Goal: Task Accomplishment & Management: Manage account settings

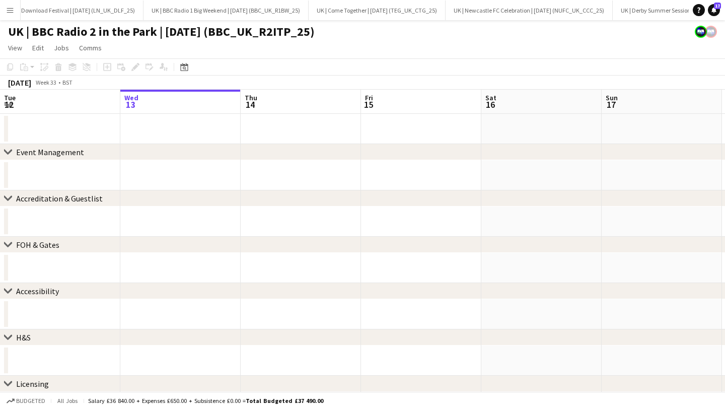
scroll to position [0, 147]
click at [9, 11] on app-icon "Menu" at bounding box center [10, 10] width 8 height 8
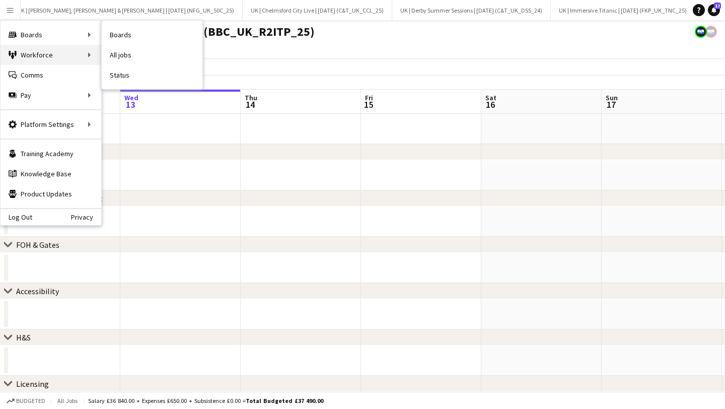
scroll to position [0, 2430]
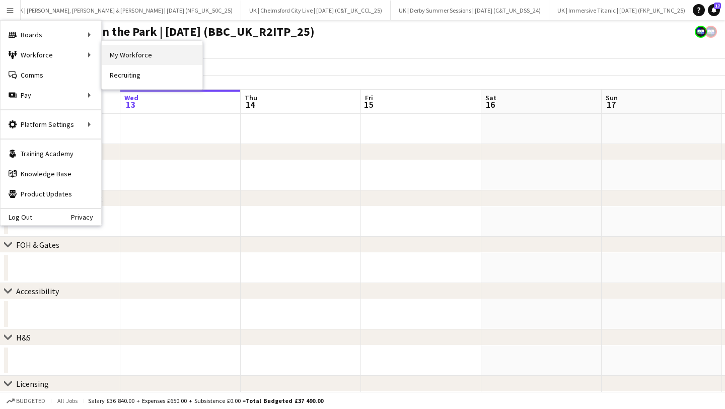
click at [148, 50] on link "My Workforce" at bounding box center [152, 55] width 101 height 20
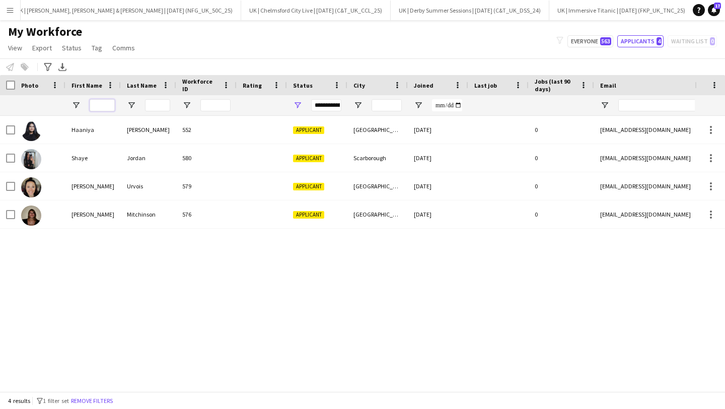
click at [112, 108] on input "First Name Filter Input" at bounding box center [102, 105] width 25 height 12
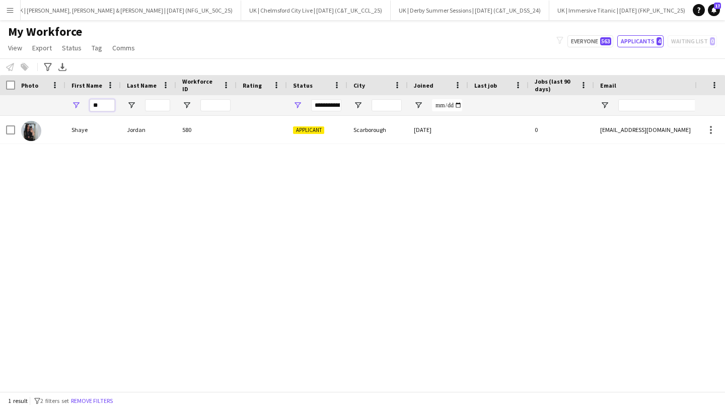
type input "*"
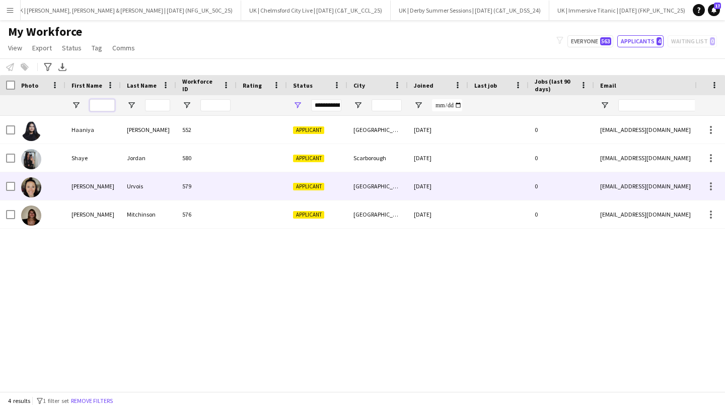
scroll to position [0, 2]
click at [180, 186] on div "579" at bounding box center [205, 186] width 60 height 28
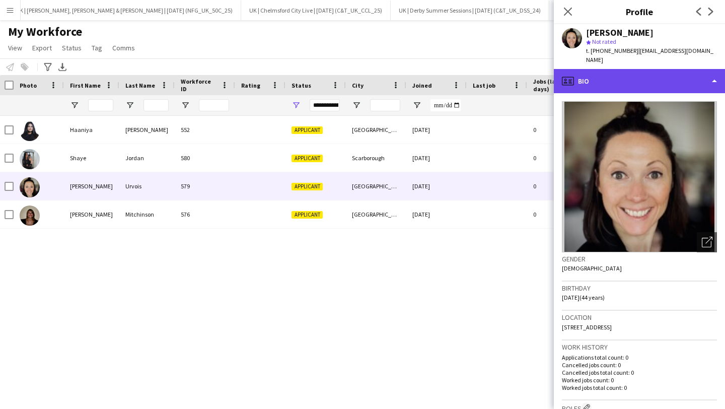
click at [627, 74] on div "profile Bio" at bounding box center [638, 81] width 171 height 24
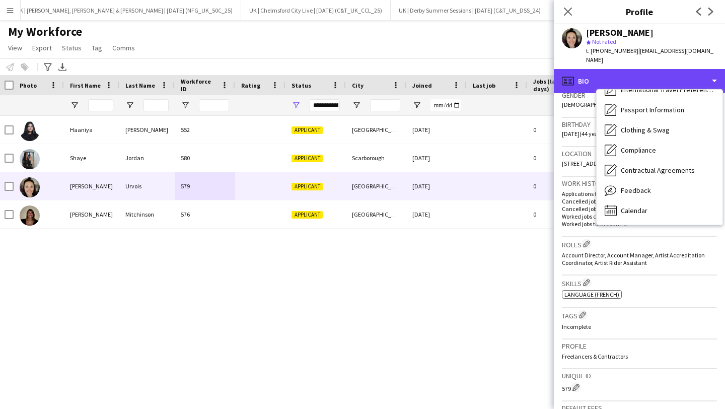
scroll to position [325, 0]
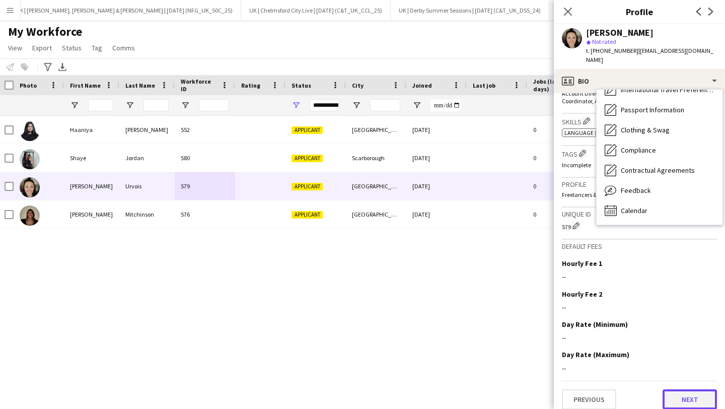
click at [690, 389] on button "Next" at bounding box center [689, 399] width 54 height 20
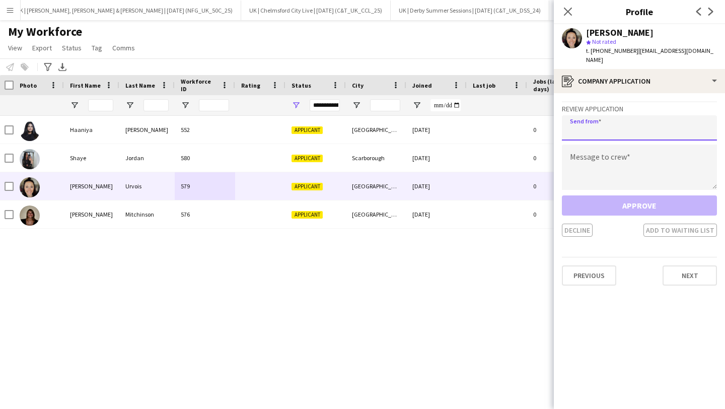
click at [596, 119] on input "email" at bounding box center [638, 127] width 155 height 25
type input "**********"
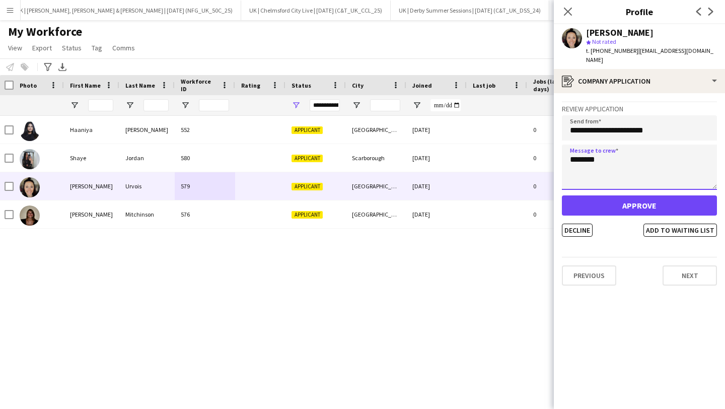
type textarea "********"
click at [596, 133] on div "**********" at bounding box center [638, 168] width 155 height 135
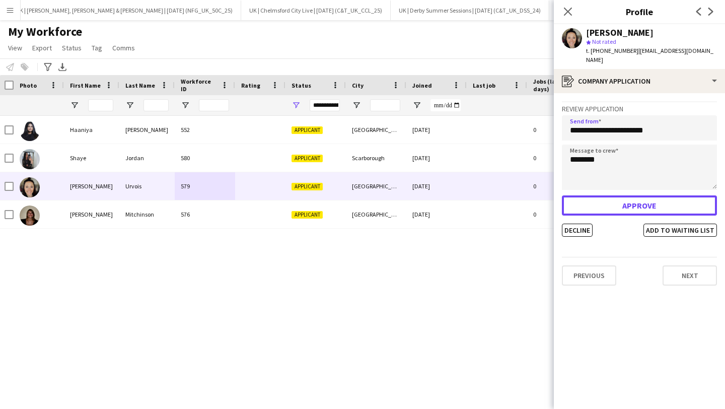
click at [622, 195] on button "Approve" at bounding box center [638, 205] width 155 height 20
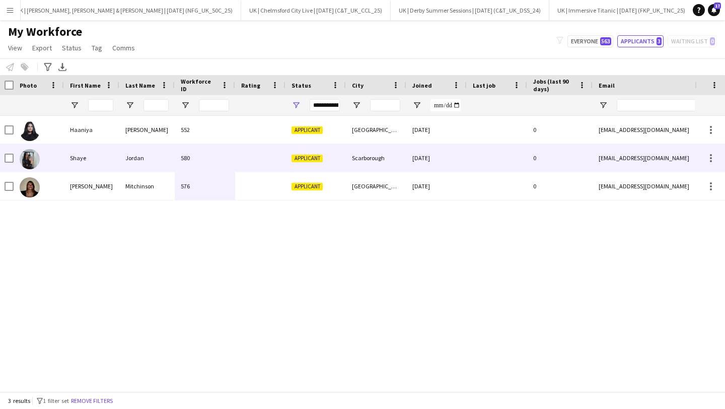
click at [472, 147] on div at bounding box center [496, 158] width 60 height 28
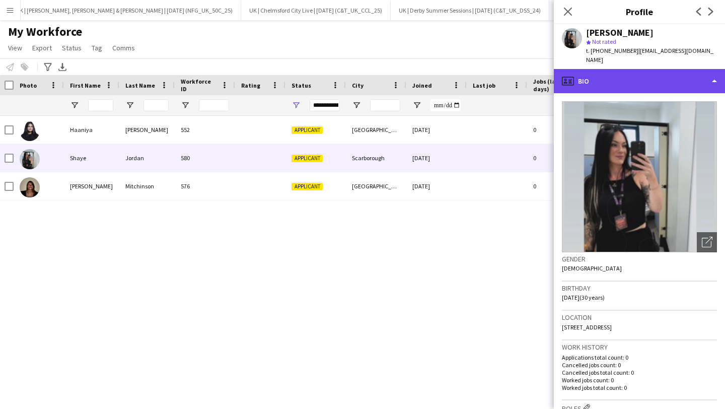
click at [611, 69] on div "profile Bio" at bounding box center [638, 81] width 171 height 24
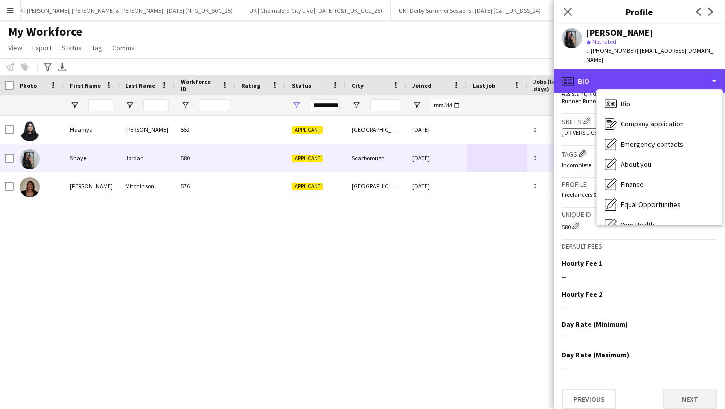
scroll to position [383, 0]
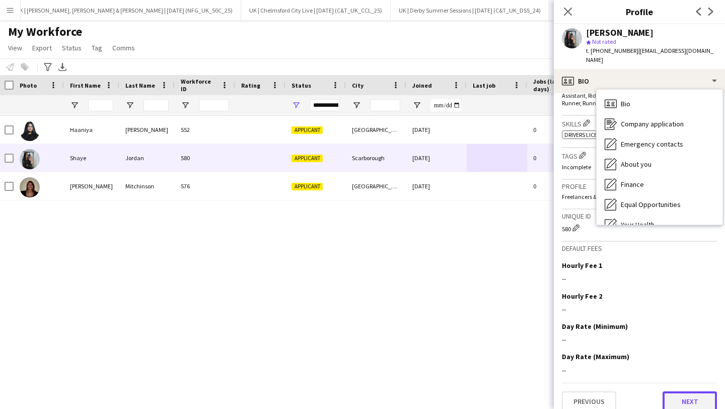
click at [702, 395] on button "Next" at bounding box center [689, 401] width 54 height 20
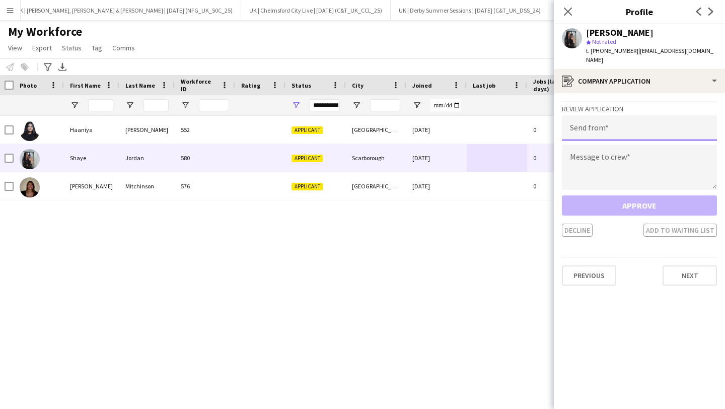
click at [596, 119] on input "email" at bounding box center [638, 127] width 155 height 25
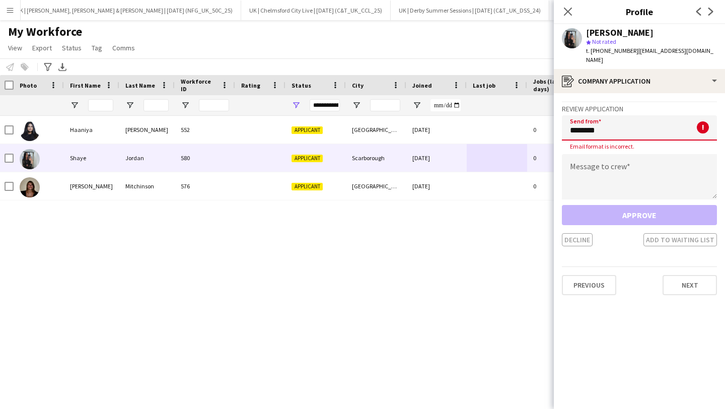
drag, startPoint x: 596, startPoint y: 118, endPoint x: 589, endPoint y: 122, distance: 8.1
click at [555, 114] on app-crew-profile-application "Review Application Send from ******** ! Email format is incorrect. Message to c…" at bounding box center [638, 250] width 171 height 315
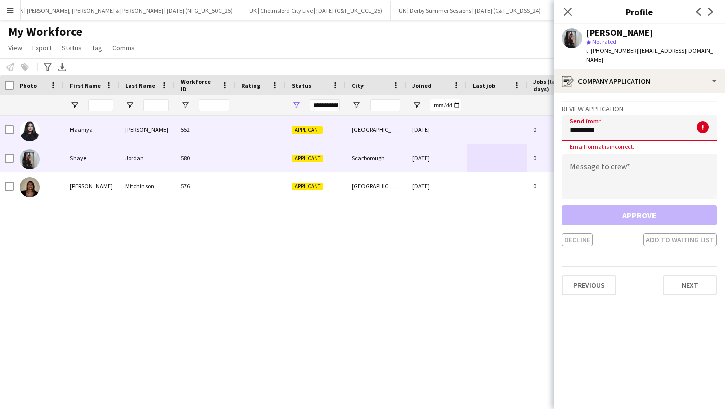
drag, startPoint x: 612, startPoint y: 125, endPoint x: 552, endPoint y: 117, distance: 60.4
click at [551, 118] on body "Menu Boards Boards Boards All jobs Status Workforce Workforce My Workforce Recr…" at bounding box center [362, 204] width 725 height 409
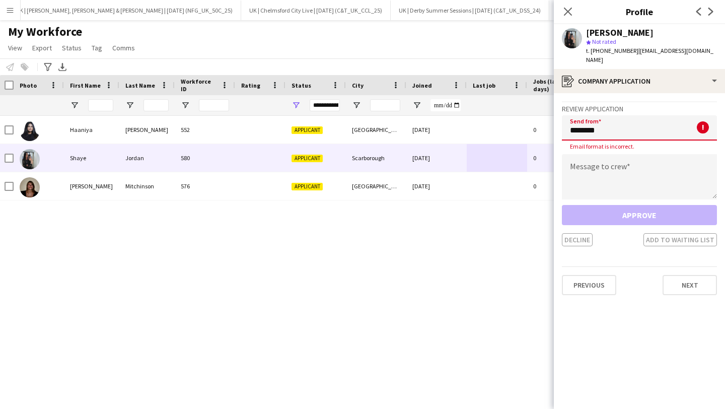
click at [633, 118] on input "********" at bounding box center [638, 127] width 155 height 25
type input "*"
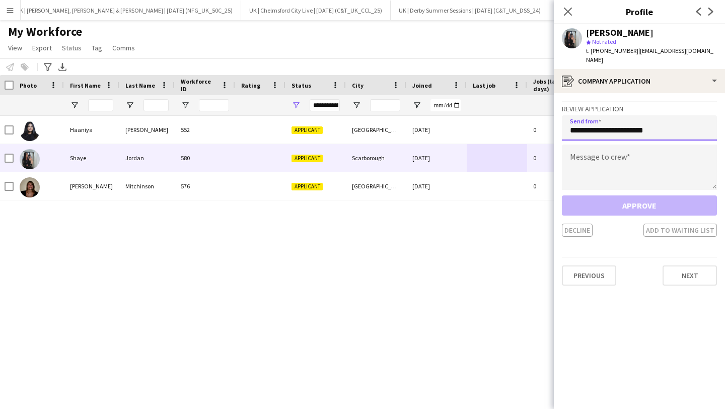
type input "**********"
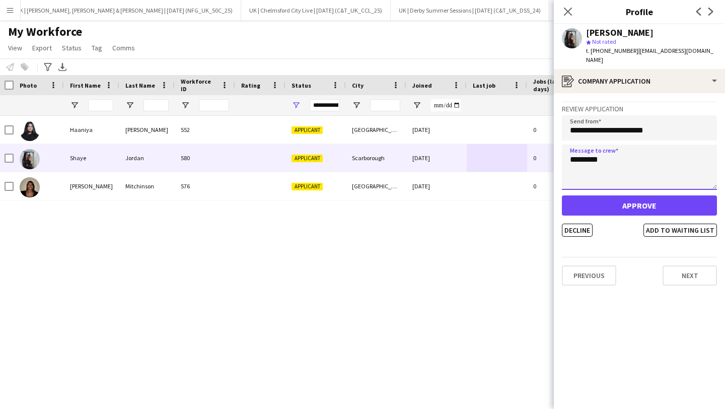
type textarea "********"
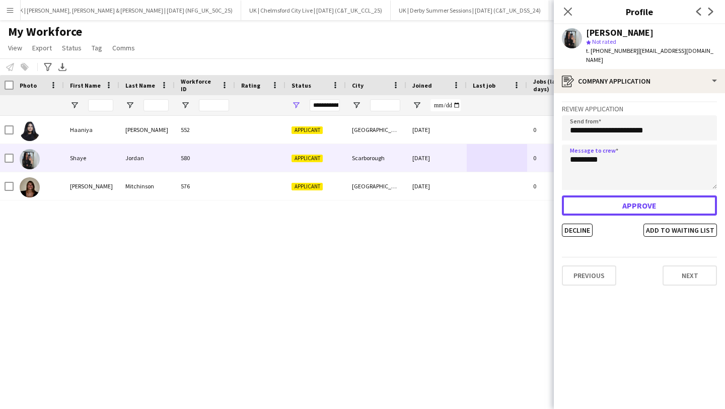
click at [661, 198] on button "Approve" at bounding box center [638, 205] width 155 height 20
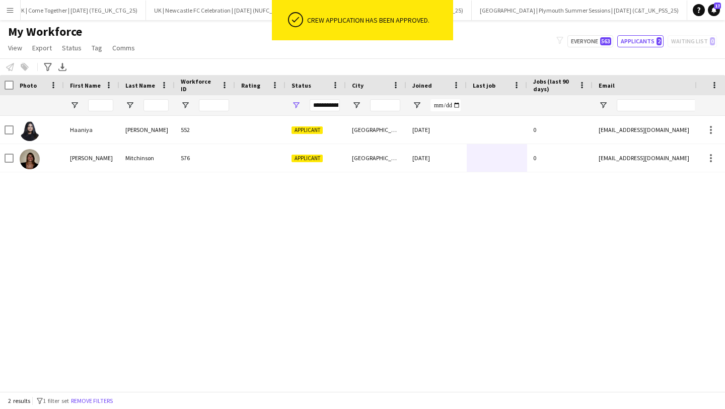
scroll to position [0, 0]
drag, startPoint x: 60, startPoint y: 7, endPoint x: 22, endPoint y: 11, distance: 37.9
click at [59, 7] on button "UK | Download Festival | [DATE] (LN_UK_DLF_25) Close" at bounding box center [91, 11] width 141 height 20
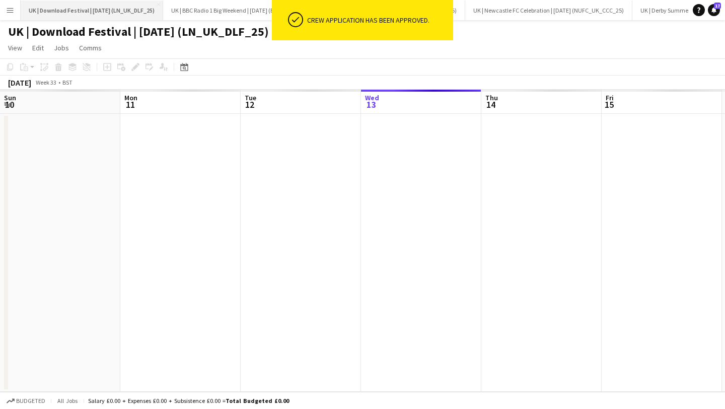
scroll to position [0, 240]
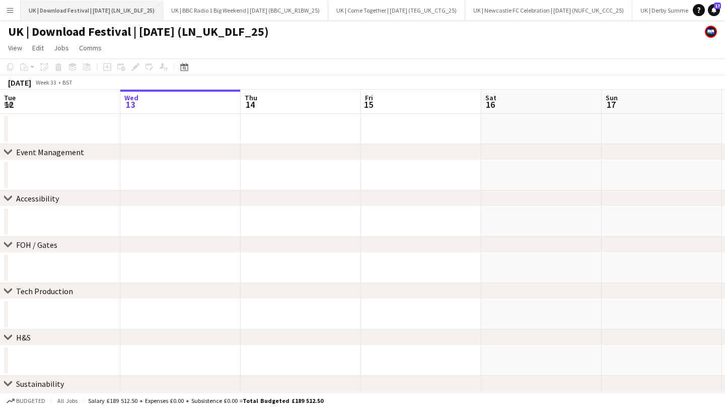
click at [160, 7] on button "UK | Download Festival | [DATE] (LN_UK_DLF_25) Close" at bounding box center [92, 11] width 142 height 20
click at [7, 15] on button "Menu" at bounding box center [10, 10] width 20 height 20
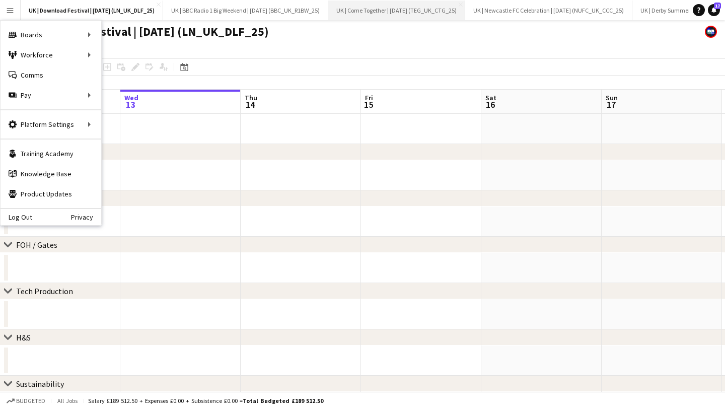
click at [376, 6] on button "UK | Come Together | [DATE] (TEG_UK_CTG_25) Close" at bounding box center [396, 11] width 137 height 20
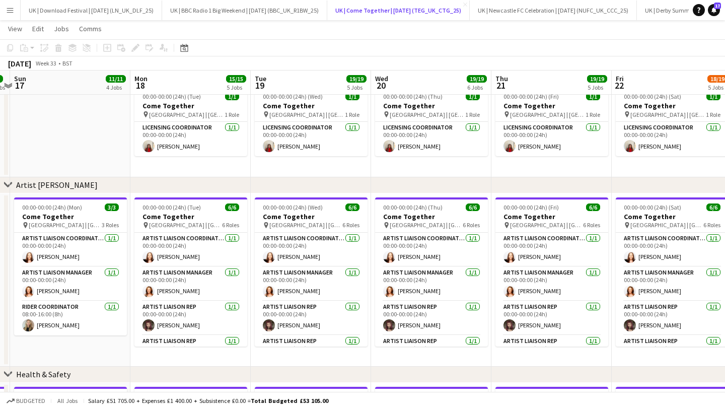
scroll to position [0, 323]
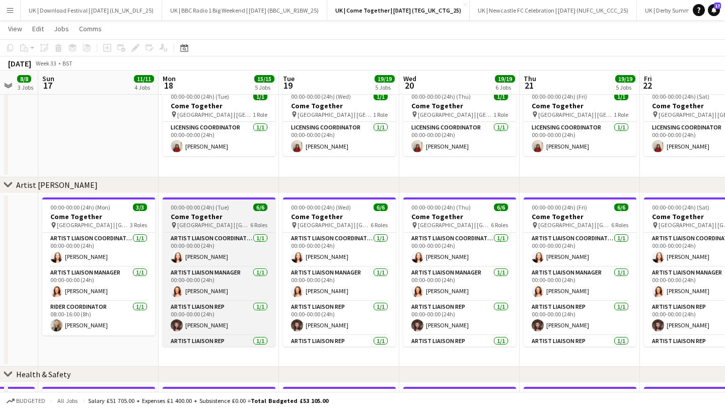
click at [202, 216] on h3 "Come Together" at bounding box center [219, 216] width 113 height 9
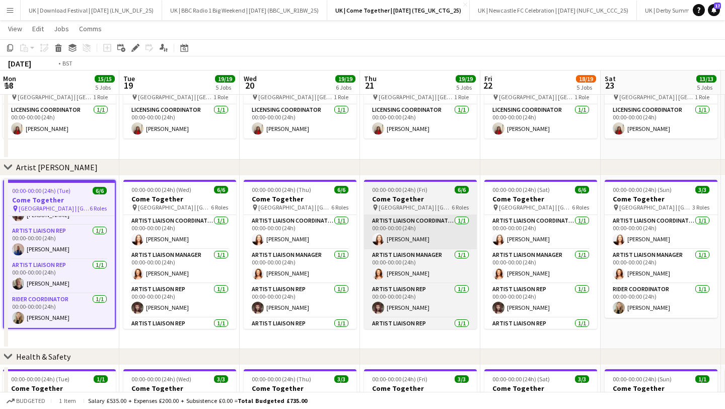
scroll to position [0, 406]
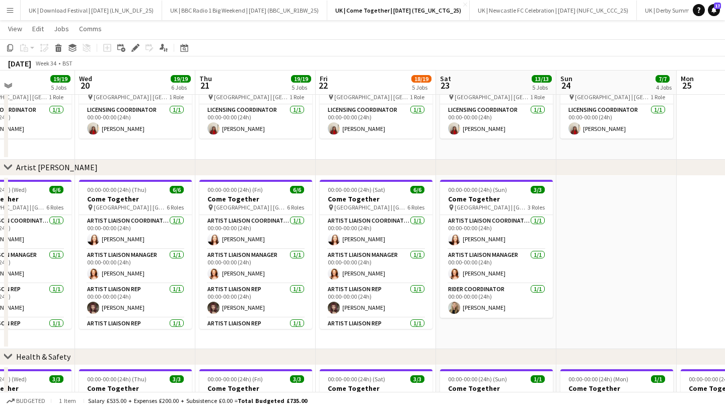
click at [362, 211] on app-job-card "00:00-00:00 (24h) (Sat) 6/6 Come Together pin Town Moor | [GEOGRAPHIC_DATA], [G…" at bounding box center [375, 254] width 113 height 149
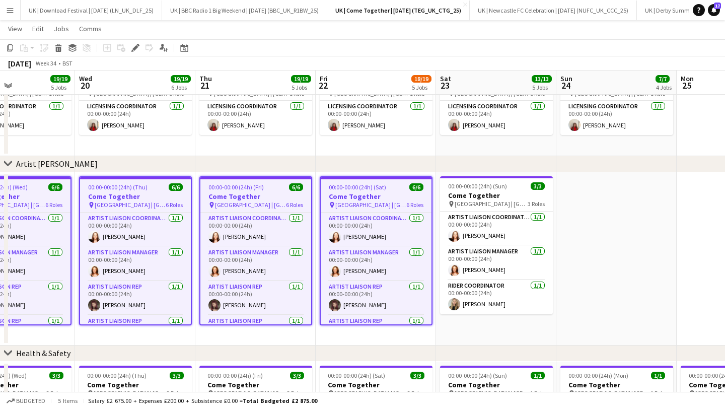
scroll to position [319, 0]
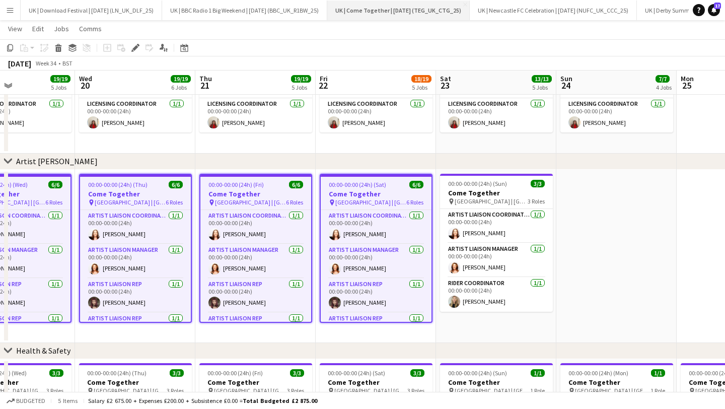
drag, startPoint x: 138, startPoint y: 49, endPoint x: 338, endPoint y: 12, distance: 203.3
click at [138, 49] on icon "Edit" at bounding box center [135, 48] width 8 height 8
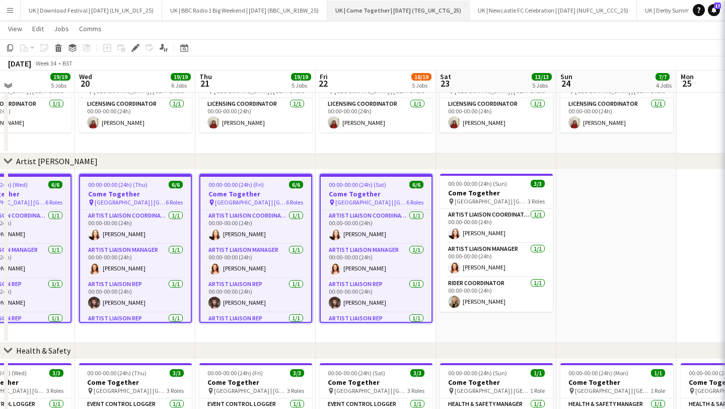
scroll to position [316, 0]
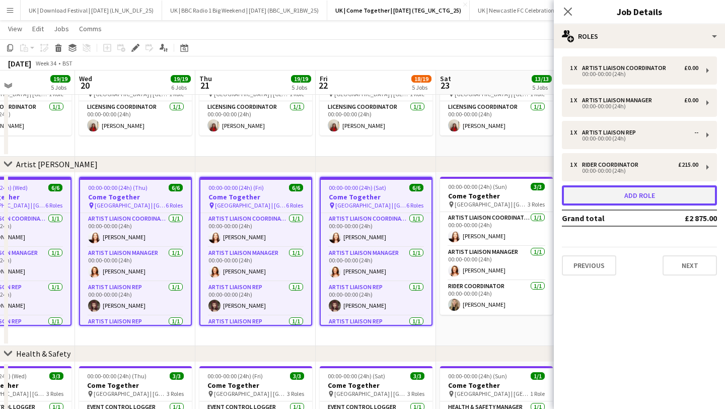
click at [633, 194] on button "Add role" at bounding box center [638, 195] width 155 height 20
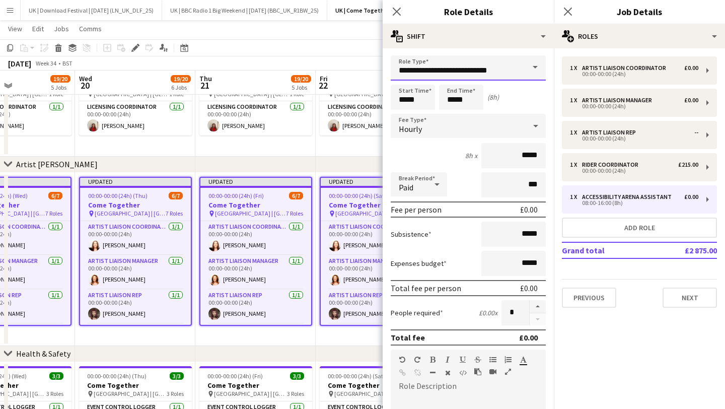
scroll to position [3, 0]
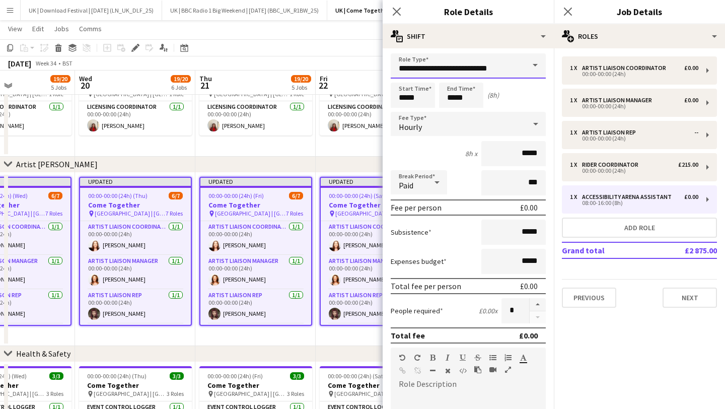
click at [475, 67] on input "**********" at bounding box center [467, 65] width 155 height 25
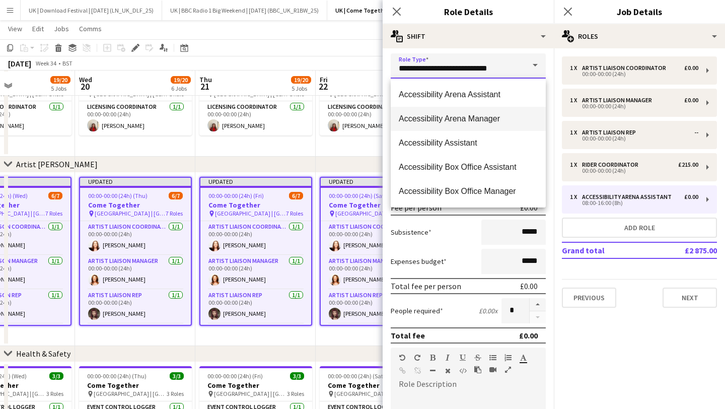
scroll to position [318, 0]
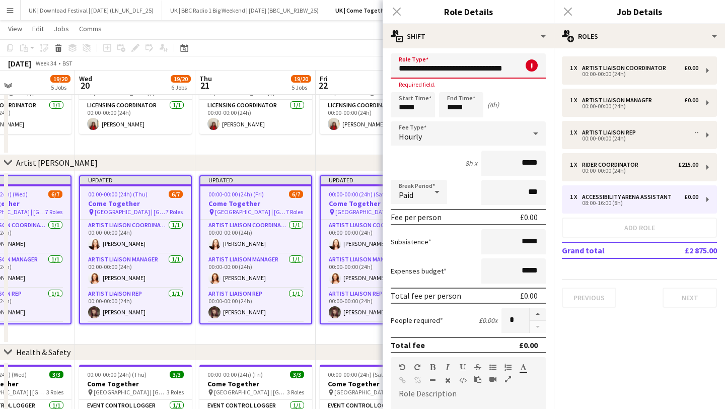
click at [473, 69] on input "**********" at bounding box center [467, 65] width 155 height 25
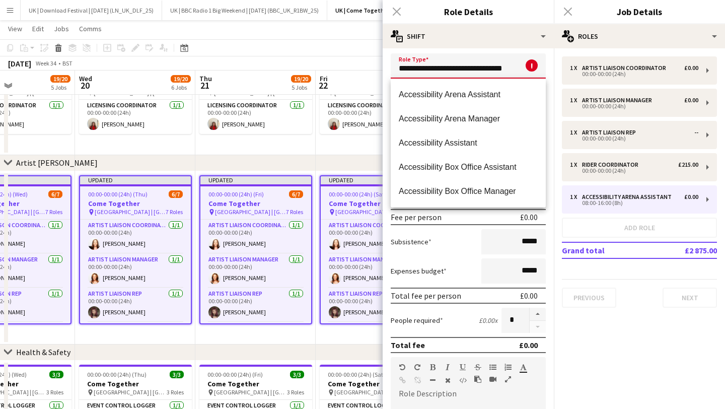
click at [473, 69] on input "**********" at bounding box center [467, 65] width 155 height 25
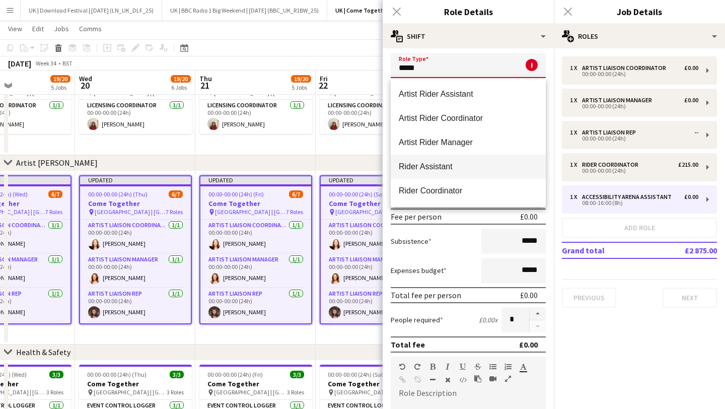
scroll to position [30, 0]
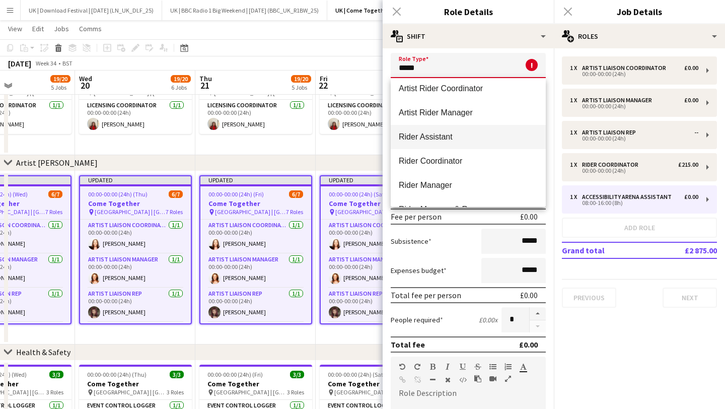
click at [454, 135] on span "Rider Assistant" at bounding box center [467, 137] width 139 height 10
type input "**********"
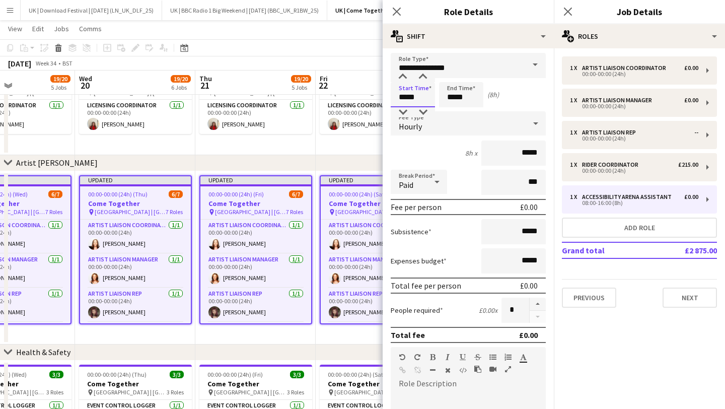
click at [421, 94] on input "*****" at bounding box center [412, 94] width 44 height 25
type input "*****"
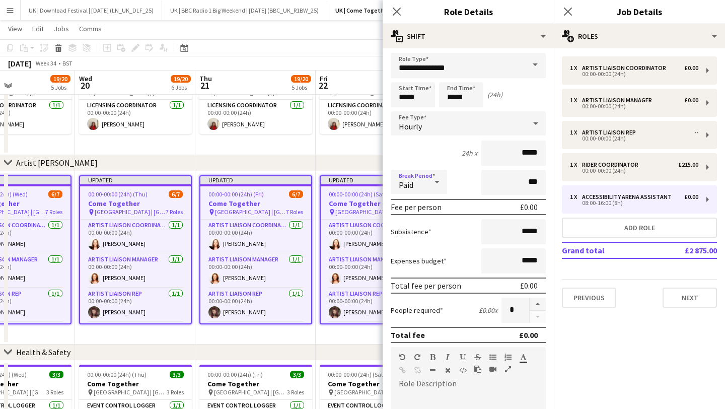
click at [422, 175] on div "Paid" at bounding box center [408, 182] width 36 height 24
click at [426, 125] on div at bounding box center [362, 204] width 725 height 409
click at [423, 124] on div "Hourly" at bounding box center [457, 123] width 135 height 24
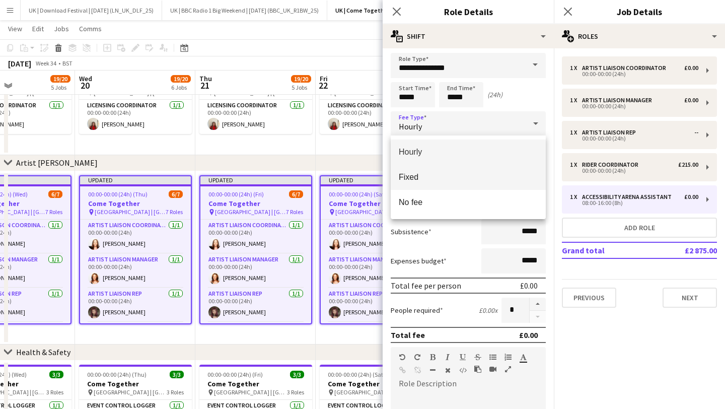
click at [437, 171] on mat-option "Fixed" at bounding box center [467, 177] width 155 height 25
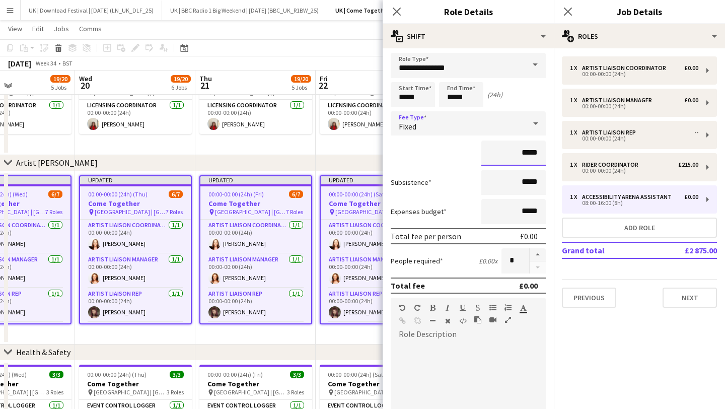
click at [530, 150] on input "*****" at bounding box center [513, 152] width 64 height 25
type input "****"
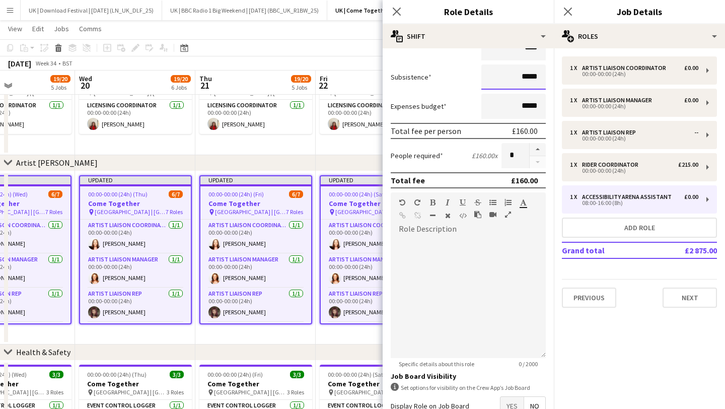
scroll to position [172, 0]
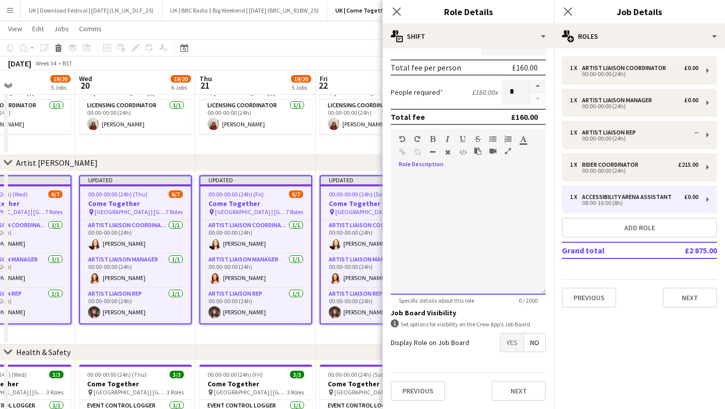
drag, startPoint x: 430, startPoint y: 263, endPoint x: 431, endPoint y: 255, distance: 7.7
click at [430, 260] on div at bounding box center [467, 234] width 155 height 121
click at [439, 177] on div "**********" at bounding box center [467, 234] width 155 height 121
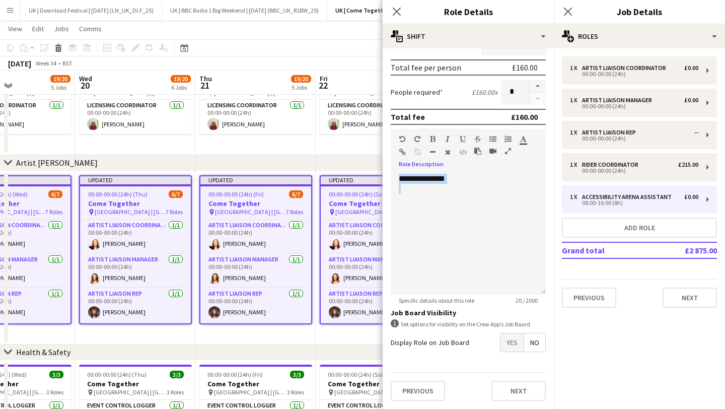
click at [430, 139] on icon "button" at bounding box center [433, 138] width 6 height 7
click at [487, 178] on div "**********" at bounding box center [467, 234] width 155 height 121
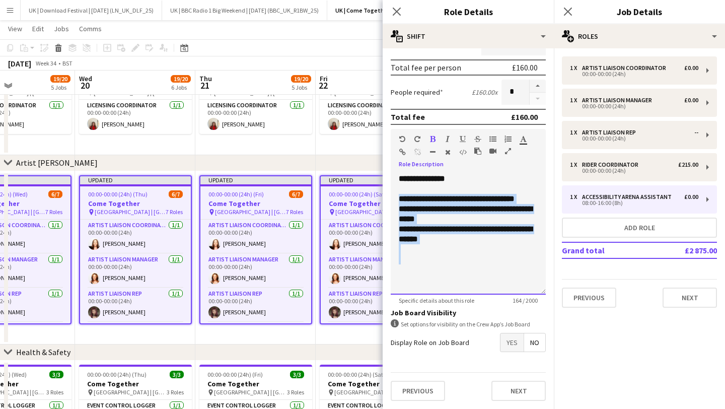
drag, startPoint x: 379, startPoint y: 216, endPoint x: 368, endPoint y: 196, distance: 22.8
click at [367, 197] on body "Menu Boards Boards Boards All jobs Status Workforce Workforce My Workforce Recr…" at bounding box center [362, 187] width 725 height 1011
click at [435, 137] on icon "button" at bounding box center [433, 138] width 6 height 7
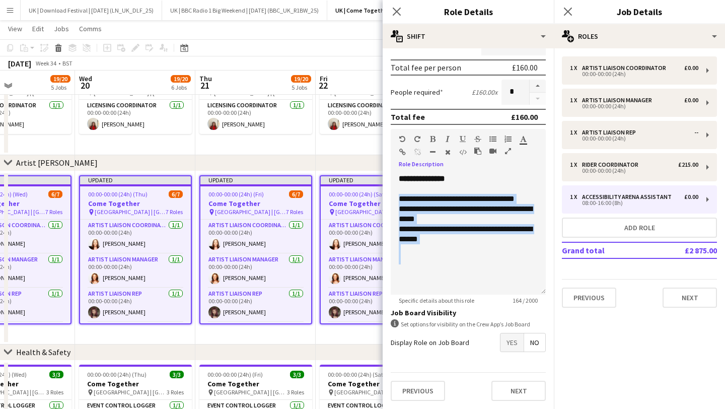
click at [495, 139] on icon "button" at bounding box center [492, 138] width 7 height 7
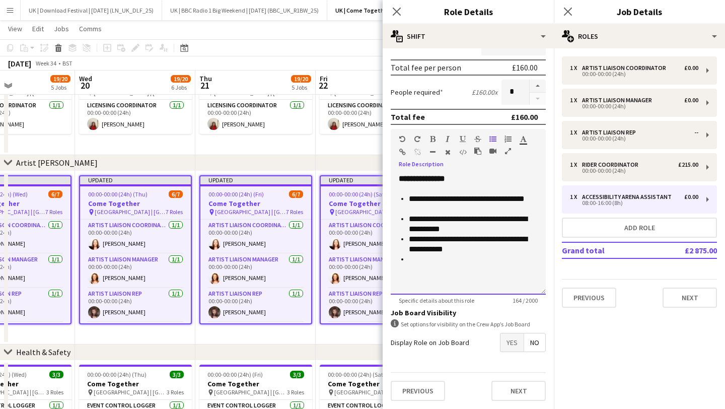
drag, startPoint x: 491, startPoint y: 177, endPoint x: 483, endPoint y: 183, distance: 10.0
click at [490, 177] on div "**********" at bounding box center [467, 234] width 155 height 121
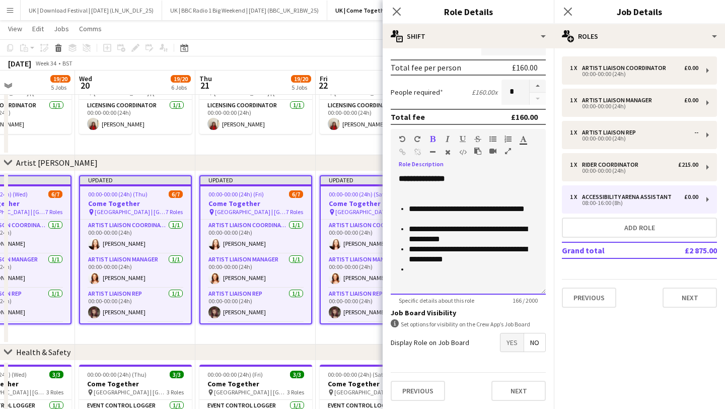
click at [418, 198] on div at bounding box center [467, 199] width 139 height 10
click at [494, 136] on icon "button" at bounding box center [492, 138] width 7 height 7
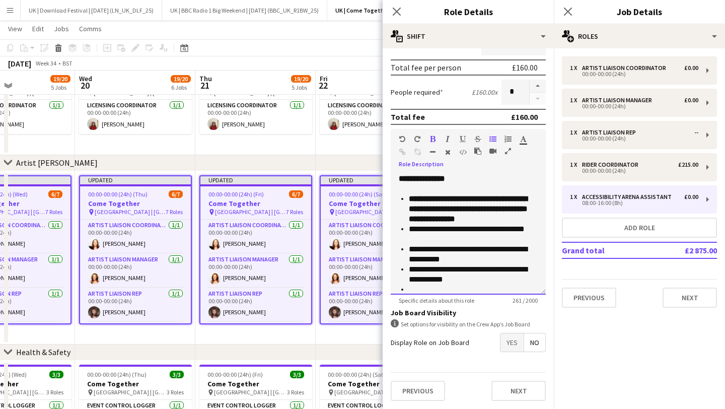
click at [492, 216] on li "**********" at bounding box center [473, 209] width 129 height 30
drag, startPoint x: 436, startPoint y: 211, endPoint x: 422, endPoint y: 209, distance: 14.2
click at [422, 209] on li "**********" at bounding box center [473, 209] width 129 height 30
click at [435, 208] on b "**********" at bounding box center [468, 209] width 119 height 28
drag, startPoint x: 498, startPoint y: 215, endPoint x: 383, endPoint y: 200, distance: 115.7
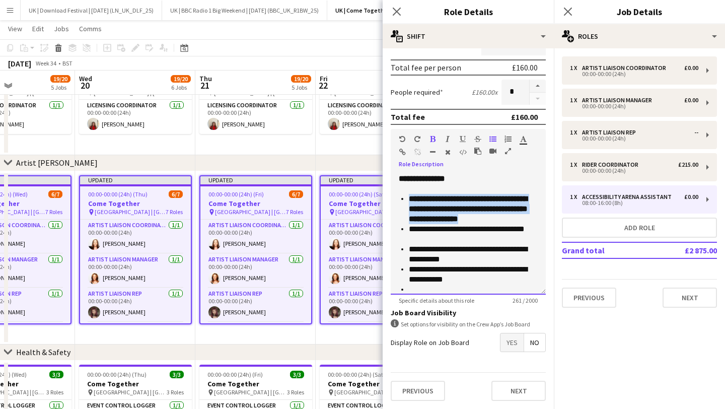
click at [380, 201] on body "Menu Boards Boards Boards All jobs Status Workforce Workforce My Workforce Recr…" at bounding box center [362, 187] width 725 height 1011
click at [431, 138] on icon "button" at bounding box center [433, 138] width 6 height 7
click at [471, 188] on div "**********" at bounding box center [467, 244] width 139 height 121
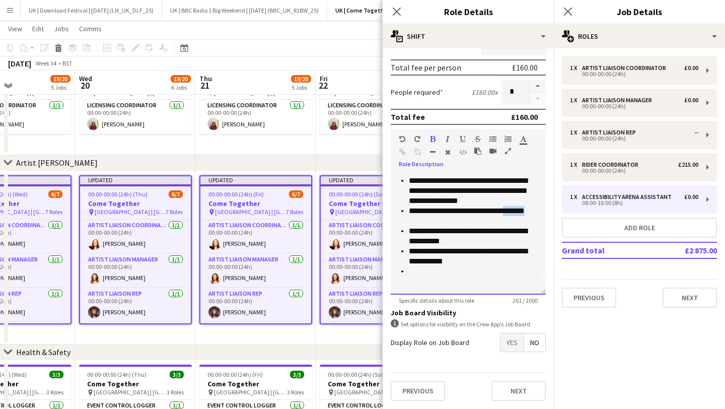
drag, startPoint x: 471, startPoint y: 218, endPoint x: 412, endPoint y: 217, distance: 59.4
click at [413, 217] on li "**********" at bounding box center [473, 216] width 129 height 20
click at [455, 273] on li at bounding box center [473, 271] width 129 height 10
drag, startPoint x: 514, startPoint y: 269, endPoint x: 461, endPoint y: 272, distance: 52.9
click at [460, 272] on li "**********" at bounding box center [473, 271] width 129 height 10
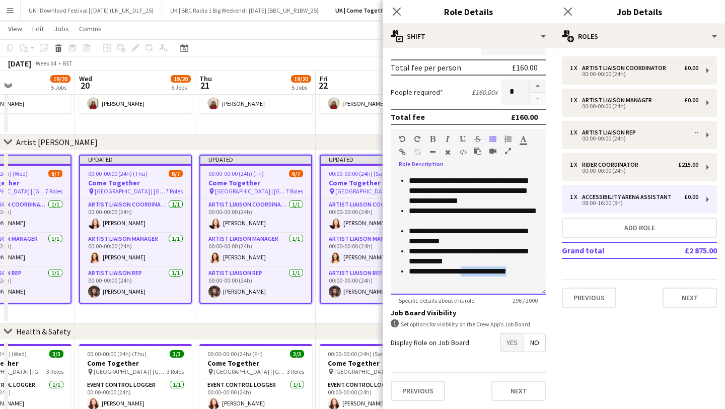
scroll to position [340, 0]
click at [520, 271] on li "**********" at bounding box center [473, 271] width 129 height 10
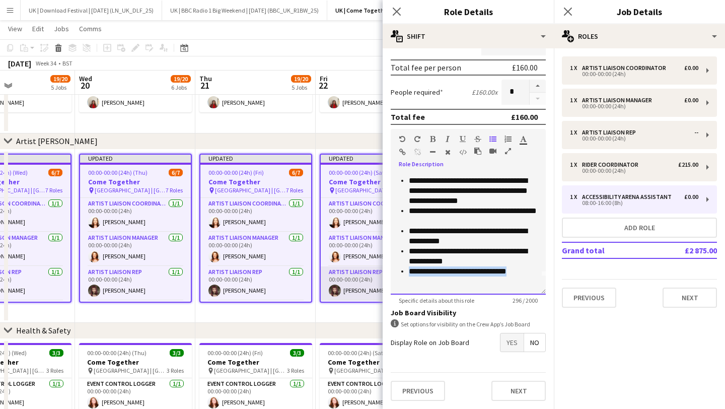
drag, startPoint x: 514, startPoint y: 270, endPoint x: 376, endPoint y: 269, distance: 137.9
click at [376, 271] on body "Menu Boards Boards Boards All jobs Status Workforce Workforce My Workforce Recr…" at bounding box center [362, 165] width 725 height 1011
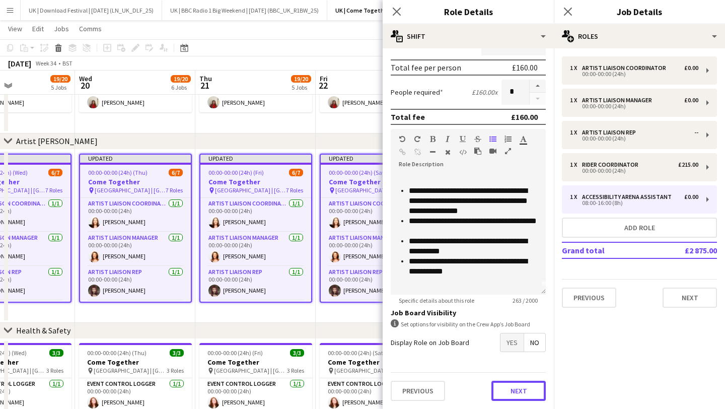
click at [509, 391] on button "Next" at bounding box center [518, 390] width 54 height 20
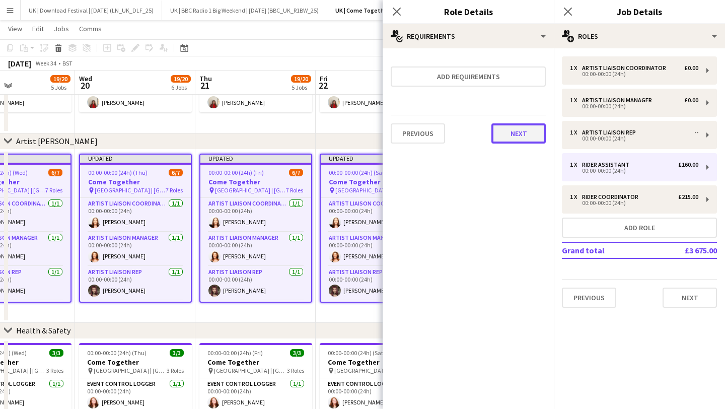
click at [522, 128] on button "Next" at bounding box center [518, 133] width 54 height 20
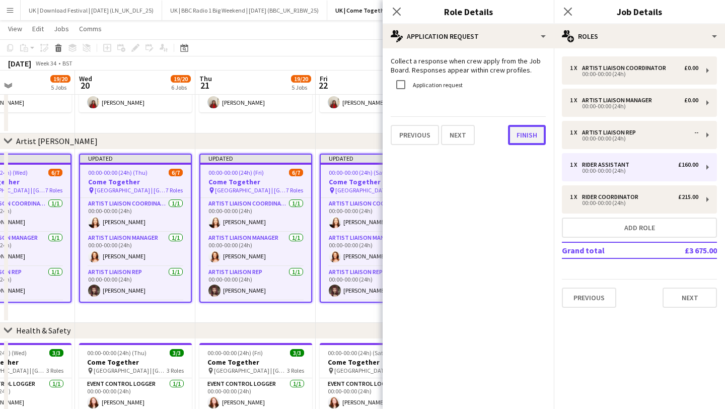
click at [527, 132] on button "Finish" at bounding box center [527, 135] width 38 height 20
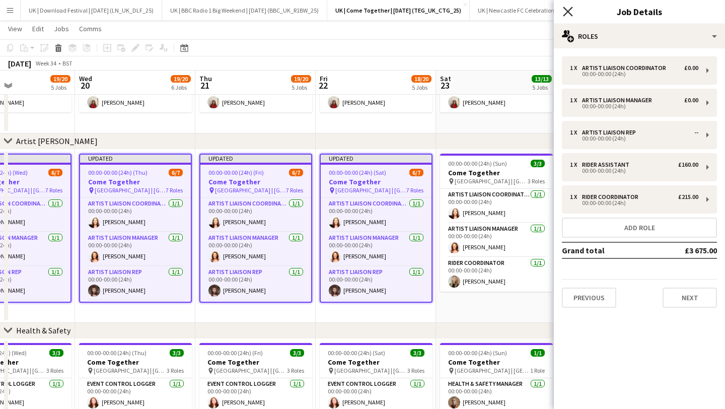
click at [569, 13] on icon at bounding box center [567, 12] width 10 height 10
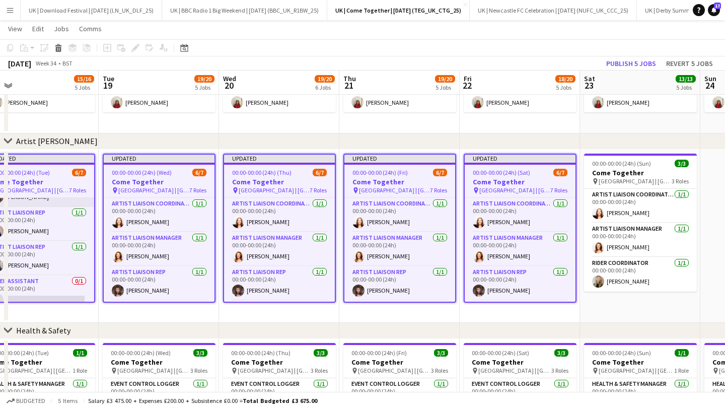
scroll to position [0, 289]
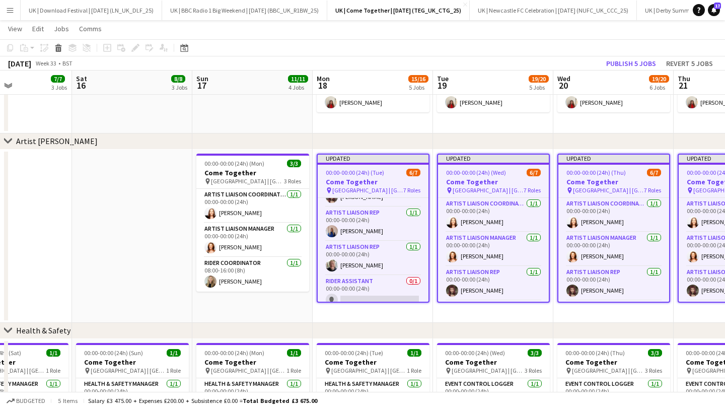
click at [376, 176] on span "00:00-00:00 (24h) (Tue)" at bounding box center [355, 173] width 58 height 8
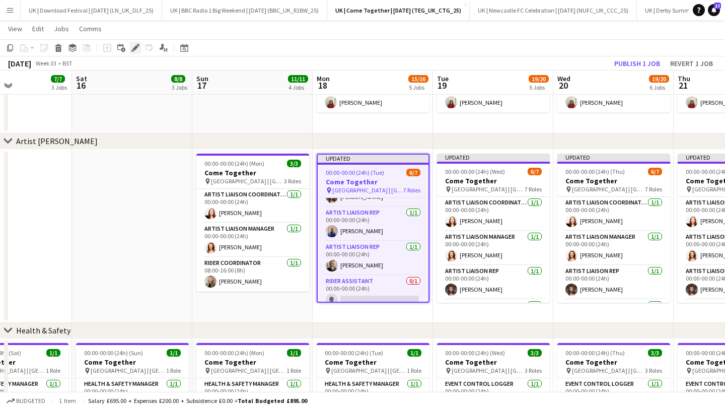
click at [136, 46] on icon at bounding box center [135, 48] width 6 height 6
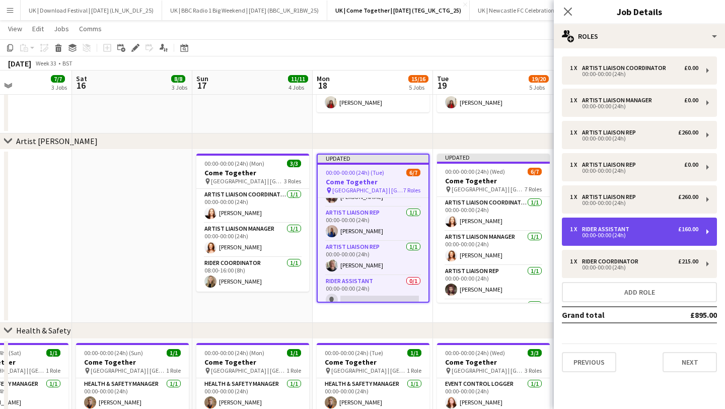
click at [627, 236] on div "00:00-00:00 (24h)" at bounding box center [634, 234] width 128 height 5
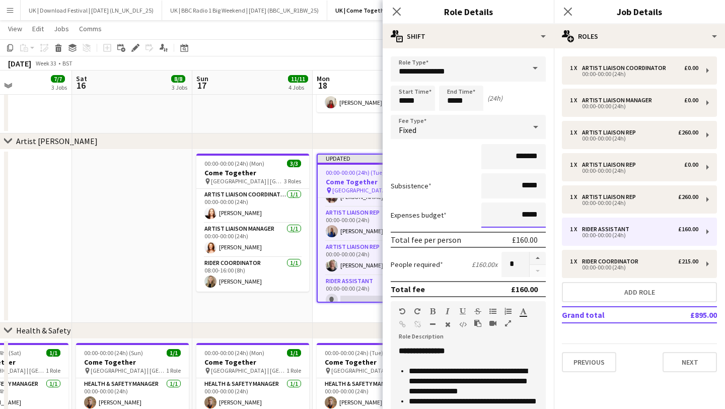
click at [531, 213] on input "*****" at bounding box center [513, 214] width 64 height 25
type input "****"
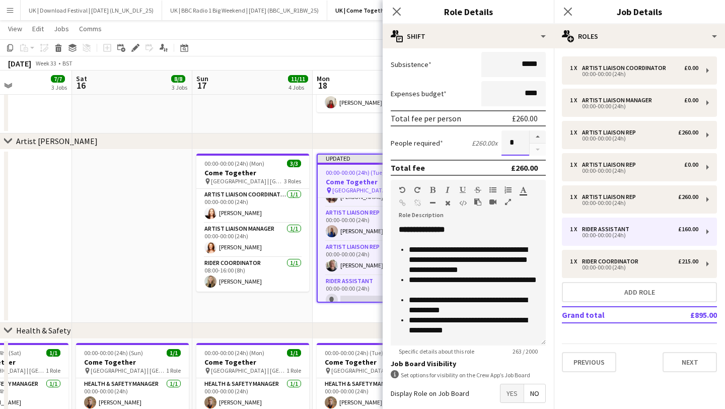
scroll to position [172, 0]
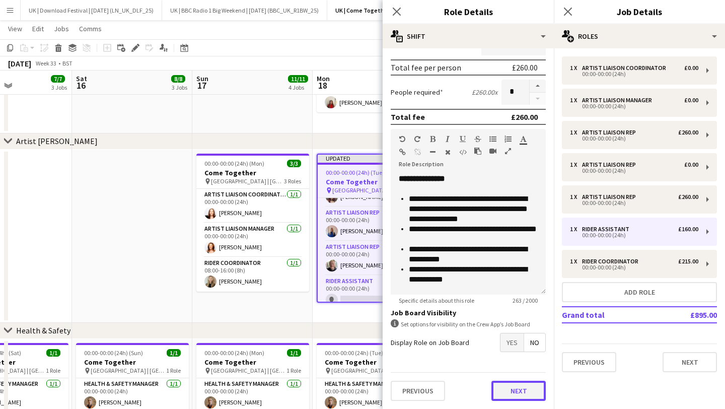
click at [522, 388] on button "Next" at bounding box center [518, 390] width 54 height 20
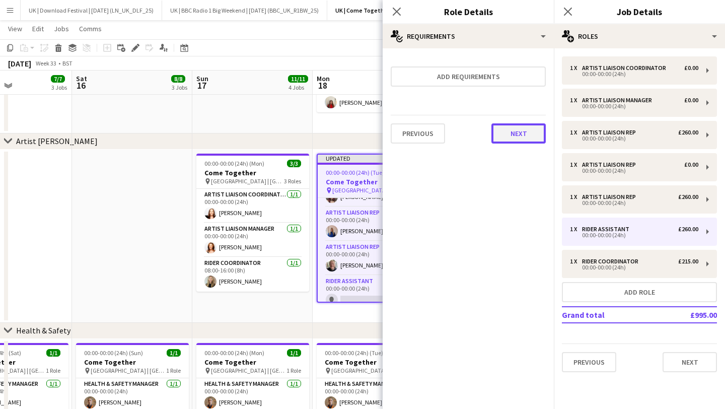
click at [518, 136] on button "Next" at bounding box center [518, 133] width 54 height 20
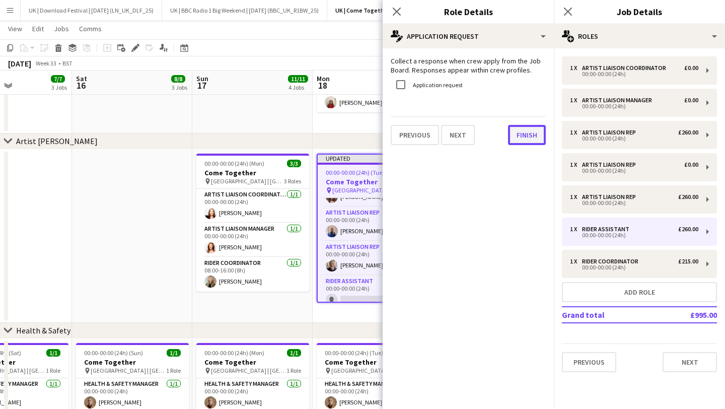
click at [529, 137] on button "Finish" at bounding box center [527, 135] width 38 height 20
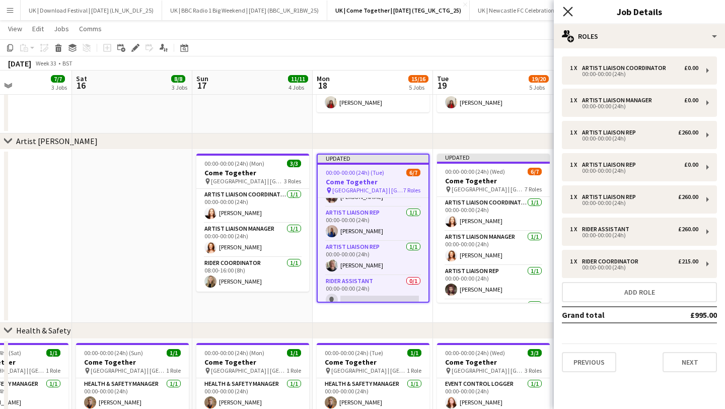
click at [570, 11] on icon "Close pop-in" at bounding box center [567, 12] width 10 height 10
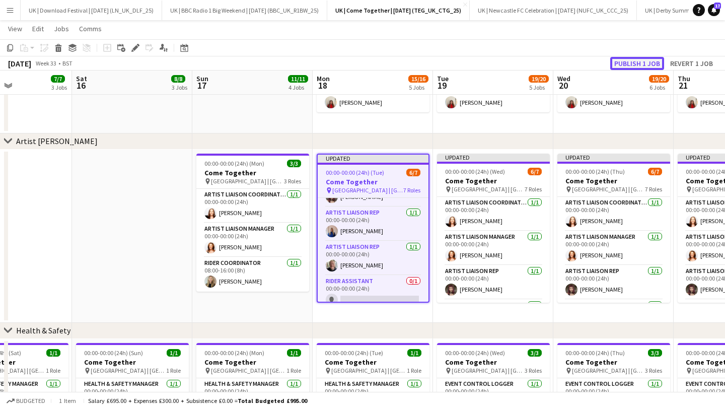
click at [627, 62] on button "Publish 1 job" at bounding box center [637, 63] width 54 height 13
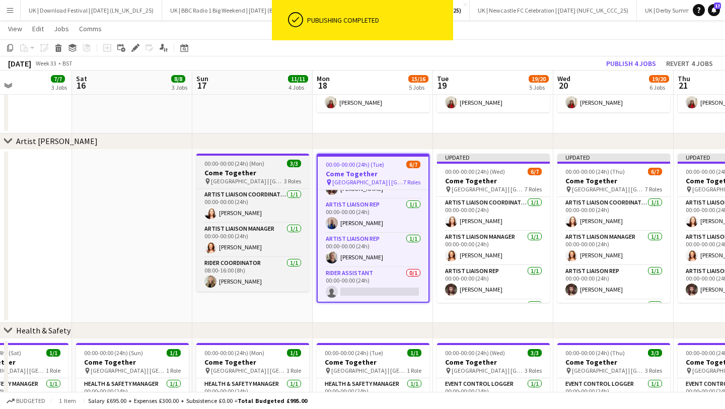
click at [243, 164] on span "00:00-00:00 (24h) (Mon)" at bounding box center [234, 163] width 60 height 8
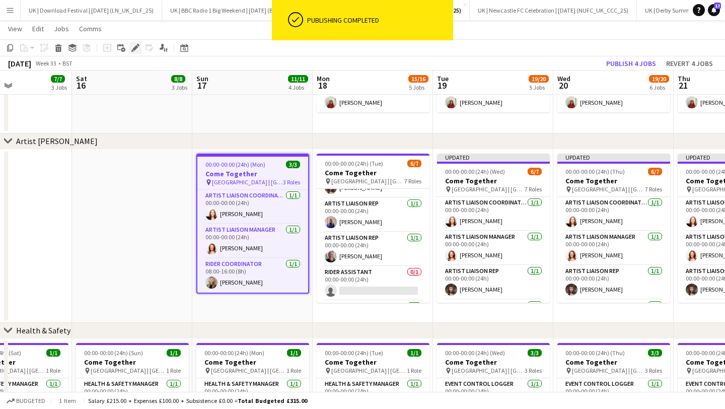
click at [132, 47] on icon "Edit" at bounding box center [135, 48] width 8 height 8
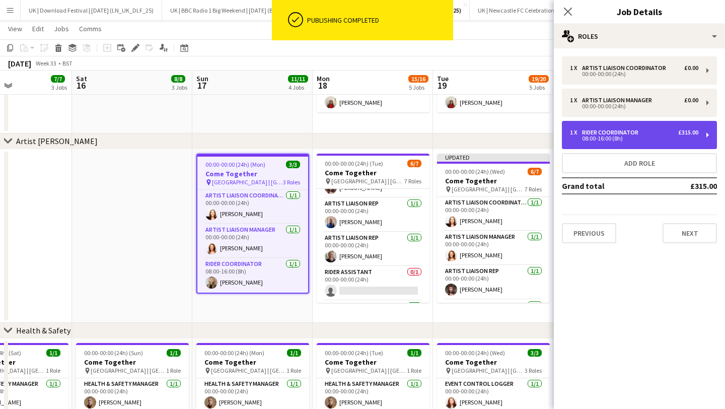
drag, startPoint x: 616, startPoint y: 135, endPoint x: 610, endPoint y: 136, distance: 5.6
click at [615, 136] on div "08:00-16:00 (8h)" at bounding box center [634, 138] width 128 height 5
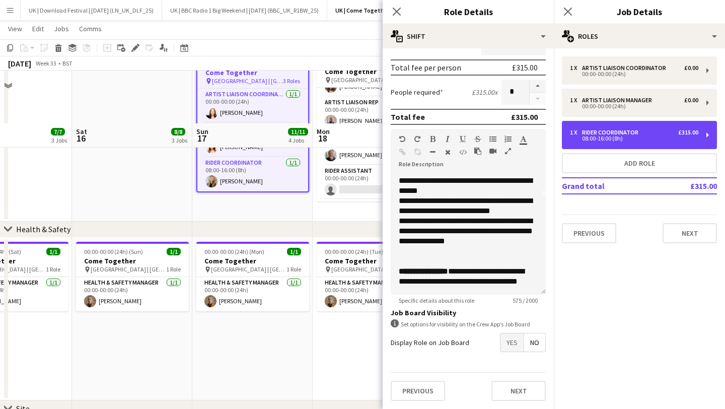
scroll to position [494, 0]
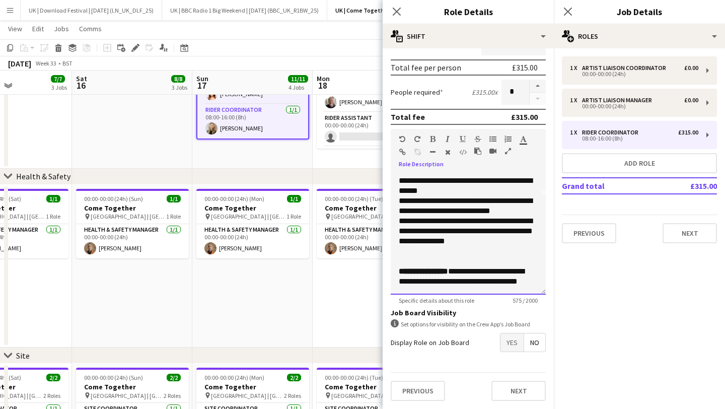
drag, startPoint x: 443, startPoint y: 285, endPoint x: 392, endPoint y: 262, distance: 55.8
click at [392, 262] on div "**********" at bounding box center [467, 234] width 155 height 121
click at [394, 14] on icon "Close pop-in" at bounding box center [396, 12] width 8 height 8
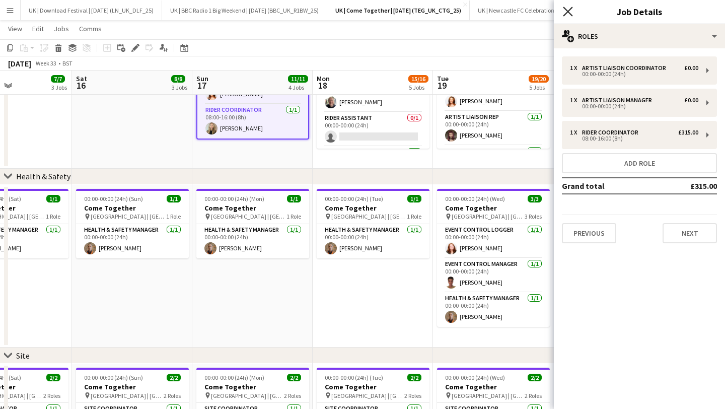
click at [566, 13] on icon at bounding box center [567, 12] width 10 height 10
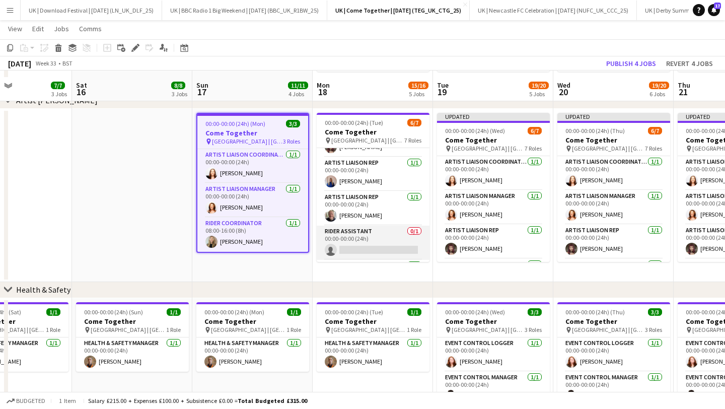
scroll to position [346, 0]
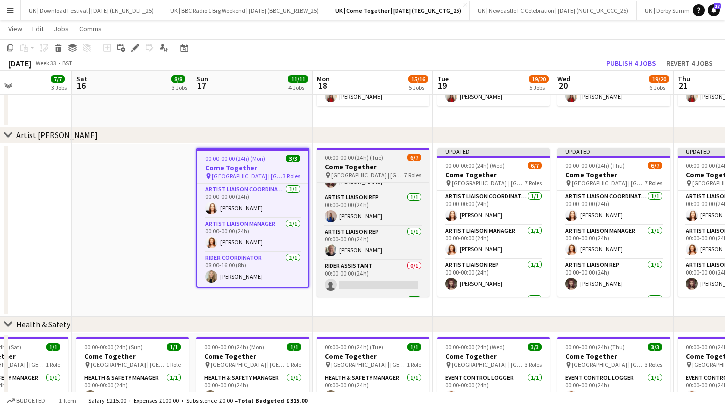
click at [357, 166] on h3 "Come Together" at bounding box center [372, 166] width 113 height 9
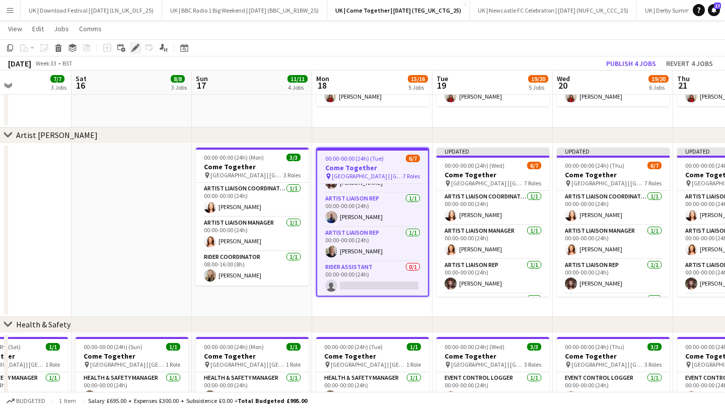
click at [139, 44] on icon "Edit" at bounding box center [135, 48] width 8 height 8
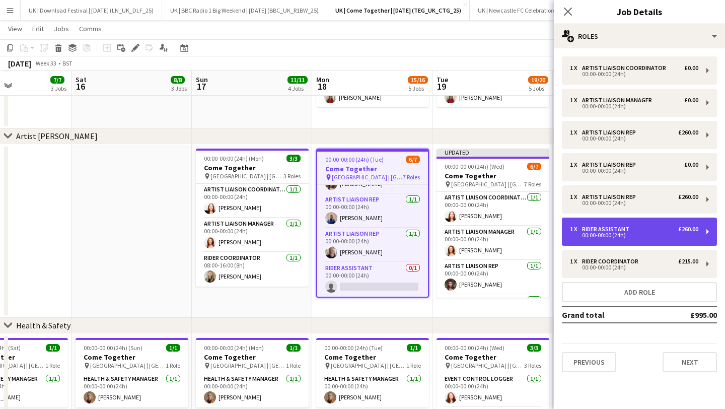
click at [605, 227] on div "Rider Assistant" at bounding box center [607, 228] width 51 height 7
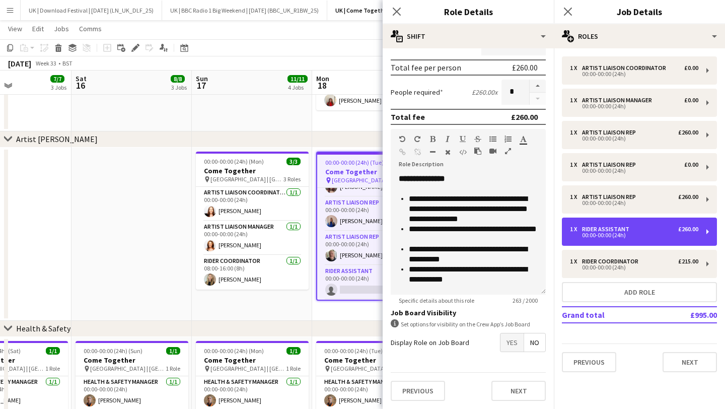
scroll to position [8, 0]
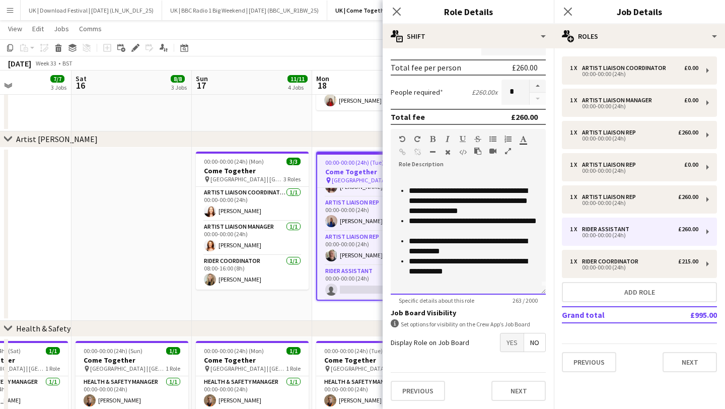
click at [439, 280] on div at bounding box center [467, 281] width 139 height 10
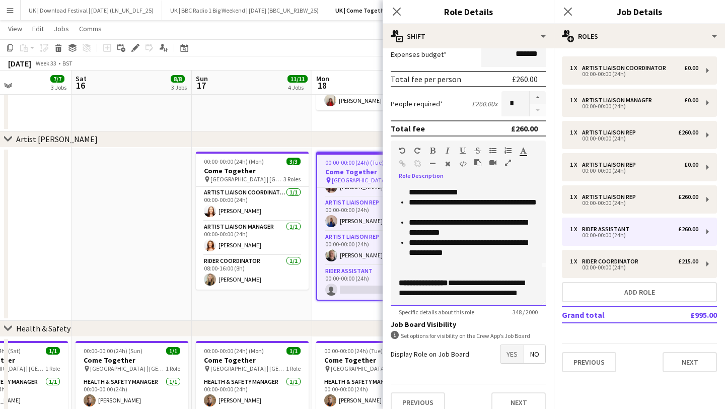
scroll to position [172, 0]
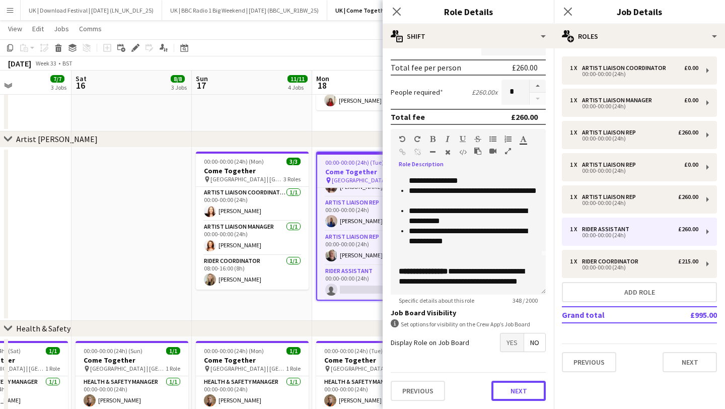
click at [519, 389] on button "Next" at bounding box center [518, 390] width 54 height 20
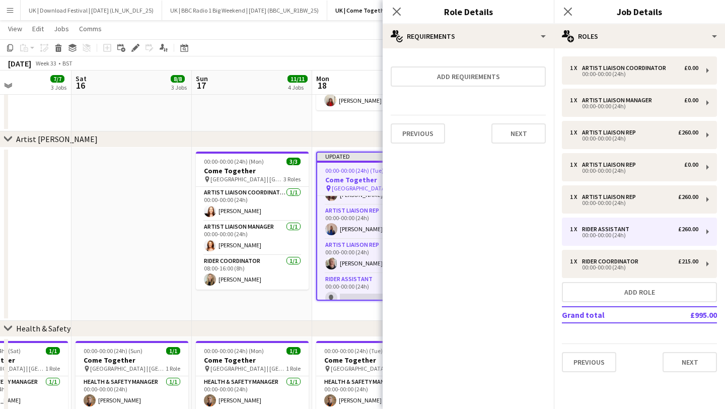
scroll to position [0, 0]
drag, startPoint x: 513, startPoint y: 134, endPoint x: 521, endPoint y: 131, distance: 8.6
click at [513, 134] on button "Next" at bounding box center [518, 133] width 54 height 20
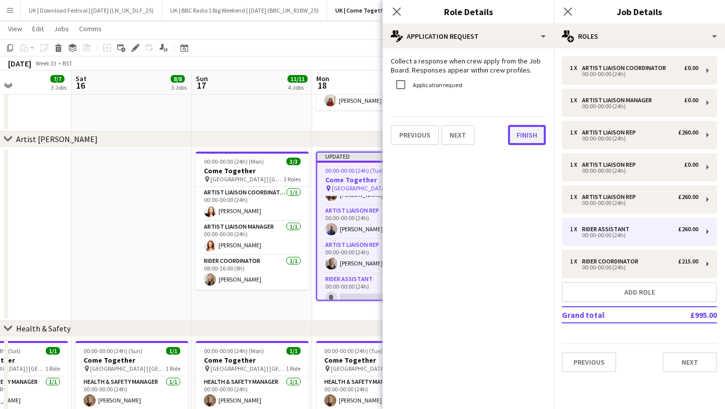
click at [520, 134] on button "Finish" at bounding box center [527, 135] width 38 height 20
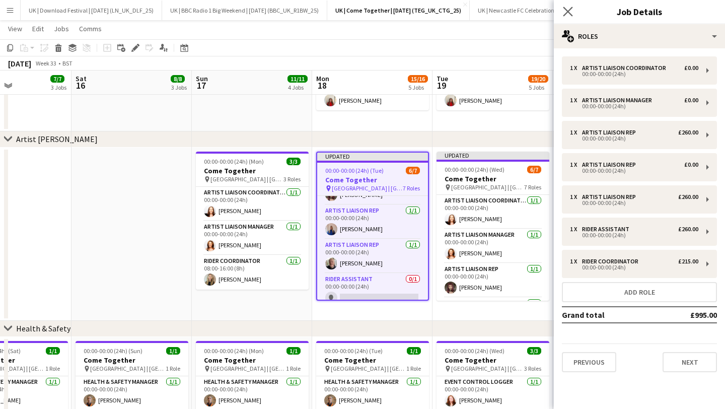
drag, startPoint x: 570, startPoint y: 9, endPoint x: 561, endPoint y: 16, distance: 10.8
click at [569, 10] on icon at bounding box center [567, 12] width 10 height 10
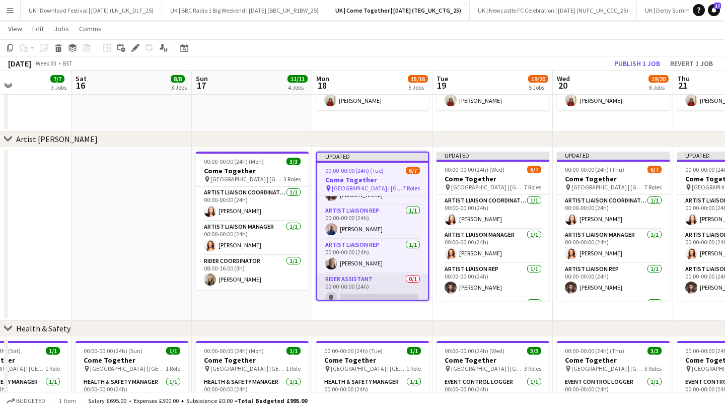
scroll to position [136, 0]
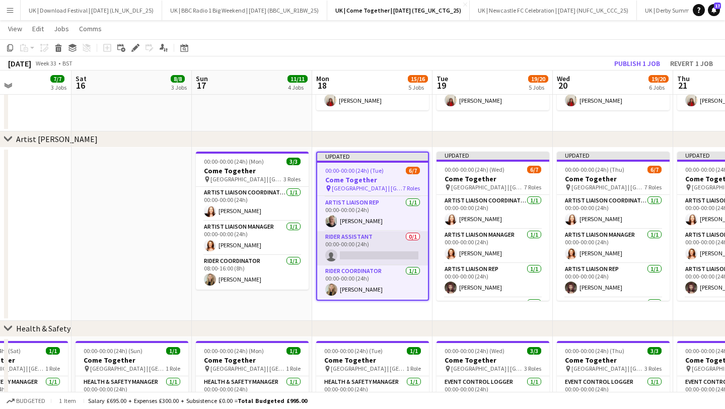
click at [356, 245] on app-card-role "Rider Assistant 0/1 00:00-00:00 (24h) single-neutral-actions" at bounding box center [372, 248] width 111 height 34
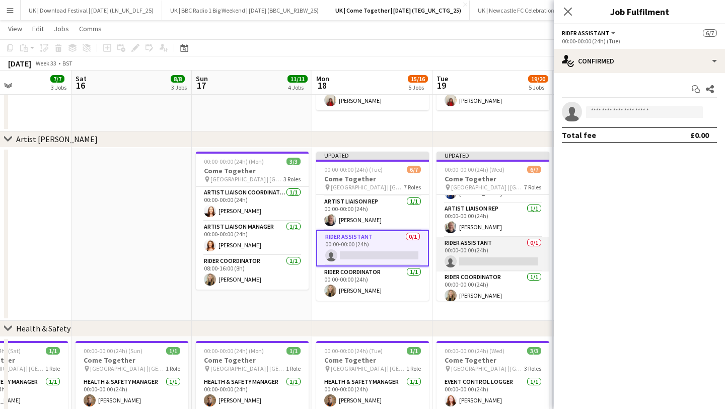
scroll to position [134, 0]
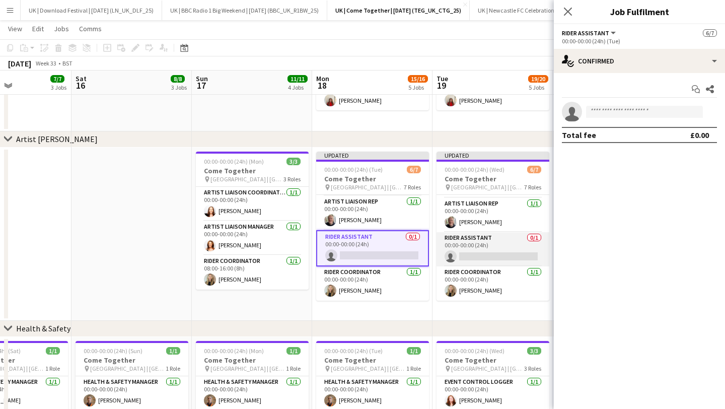
click at [465, 244] on app-card-role "Rider Assistant 0/1 00:00-00:00 (24h) single-neutral-actions" at bounding box center [492, 249] width 113 height 34
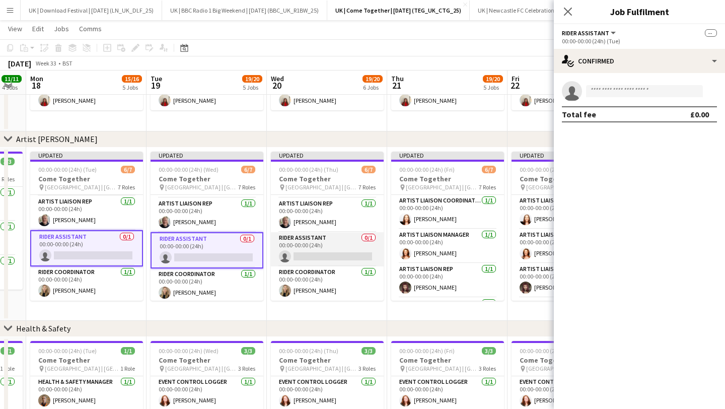
drag, startPoint x: 326, startPoint y: 246, endPoint x: 378, endPoint y: 251, distance: 52.6
click at [326, 246] on app-card-role "Rider Assistant 0/1 00:00-00:00 (24h) single-neutral-actions" at bounding box center [327, 249] width 113 height 34
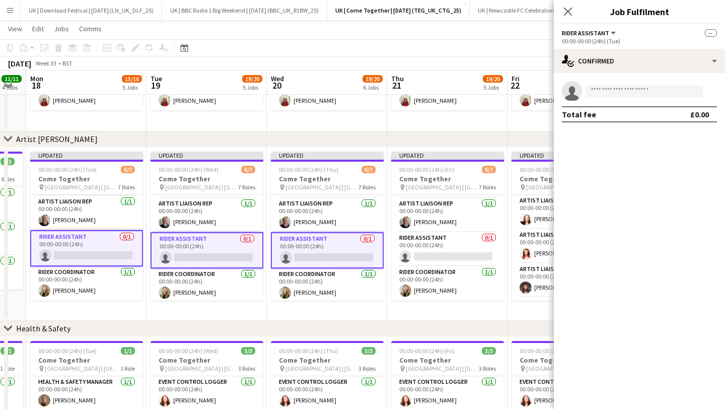
click at [441, 240] on app-card-role "Rider Assistant 0/1 00:00-00:00 (24h) single-neutral-actions" at bounding box center [447, 249] width 113 height 34
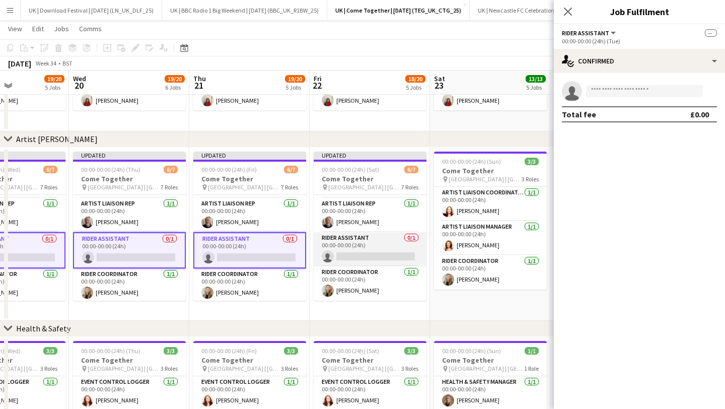
click at [347, 244] on app-card-role "Rider Assistant 0/1 00:00-00:00 (24h) single-neutral-actions" at bounding box center [369, 249] width 113 height 34
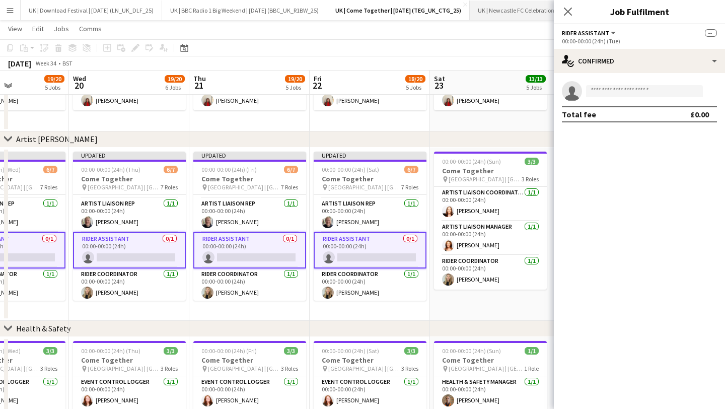
click at [564, 11] on icon "Close pop-in" at bounding box center [568, 12] width 8 height 8
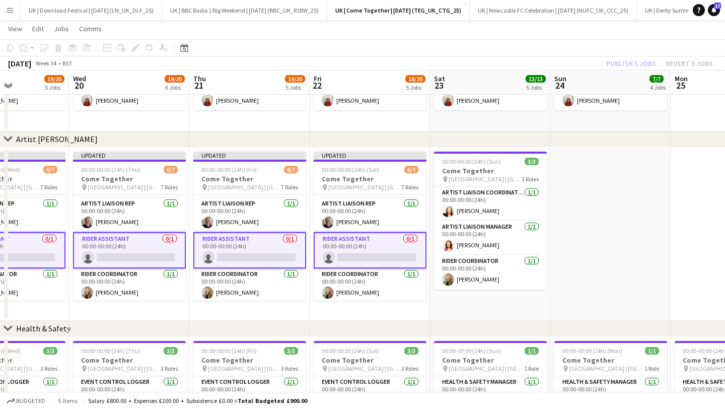
scroll to position [133, 0]
click at [371, 247] on app-card-role "Rider Assistant 0/1 00:00-00:00 (24h) single-neutral-actions" at bounding box center [369, 250] width 113 height 36
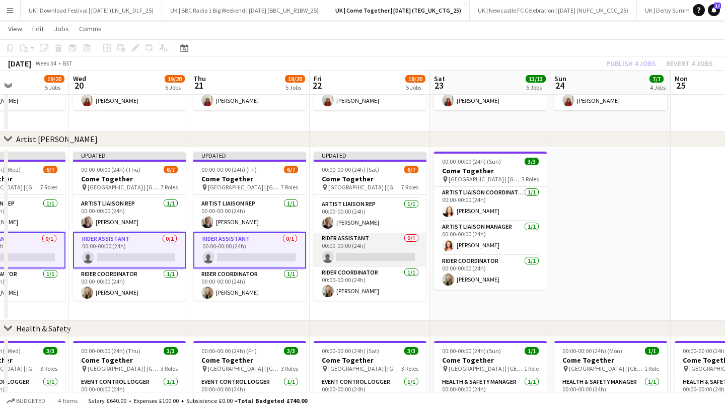
click at [378, 245] on app-card-role "Rider Assistant 0/1 00:00-00:00 (24h) single-neutral-actions" at bounding box center [369, 249] width 113 height 34
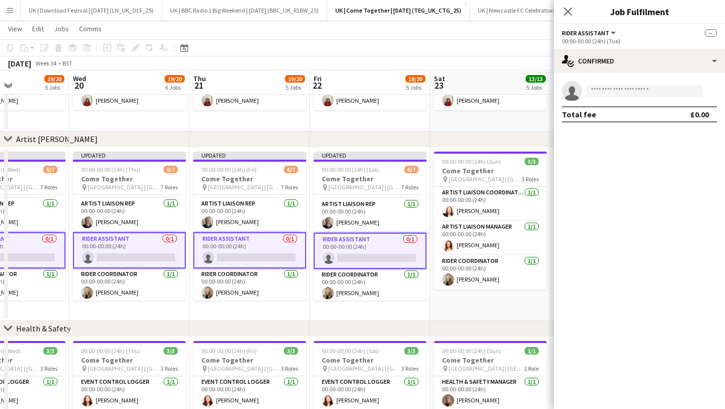
drag, startPoint x: 615, startPoint y: 103, endPoint x: 614, endPoint y: 88, distance: 14.6
click at [615, 100] on app-confirmed-crew "single-neutral-actions Total fee £0.00" at bounding box center [638, 101] width 171 height 41
click at [613, 89] on input at bounding box center [644, 91] width 117 height 12
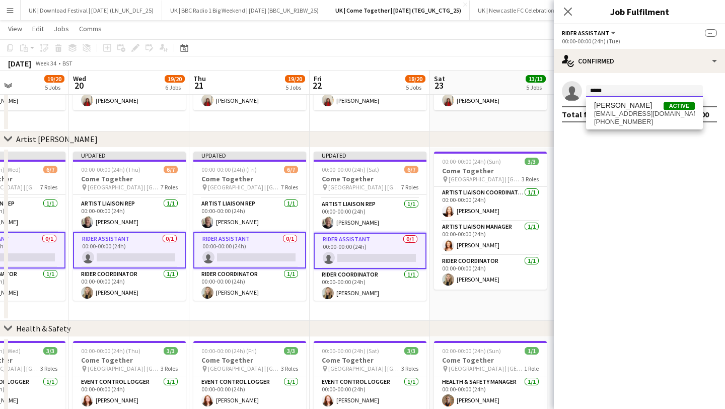
type input "*****"
click at [617, 113] on span "[EMAIL_ADDRESS][DOMAIN_NAME]" at bounding box center [644, 114] width 101 height 8
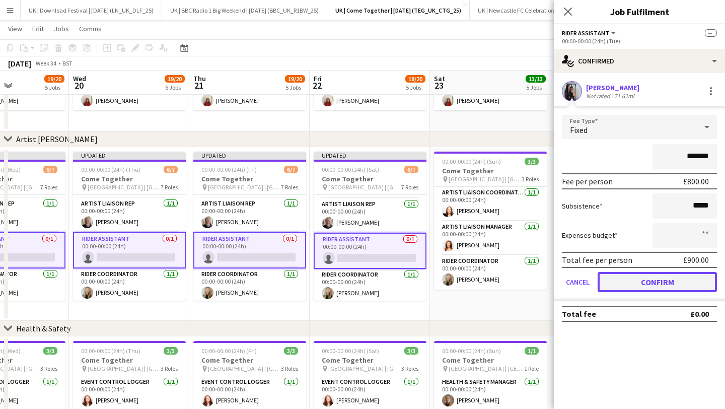
click at [649, 281] on button "Confirm" at bounding box center [656, 282] width 119 height 20
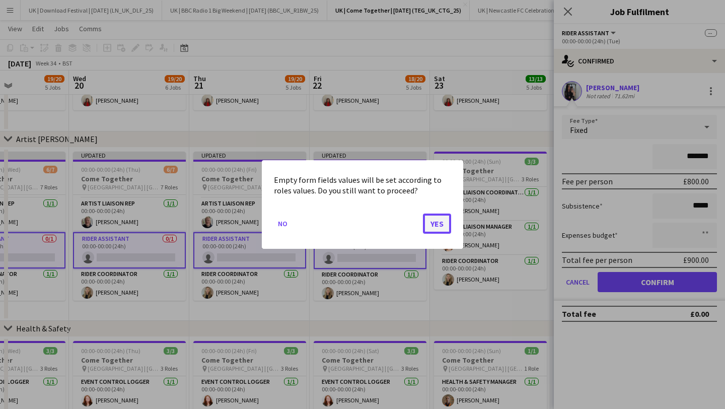
click at [426, 218] on button "Yes" at bounding box center [437, 223] width 28 height 20
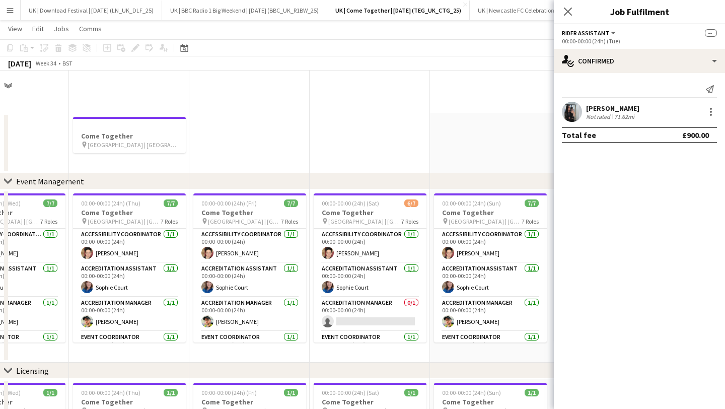
scroll to position [342, 0]
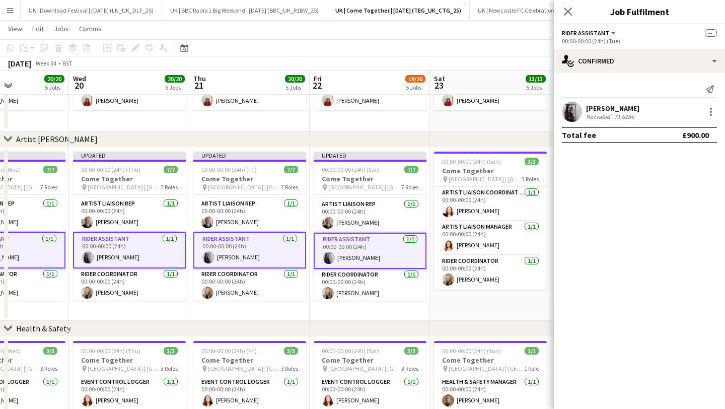
click at [569, 5] on div "Close pop-in" at bounding box center [567, 11] width 28 height 23
click at [568, 12] on icon at bounding box center [567, 12] width 10 height 10
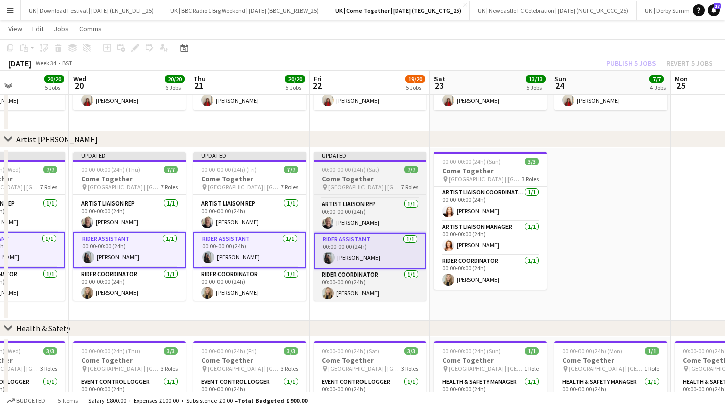
click at [355, 182] on h3 "Come Together" at bounding box center [369, 178] width 113 height 9
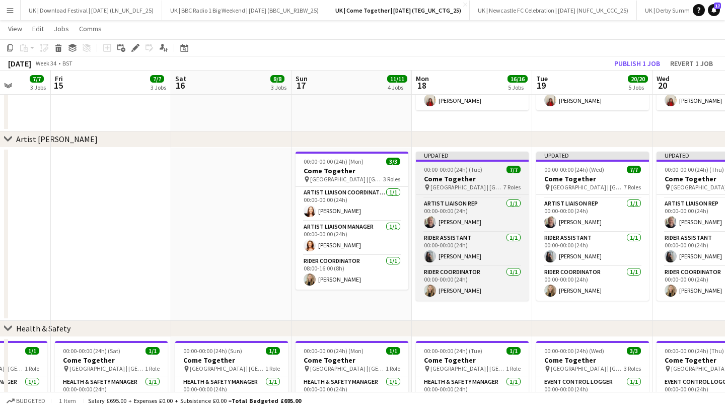
scroll to position [0, 234]
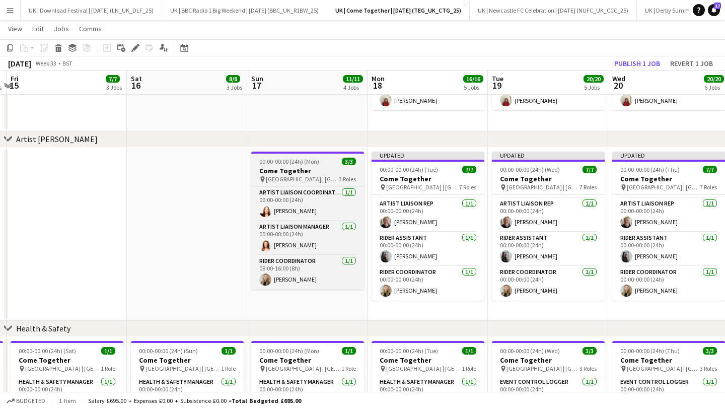
click at [325, 175] on span "[GEOGRAPHIC_DATA] | [GEOGRAPHIC_DATA], [GEOGRAPHIC_DATA]" at bounding box center [302, 179] width 73 height 8
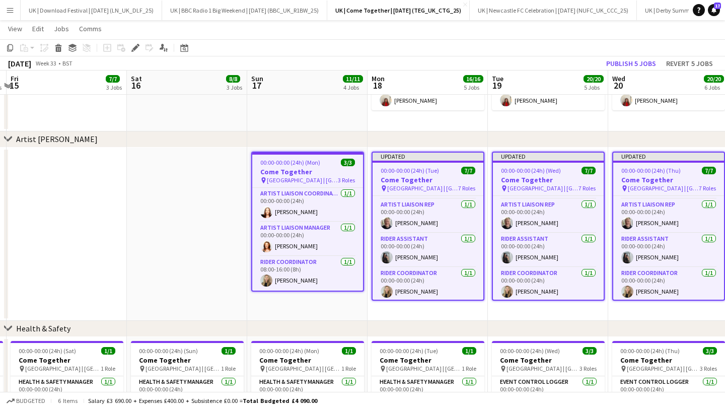
scroll to position [136, 0]
drag, startPoint x: 619, startPoint y: 63, endPoint x: 614, endPoint y: 65, distance: 5.4
click at [618, 63] on button "Publish 5 jobs" at bounding box center [631, 63] width 58 height 13
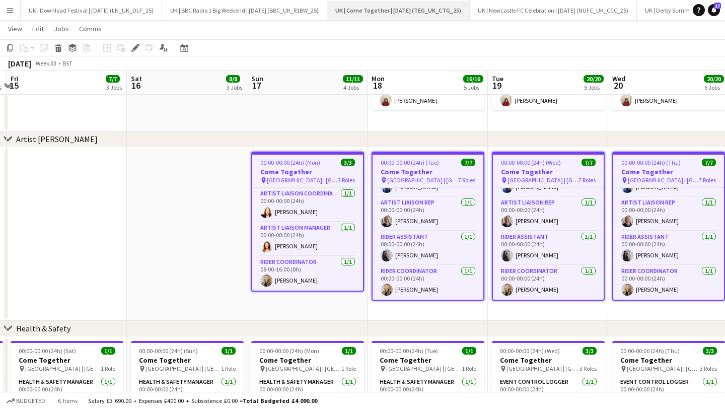
scroll to position [128, 0]
click at [422, 149] on app-date-cell "00:00-00:00 (24h) (Tue) 7/7 Come Together pin Town Moor | [GEOGRAPHIC_DATA], [G…" at bounding box center [427, 233] width 120 height 173
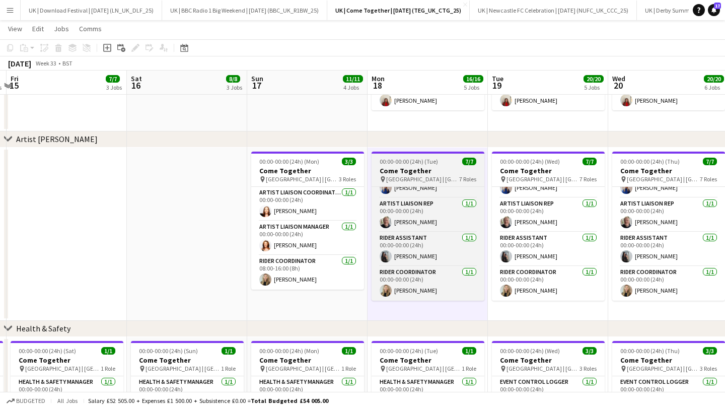
scroll to position [126, 0]
click at [422, 169] on h3 "Come Together" at bounding box center [427, 170] width 113 height 9
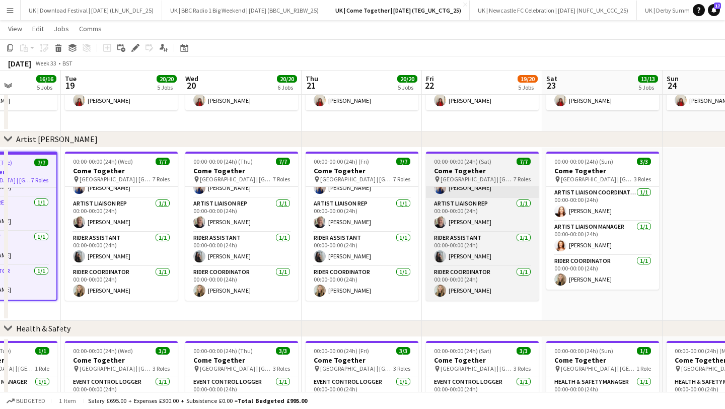
scroll to position [0, 423]
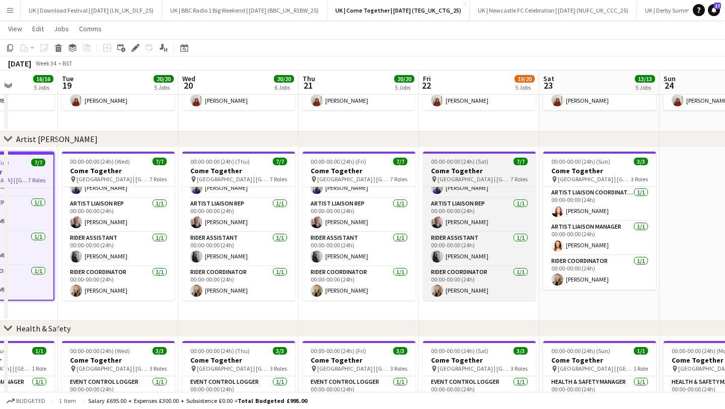
click at [464, 184] on app-job-card "00:00-00:00 (24h) (Sat) 7/7 Come Together pin Town Moor | [GEOGRAPHIC_DATA], [G…" at bounding box center [479, 225] width 113 height 149
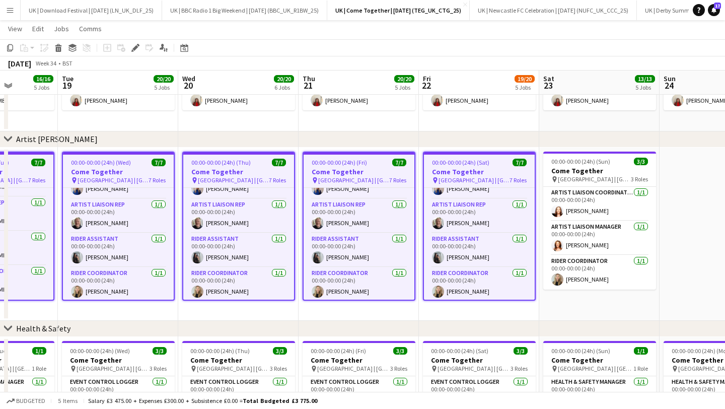
scroll to position [128, 0]
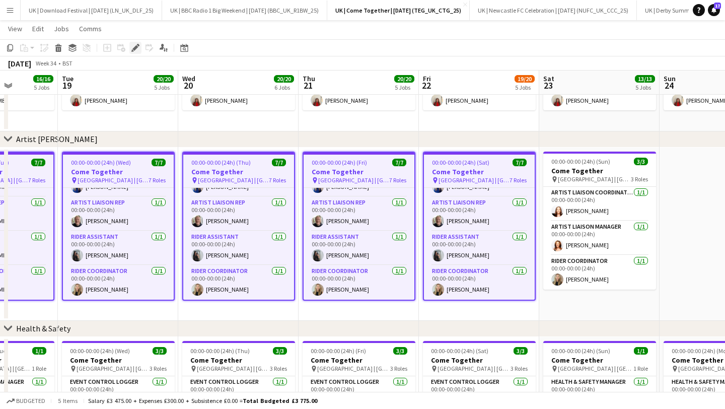
click at [137, 49] on icon "Edit" at bounding box center [135, 48] width 8 height 8
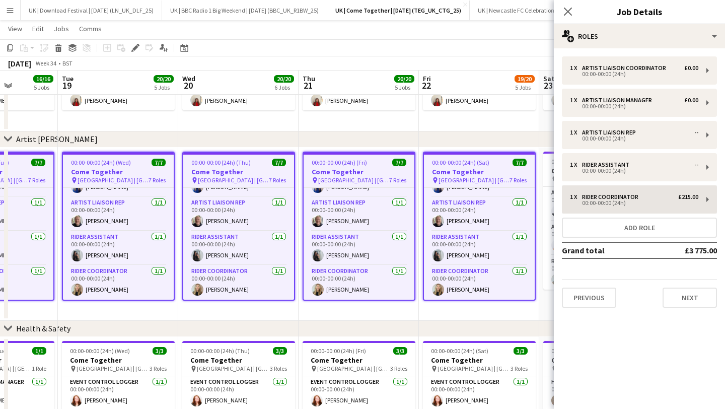
scroll to position [341, 0]
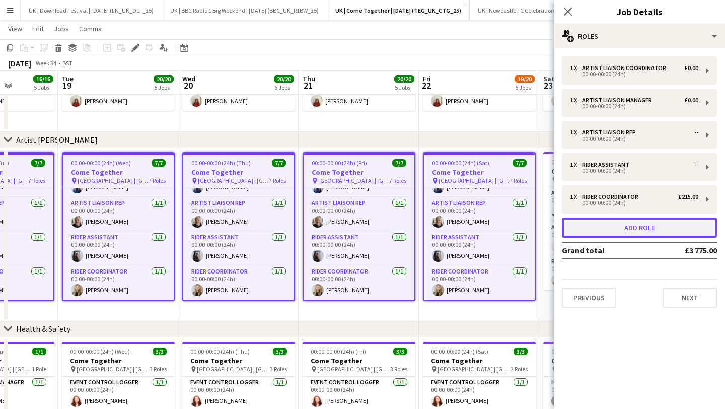
click at [623, 221] on button "Add role" at bounding box center [638, 227] width 155 height 20
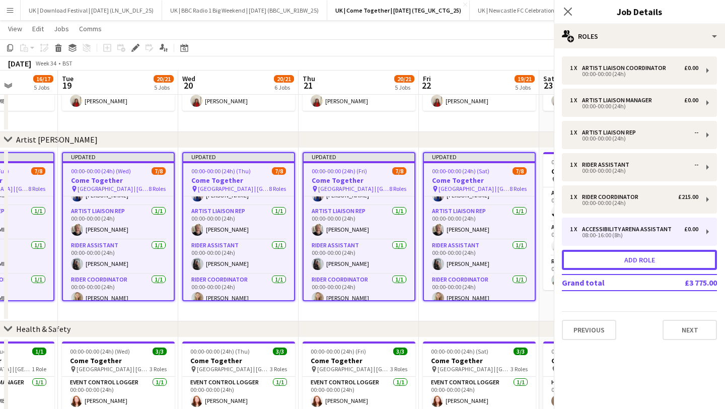
scroll to position [133, 0]
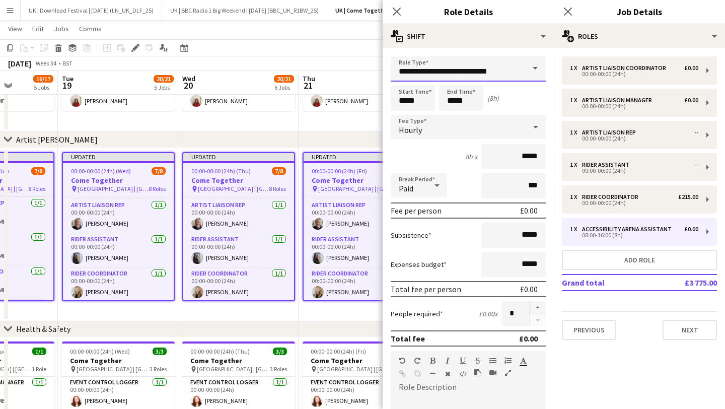
click at [439, 77] on input "**********" at bounding box center [467, 68] width 155 height 25
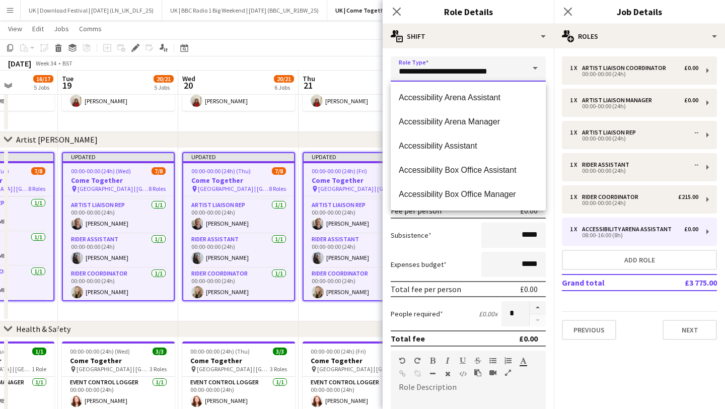
click at [439, 77] on input "**********" at bounding box center [467, 68] width 155 height 25
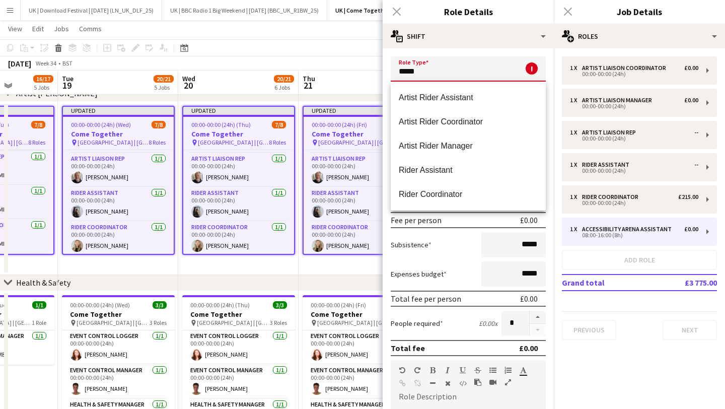
scroll to position [0, 418]
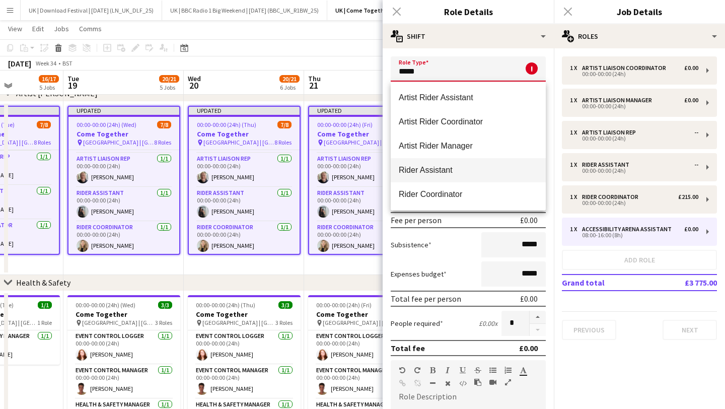
click at [423, 179] on mat-option "Rider Assistant" at bounding box center [467, 170] width 155 height 24
type input "**********"
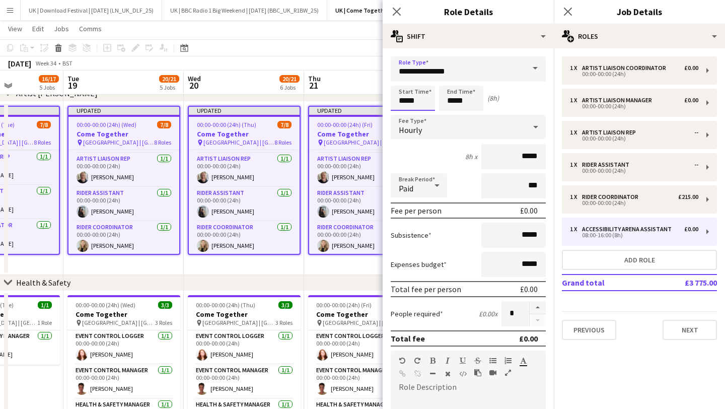
click at [414, 97] on input "*****" at bounding box center [412, 98] width 44 height 25
type input "*****"
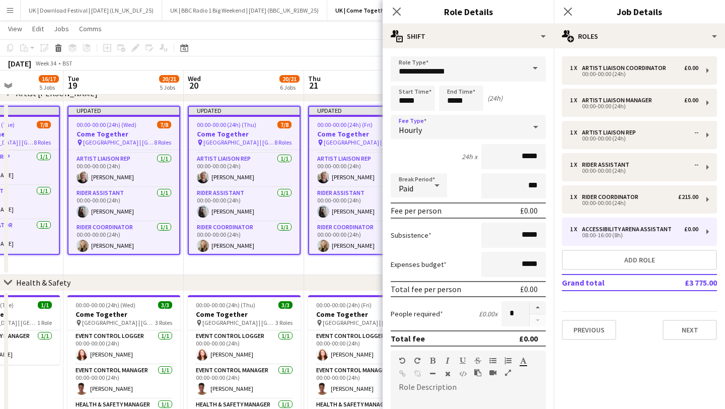
drag, startPoint x: 427, startPoint y: 113, endPoint x: 431, endPoint y: 128, distance: 15.8
click at [430, 125] on form "**********" at bounding box center [467, 343] width 171 height 574
click at [432, 128] on div "Hourly" at bounding box center [457, 127] width 135 height 24
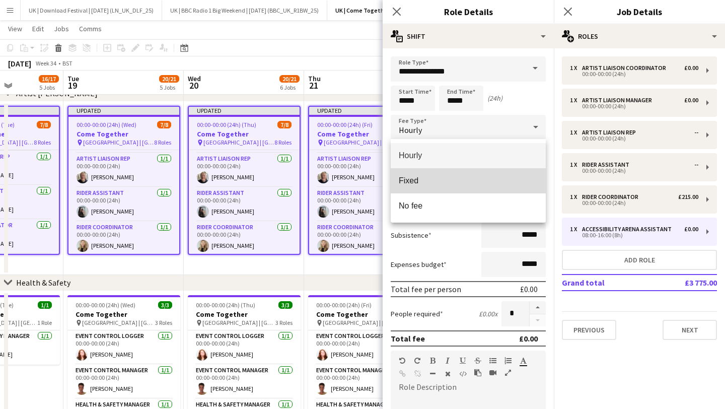
click at [444, 173] on mat-option "Fixed" at bounding box center [467, 180] width 155 height 25
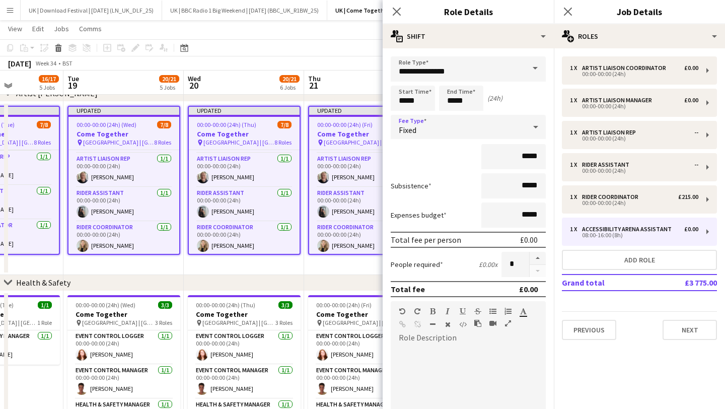
drag, startPoint x: 557, startPoint y: 152, endPoint x: 538, endPoint y: 153, distance: 18.6
click at [552, 152] on body "Menu Boards Boards Boards All jobs Status Workforce Workforce My Workforce Recr…" at bounding box center [362, 118] width 725 height 1011
click at [531, 153] on input "*****" at bounding box center [513, 156] width 64 height 25
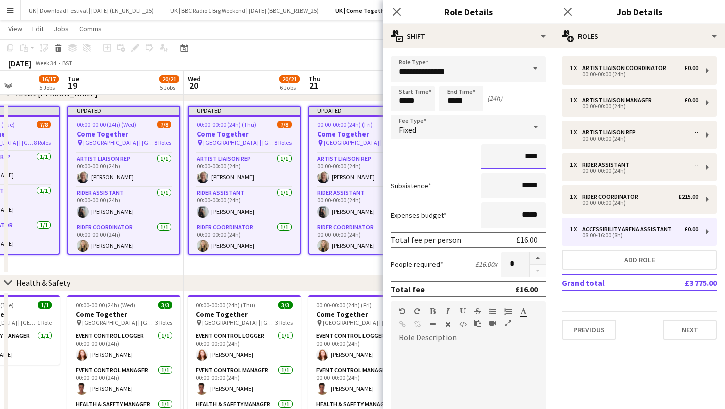
type input "****"
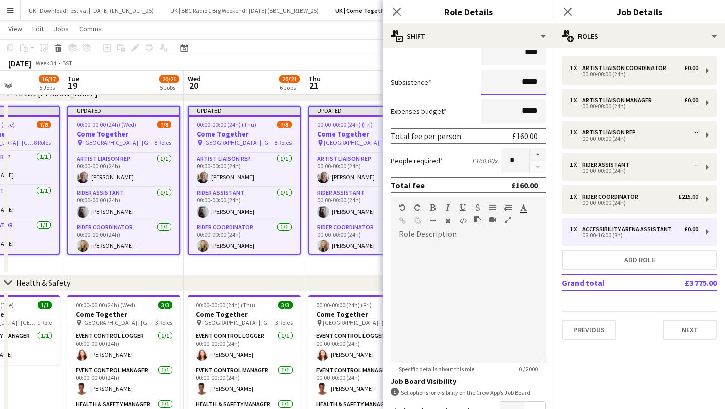
scroll to position [107, 0]
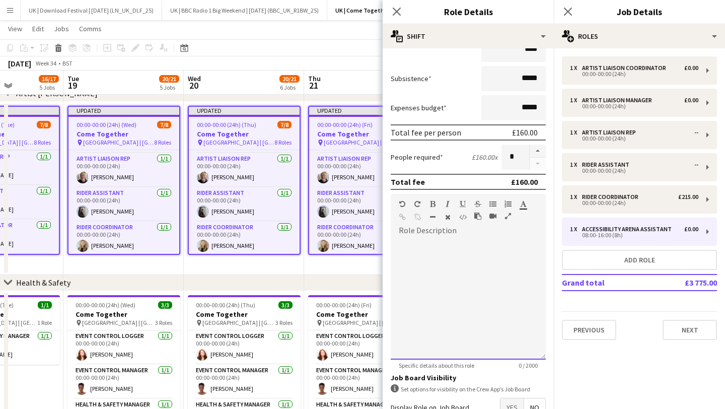
click at [437, 282] on div at bounding box center [467, 298] width 155 height 121
click at [418, 233] on div "**********" at bounding box center [467, 295] width 155 height 128
click at [421, 244] on div "**********" at bounding box center [467, 298] width 155 height 121
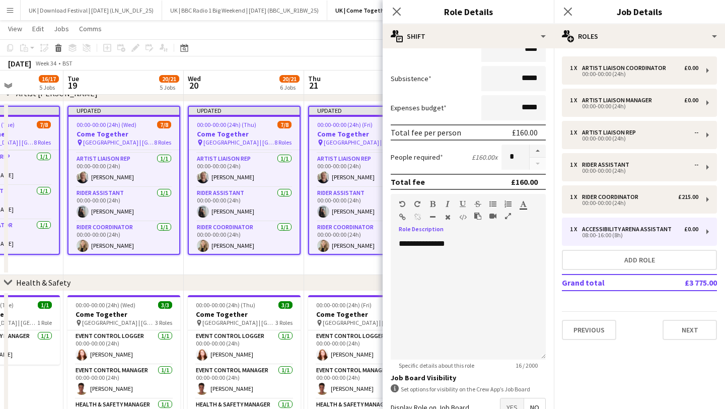
click at [433, 205] on icon "button" at bounding box center [433, 203] width 6 height 7
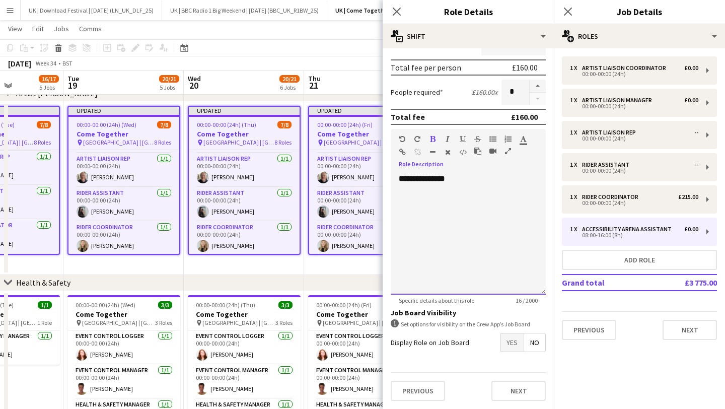
scroll to position [172, 0]
click at [520, 390] on button "Next" at bounding box center [518, 391] width 54 height 20
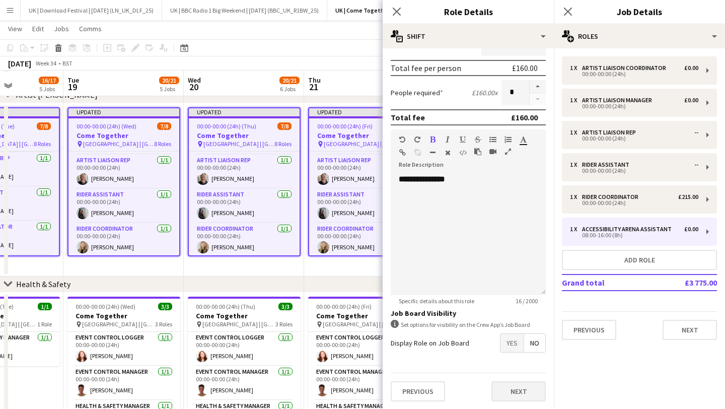
scroll to position [0, 0]
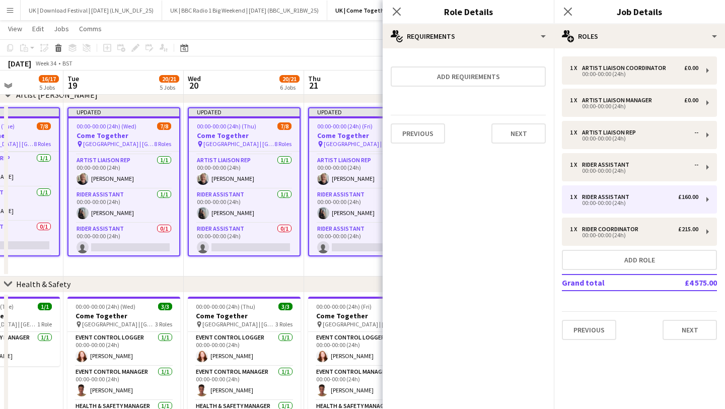
drag, startPoint x: 521, startPoint y: 144, endPoint x: 514, endPoint y: 154, distance: 12.6
click at [523, 144] on div "Previous Next" at bounding box center [467, 133] width 155 height 37
click at [518, 129] on button "Next" at bounding box center [518, 133] width 54 height 20
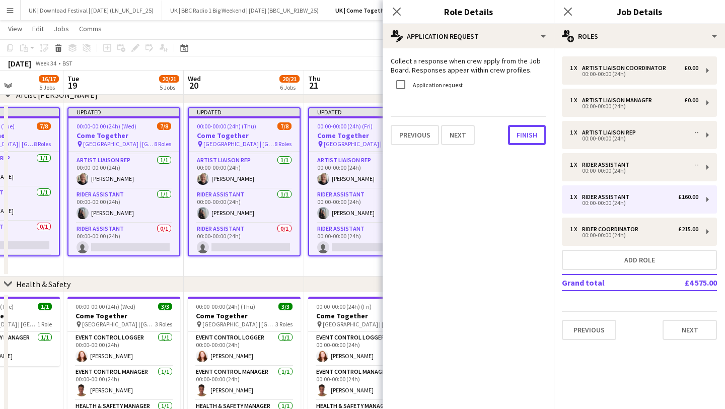
click at [523, 132] on button "Finish" at bounding box center [527, 135] width 38 height 20
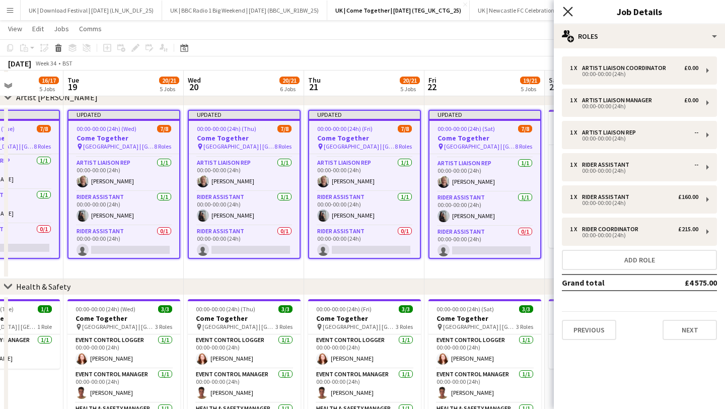
click at [568, 8] on icon "Close pop-in" at bounding box center [567, 12] width 10 height 10
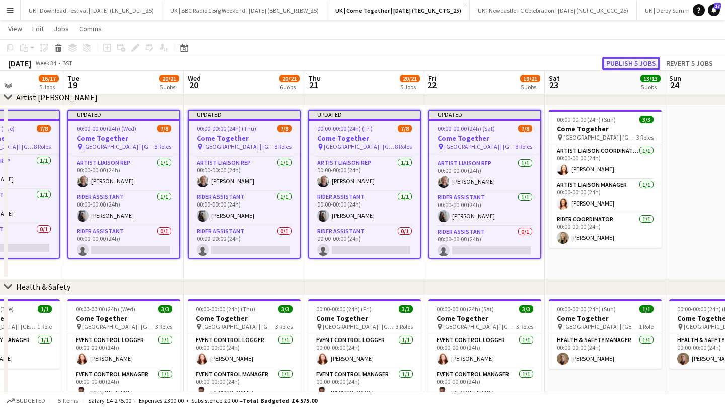
scroll to position [382, 0]
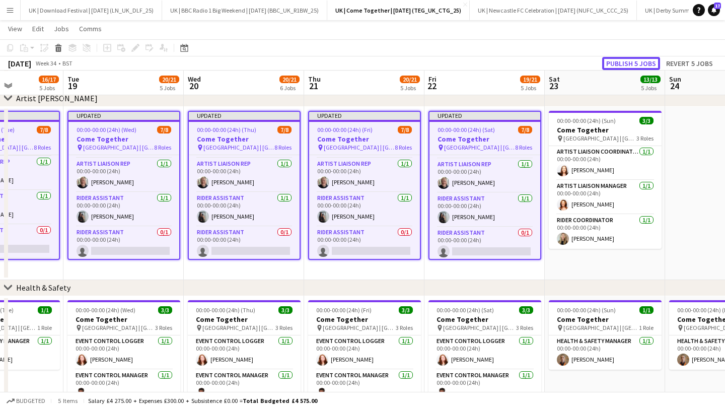
click at [616, 62] on button "Publish 5 jobs" at bounding box center [631, 63] width 58 height 13
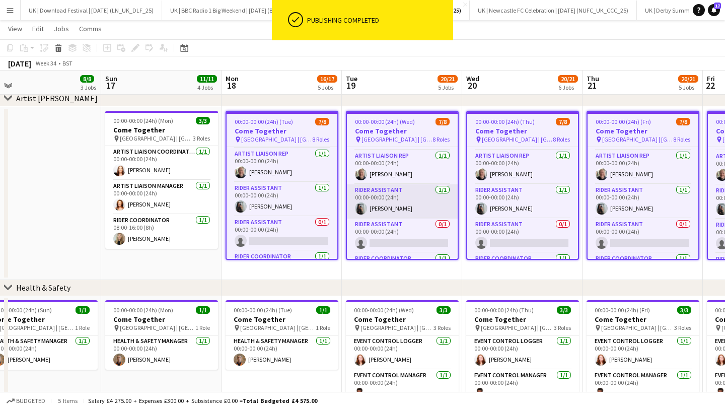
scroll to position [0, 207]
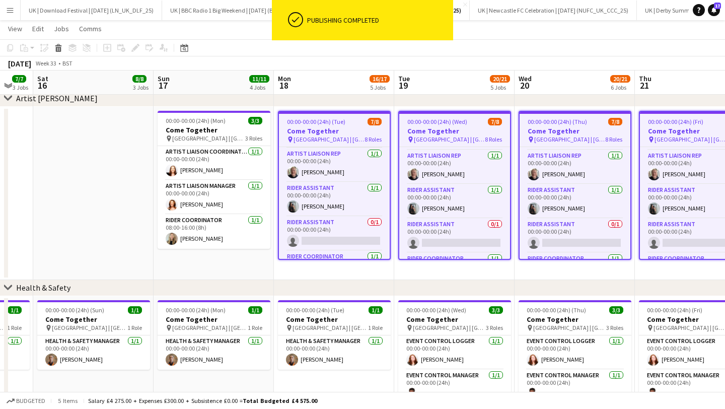
click at [326, 124] on span "00:00-00:00 (24h) (Tue)" at bounding box center [316, 122] width 58 height 8
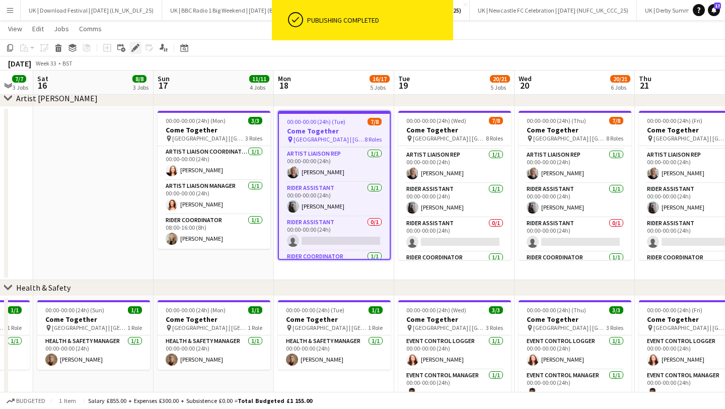
click at [136, 47] on icon at bounding box center [135, 48] width 6 height 6
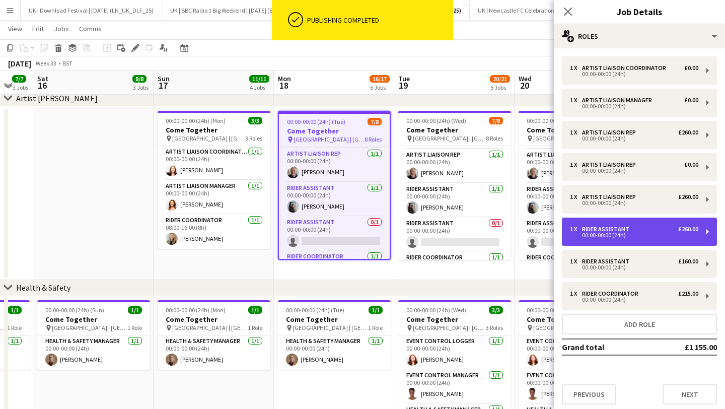
click at [606, 236] on div "00:00-00:00 (24h)" at bounding box center [634, 234] width 128 height 5
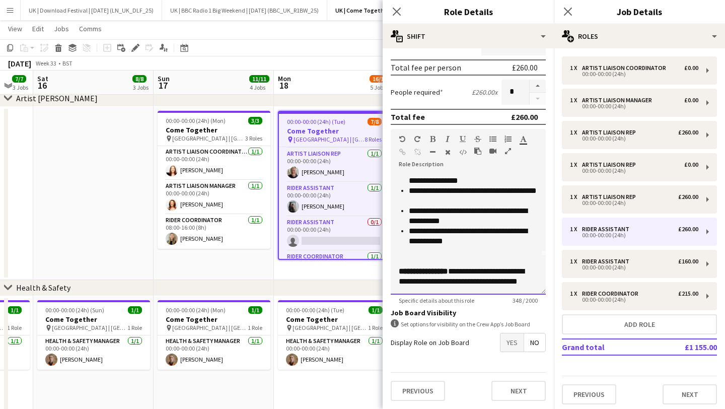
scroll to position [0, 0]
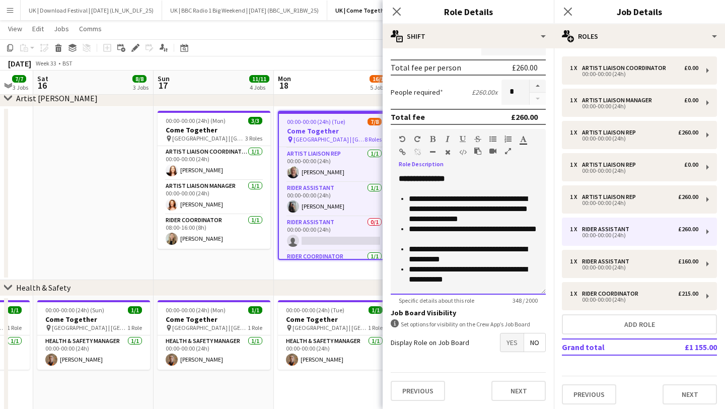
drag, startPoint x: 447, startPoint y: 220, endPoint x: 407, endPoint y: 193, distance: 48.6
click at [407, 194] on div "**********" at bounding box center [467, 244] width 139 height 101
copy div "**********"
drag, startPoint x: 392, startPoint y: 12, endPoint x: 483, endPoint y: 23, distance: 91.2
click at [392, 12] on icon "Close pop-in" at bounding box center [396, 12] width 8 height 8
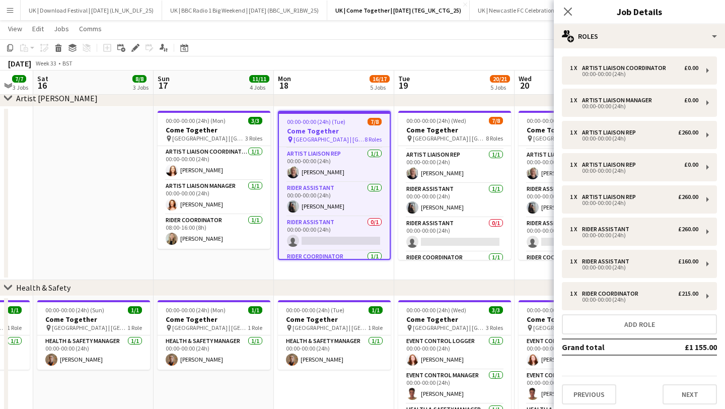
click at [569, 18] on div "Close pop-in" at bounding box center [567, 11] width 28 height 23
click at [568, 15] on icon "Close pop-in" at bounding box center [567, 12] width 10 height 10
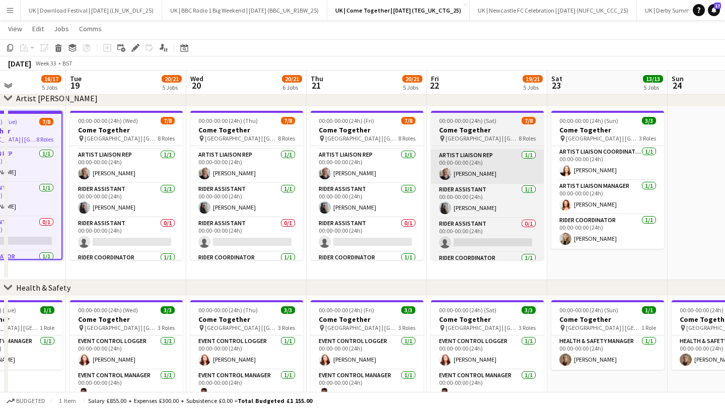
scroll to position [0, 399]
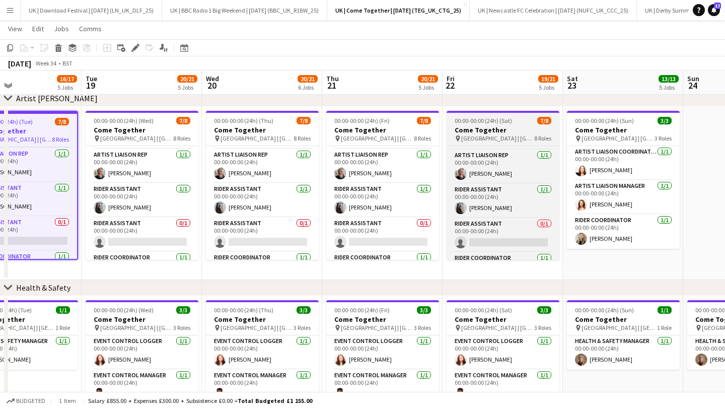
click at [502, 133] on h3 "Come Together" at bounding box center [502, 129] width 113 height 9
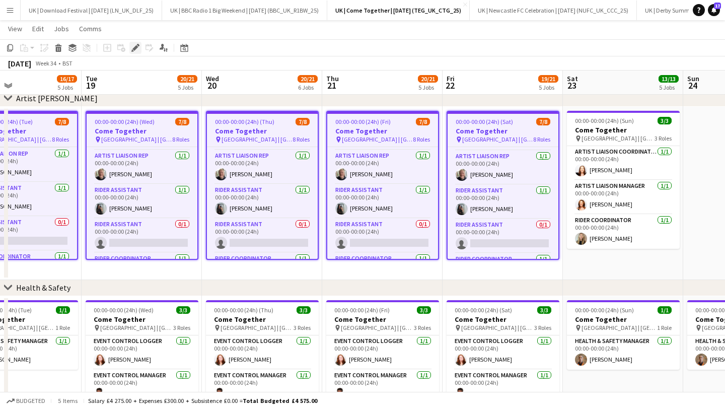
click at [137, 45] on icon at bounding box center [138, 45] width 3 height 3
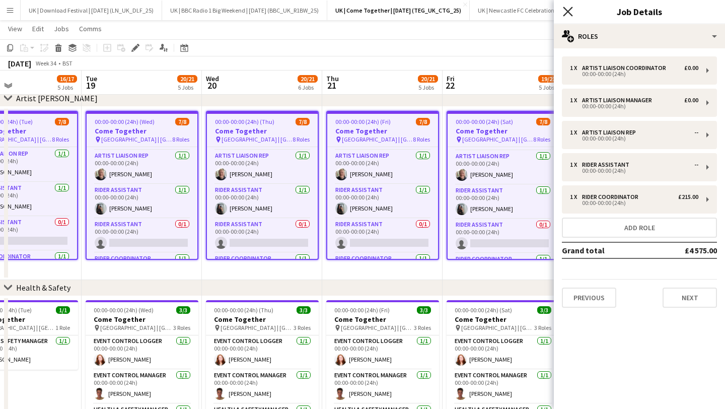
click at [567, 11] on icon at bounding box center [567, 12] width 10 height 10
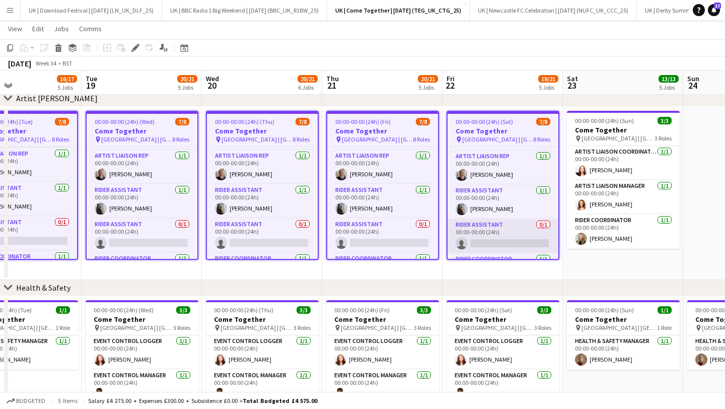
click at [482, 234] on app-card-role "Rider Assistant 0/1 00:00-00:00 (24h) single-neutral-actions" at bounding box center [502, 236] width 111 height 34
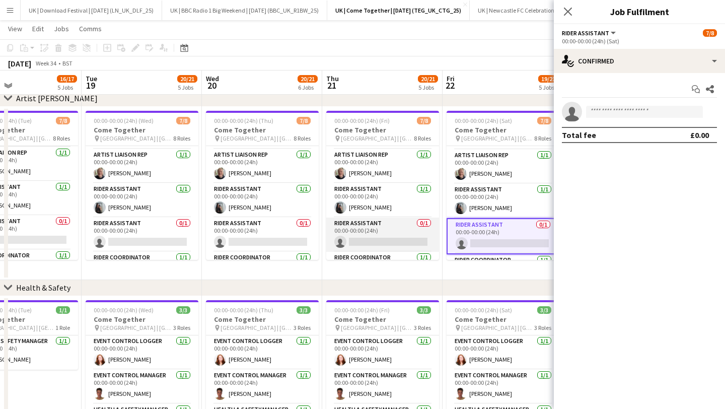
drag, startPoint x: 388, startPoint y: 230, endPoint x: 372, endPoint y: 231, distance: 16.7
click at [388, 230] on app-card-role "Rider Assistant 0/1 00:00-00:00 (24h) single-neutral-actions" at bounding box center [382, 234] width 113 height 34
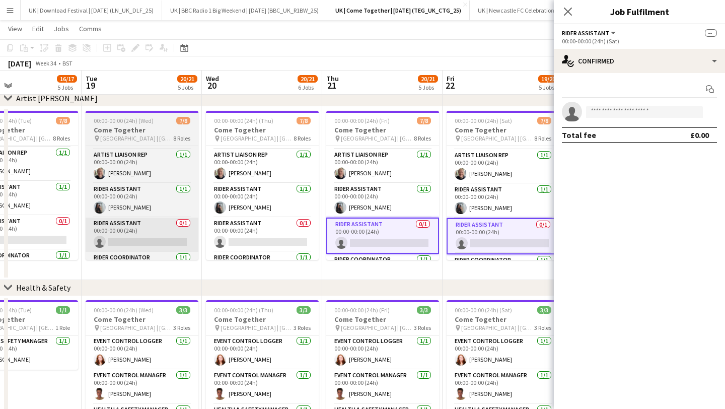
drag, startPoint x: 231, startPoint y: 234, endPoint x: 158, endPoint y: 232, distance: 73.0
click at [230, 234] on app-card-role "Rider Assistant 0/1 00:00-00:00 (24h) single-neutral-actions" at bounding box center [262, 234] width 113 height 34
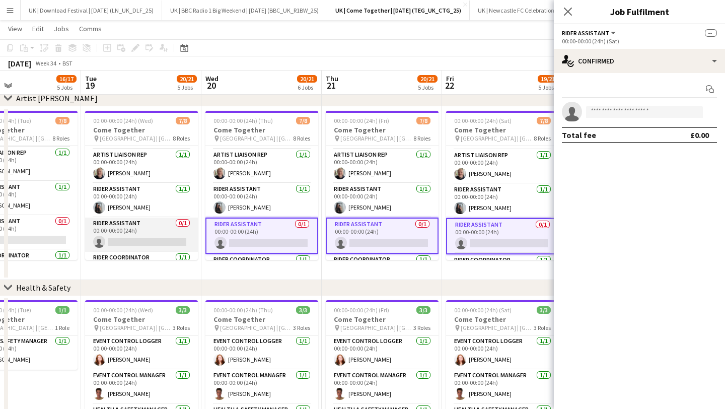
click at [130, 229] on app-card-role "Rider Assistant 0/1 00:00-00:00 (24h) single-neutral-actions" at bounding box center [141, 234] width 113 height 34
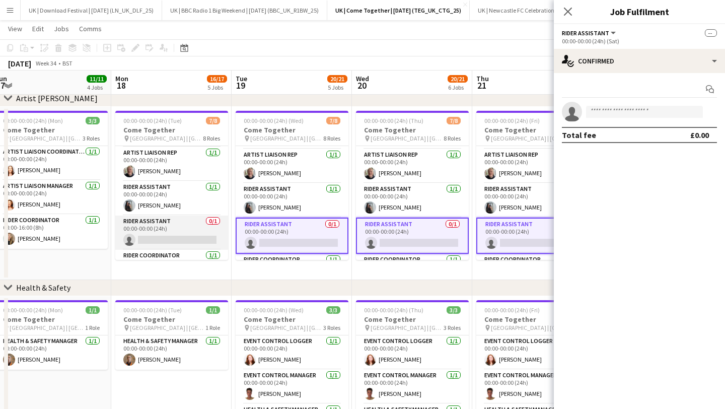
scroll to position [0, 222]
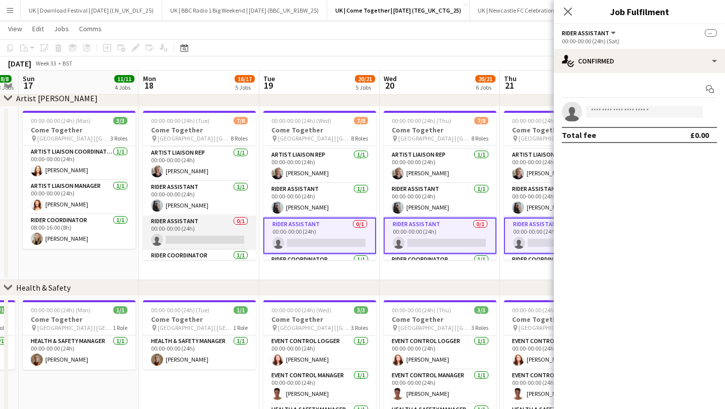
click at [174, 232] on app-card-role "Rider Assistant 0/1 00:00-00:00 (24h) single-neutral-actions" at bounding box center [199, 232] width 113 height 34
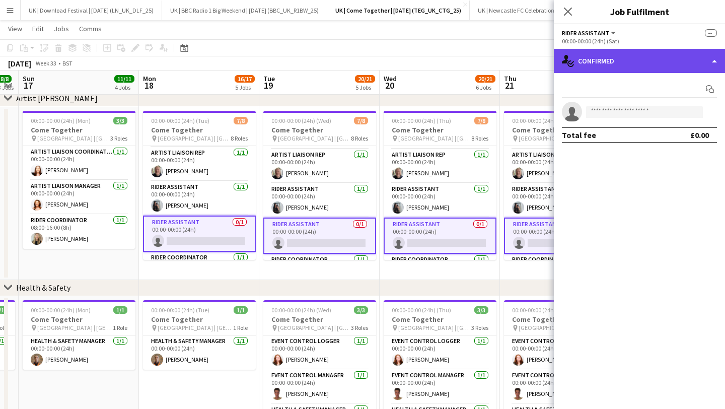
click at [654, 60] on div "single-neutral-actions-check-2 Confirmed" at bounding box center [638, 61] width 171 height 24
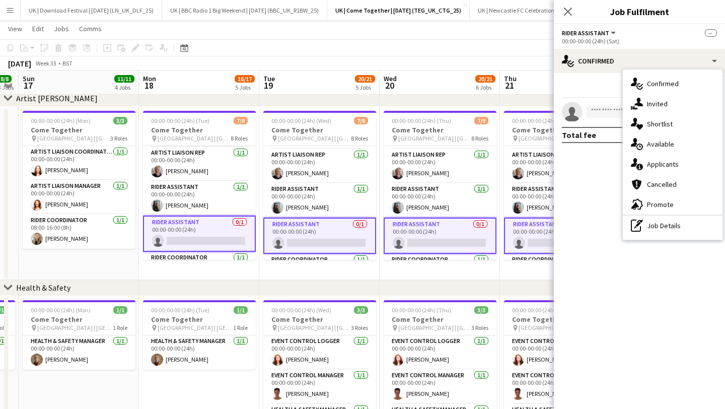
drag, startPoint x: 658, startPoint y: 224, endPoint x: 649, endPoint y: 217, distance: 11.9
click at [657, 224] on div "pen-write Job Details" at bounding box center [672, 225] width 100 height 20
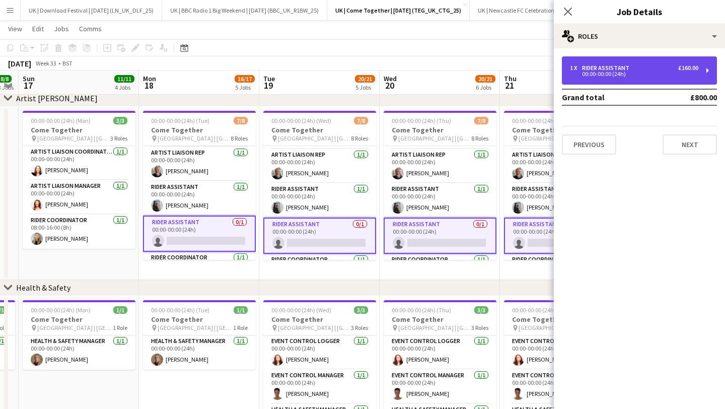
click at [628, 79] on div "1 x Rider Assistant £160.00 00:00-00:00 (24h)" at bounding box center [638, 70] width 155 height 28
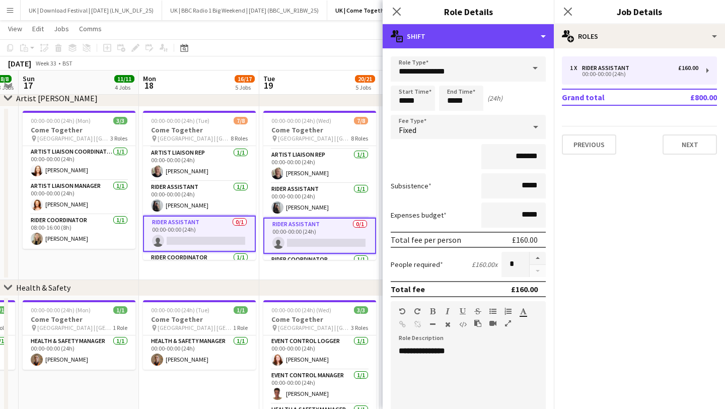
drag, startPoint x: 501, startPoint y: 45, endPoint x: 498, endPoint y: 61, distance: 16.8
click at [500, 45] on div "multiple-actions-text Shift" at bounding box center [467, 36] width 171 height 24
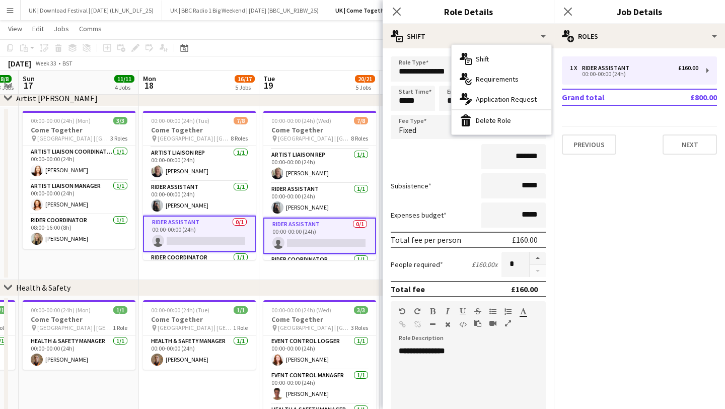
drag, startPoint x: 496, startPoint y: 113, endPoint x: 505, endPoint y: 109, distance: 9.9
click at [496, 113] on div "bin-2 Delete Role" at bounding box center [501, 120] width 100 height 20
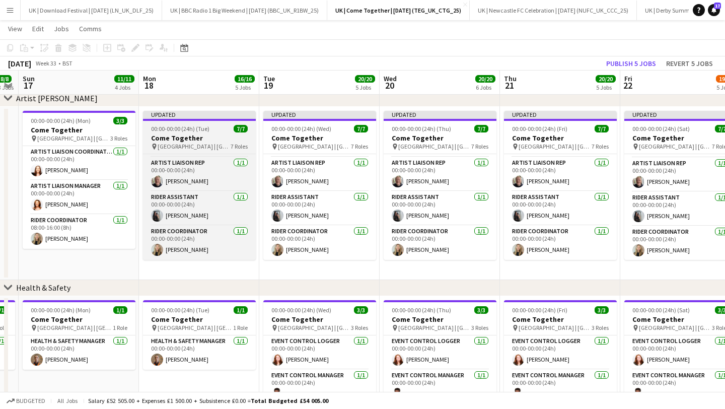
click at [187, 140] on h3 "Come Together" at bounding box center [199, 137] width 113 height 9
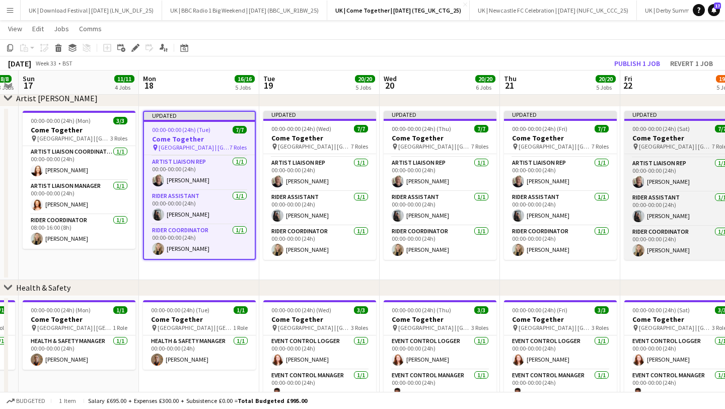
click at [645, 144] on span "[GEOGRAPHIC_DATA] | [GEOGRAPHIC_DATA], [GEOGRAPHIC_DATA]" at bounding box center [674, 146] width 73 height 8
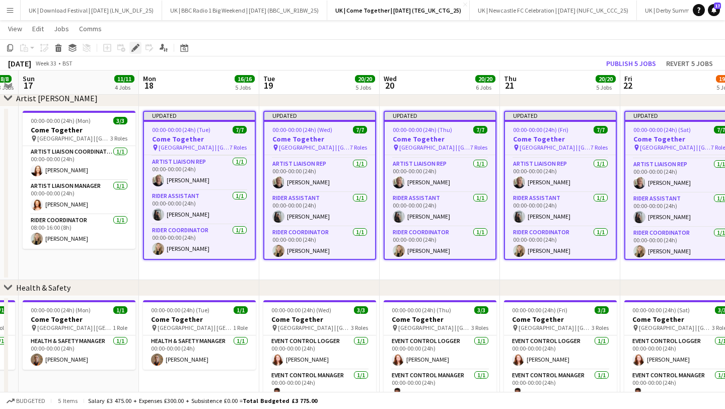
click at [134, 46] on icon "Edit" at bounding box center [135, 48] width 8 height 8
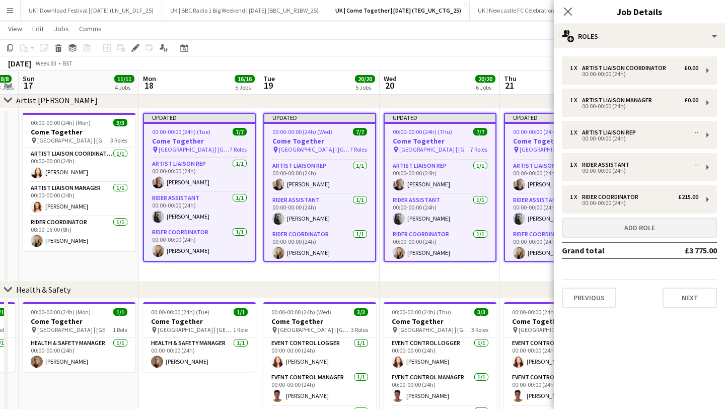
scroll to position [381, 0]
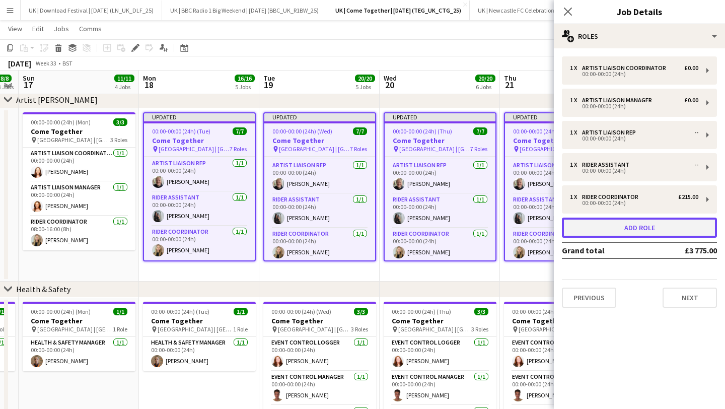
click at [640, 230] on button "Add role" at bounding box center [638, 227] width 155 height 20
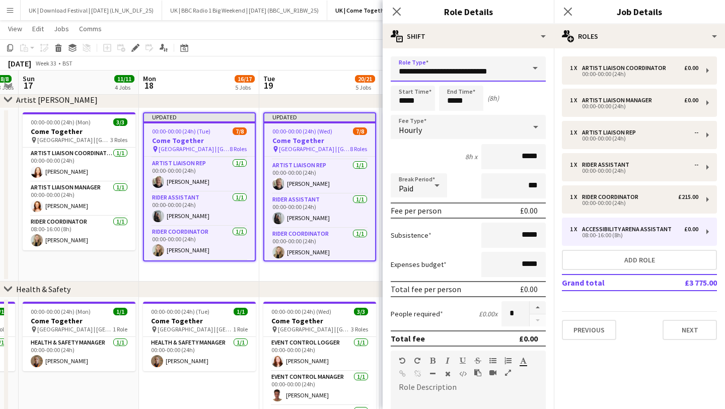
click at [464, 68] on input "**********" at bounding box center [467, 68] width 155 height 25
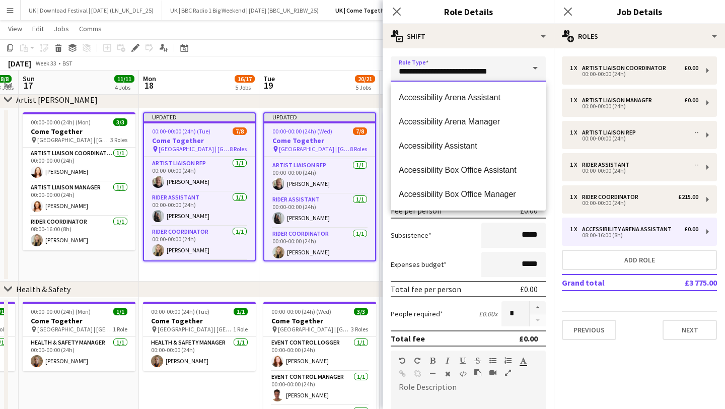
click at [464, 68] on input "**********" at bounding box center [467, 68] width 155 height 25
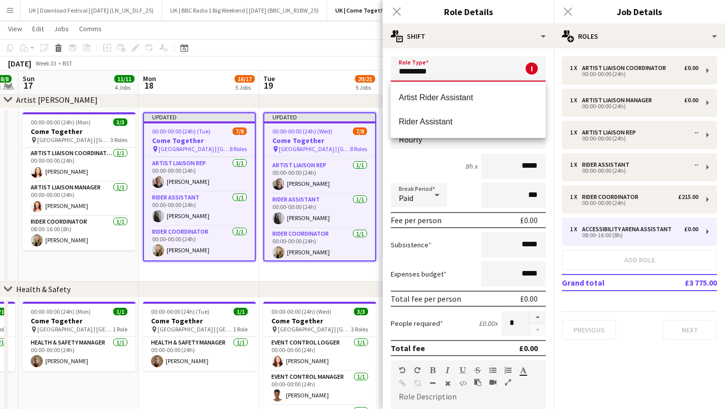
click at [457, 123] on span "Rider Assistant" at bounding box center [467, 122] width 139 height 10
type input "**********"
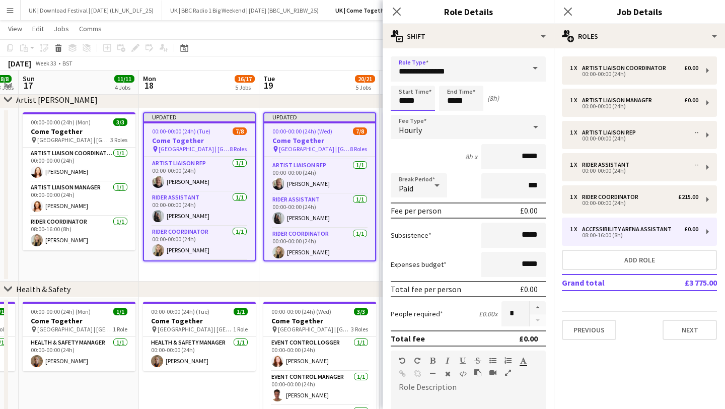
click at [423, 94] on input "*****" at bounding box center [412, 98] width 44 height 25
type input "*****"
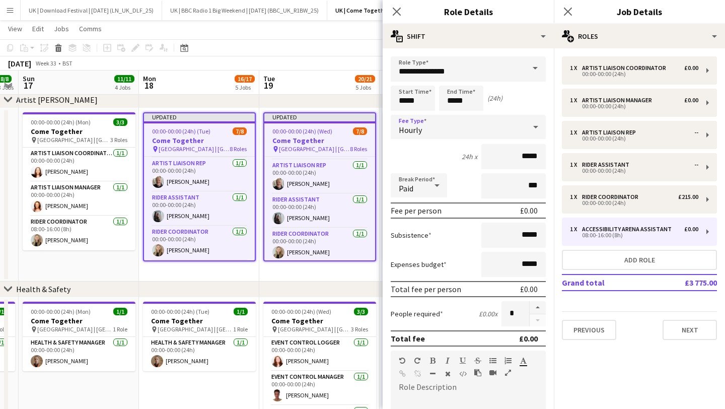
click at [426, 123] on div "Hourly" at bounding box center [457, 127] width 135 height 24
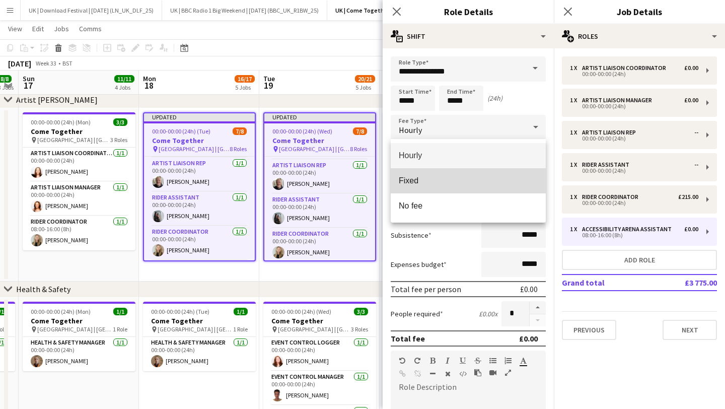
click at [430, 178] on span "Fixed" at bounding box center [467, 181] width 139 height 10
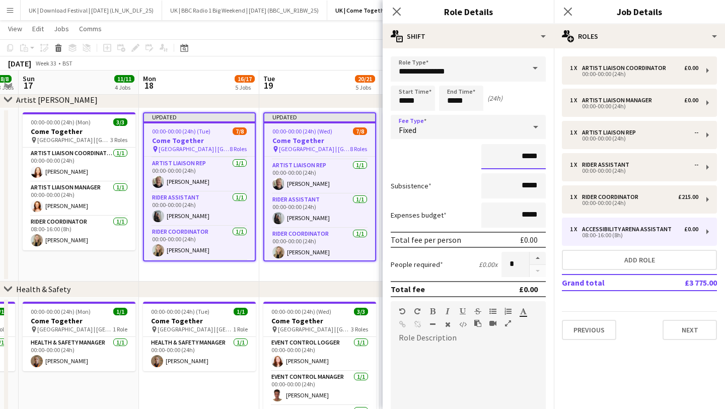
click at [536, 155] on input "*****" at bounding box center [513, 156] width 64 height 25
type input "****"
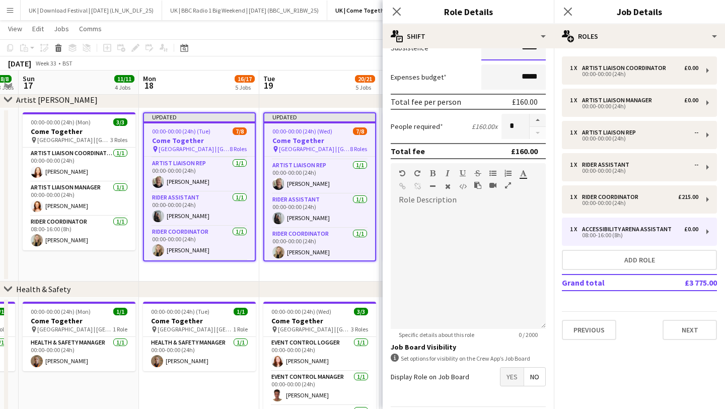
scroll to position [145, 0]
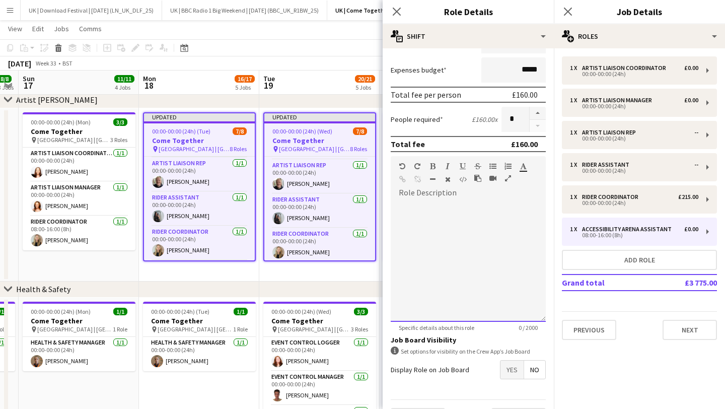
click at [438, 243] on div at bounding box center [467, 261] width 155 height 121
click at [425, 205] on div "**********" at bounding box center [467, 261] width 155 height 121
click at [425, 204] on div "**********" at bounding box center [467, 261] width 155 height 121
click at [436, 165] on div at bounding box center [459, 168] width 60 height 12
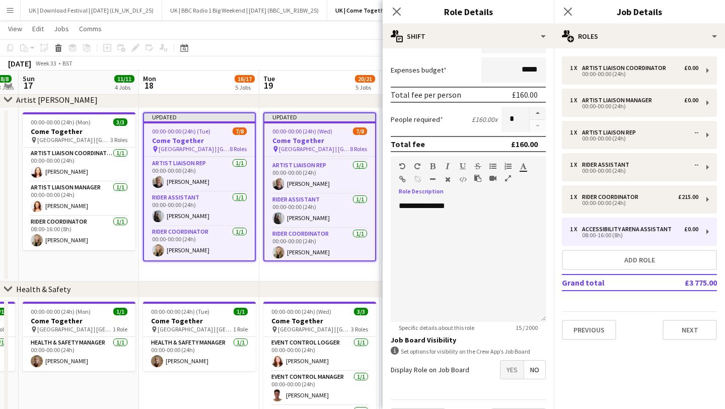
click at [430, 167] on icon "button" at bounding box center [433, 166] width 6 height 7
click at [470, 205] on div "**********" at bounding box center [467, 261] width 155 height 121
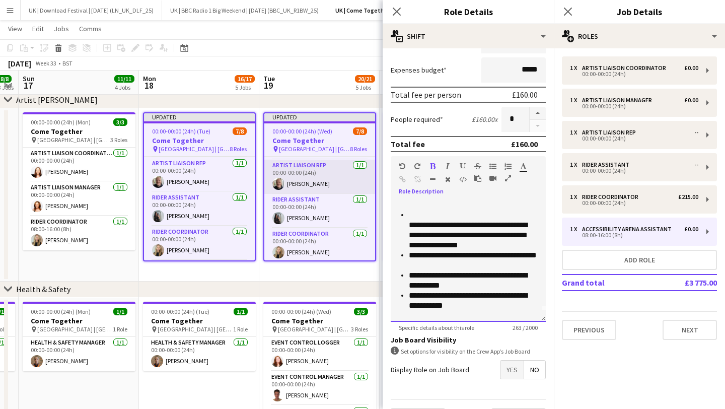
scroll to position [0, 0]
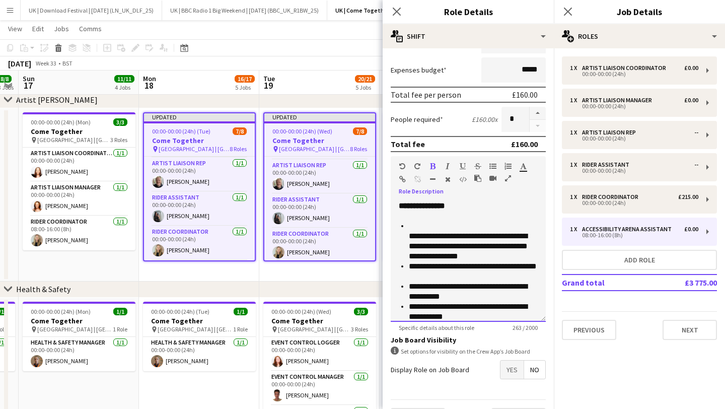
drag, startPoint x: 477, startPoint y: 304, endPoint x: 383, endPoint y: 215, distance: 128.8
click at [357, 188] on body "Menu Boards Boards Boards All jobs Status Workforce Workforce My Workforce Recr…" at bounding box center [362, 124] width 725 height 1011
click at [420, 223] on li "**********" at bounding box center [473, 241] width 129 height 40
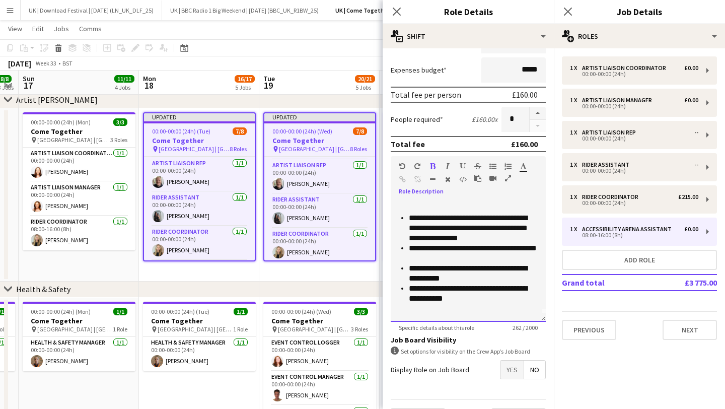
scroll to position [172, 0]
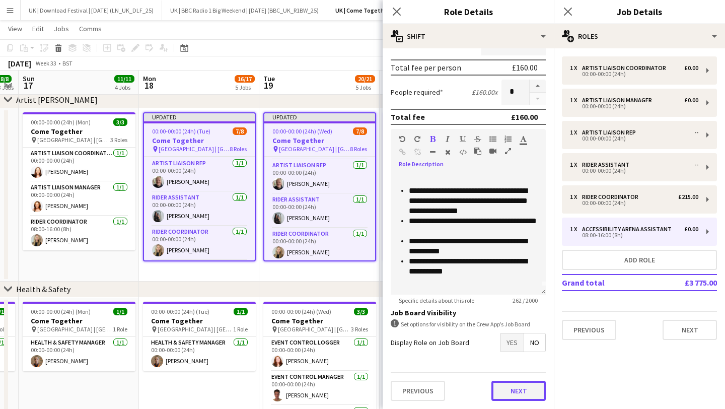
click at [522, 386] on button "Next" at bounding box center [518, 390] width 54 height 20
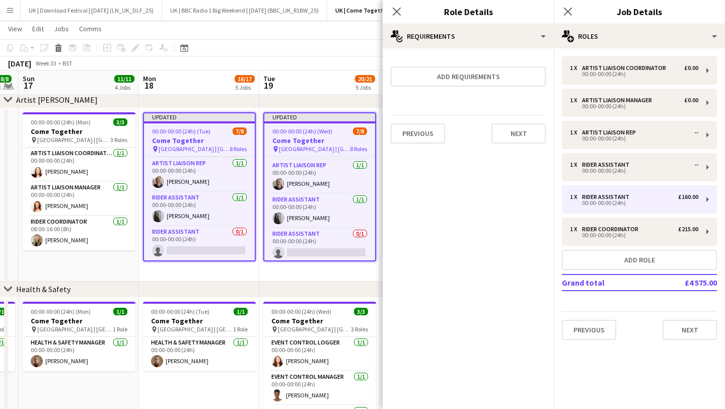
scroll to position [0, 0]
click at [513, 129] on button "Next" at bounding box center [518, 133] width 54 height 20
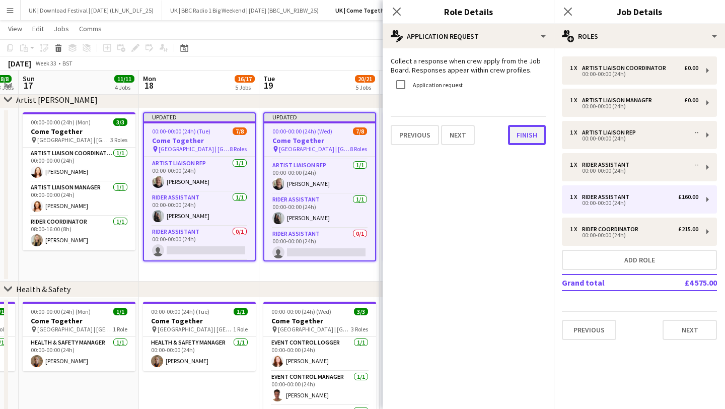
click at [518, 131] on button "Finish" at bounding box center [527, 135] width 38 height 20
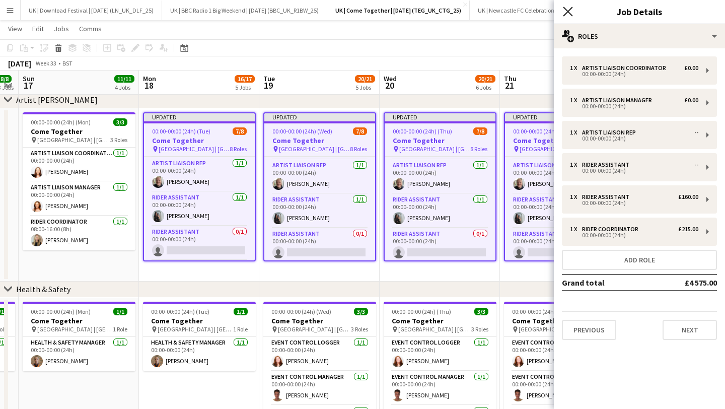
click at [572, 8] on icon "Close pop-in" at bounding box center [567, 12] width 10 height 10
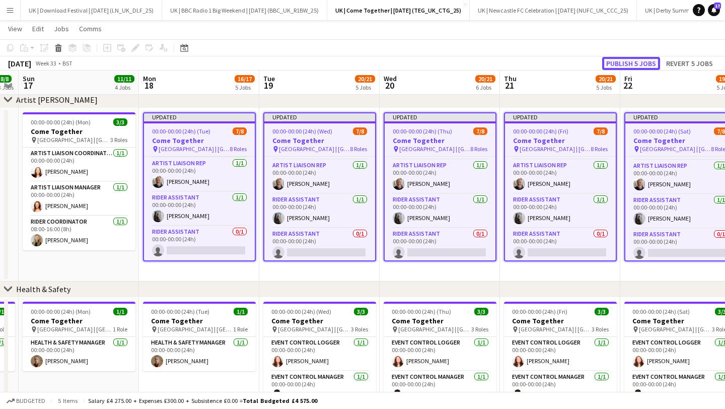
click at [625, 61] on button "Publish 5 jobs" at bounding box center [631, 63] width 58 height 13
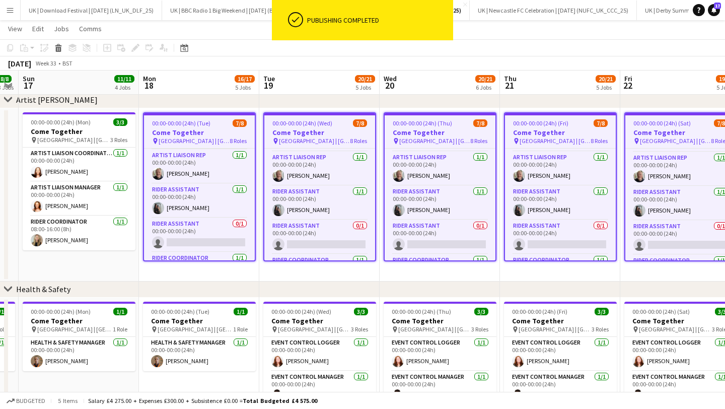
click at [180, 137] on span "[GEOGRAPHIC_DATA] | [GEOGRAPHIC_DATA], [GEOGRAPHIC_DATA]" at bounding box center [193, 141] width 71 height 8
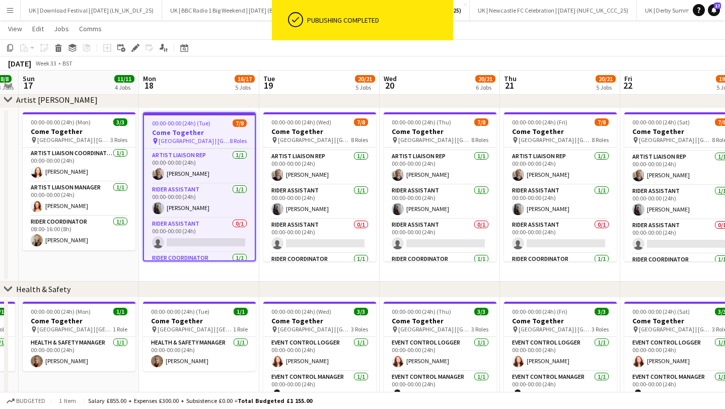
click at [128, 47] on div "Add job Add linked Job Edit Edit linked Job Applicants" at bounding box center [131, 48] width 77 height 12
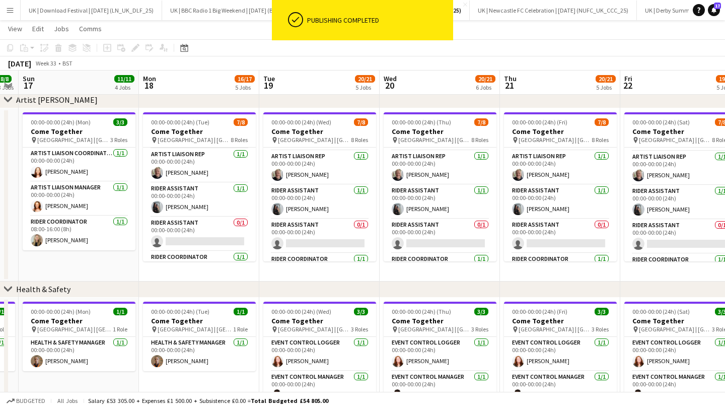
click at [131, 47] on div "Add job Add linked Job Edit Edit linked Job Applicants" at bounding box center [131, 48] width 77 height 12
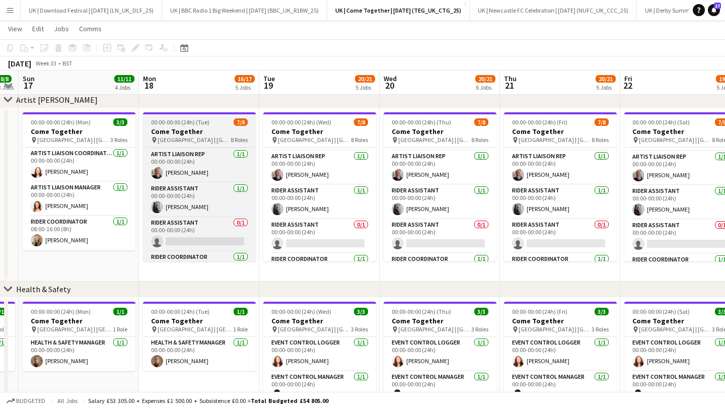
click at [179, 113] on div at bounding box center [199, 113] width 113 height 2
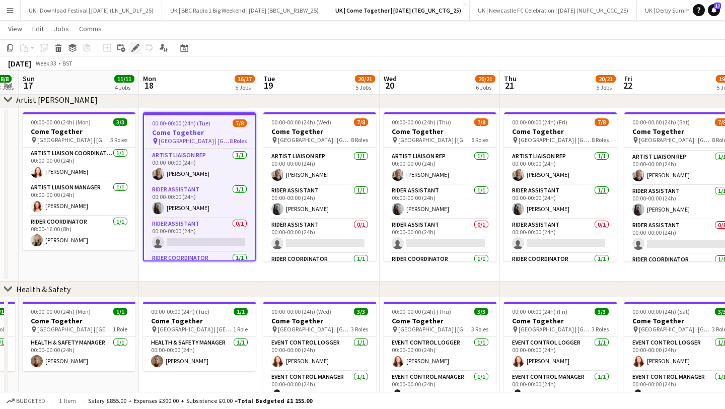
scroll to position [0, 221]
click at [134, 46] on icon "Edit" at bounding box center [135, 48] width 8 height 8
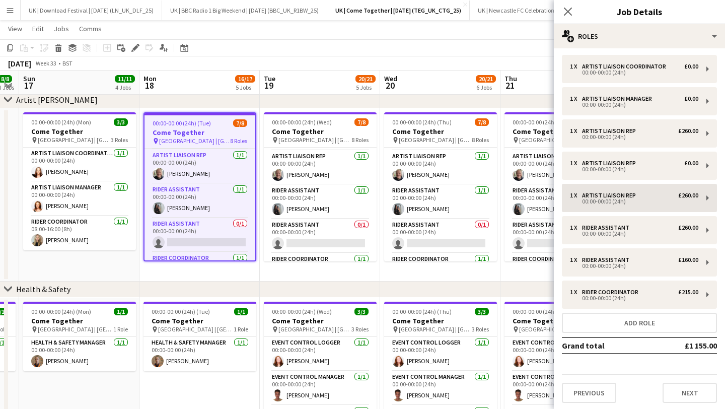
scroll to position [4, 0]
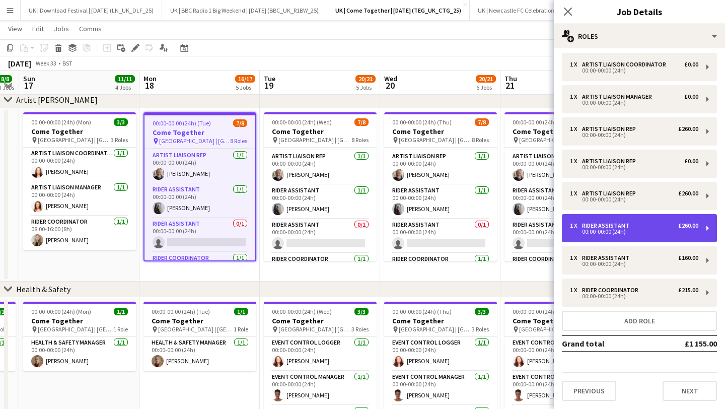
click at [606, 220] on div "1 x Rider Assistant £260.00 00:00-00:00 (24h)" at bounding box center [638, 228] width 155 height 28
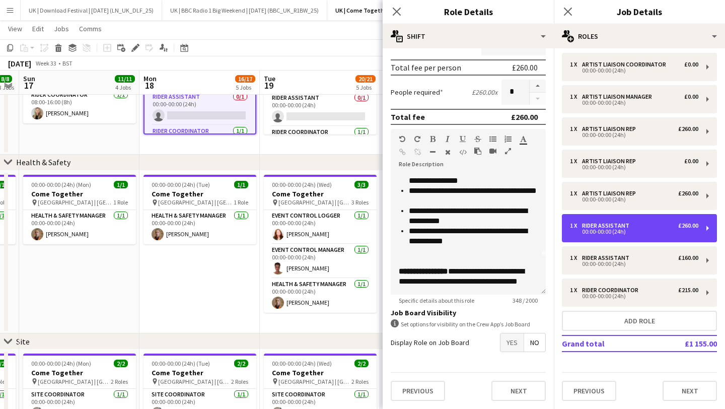
scroll to position [602, 0]
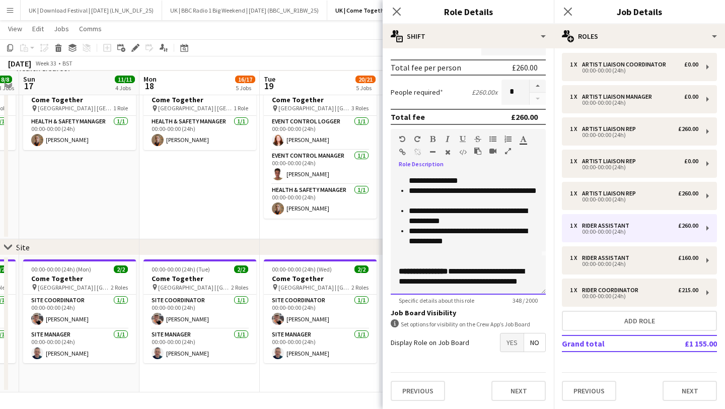
drag, startPoint x: 458, startPoint y: 280, endPoint x: 387, endPoint y: 262, distance: 73.3
click at [387, 261] on form "**********" at bounding box center [467, 146] width 171 height 524
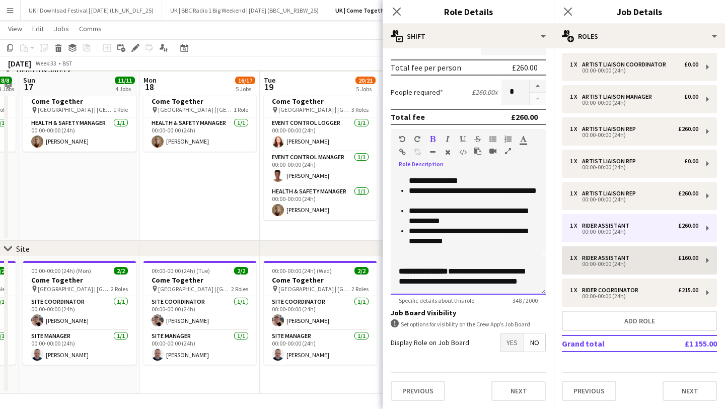
scroll to position [598, 0]
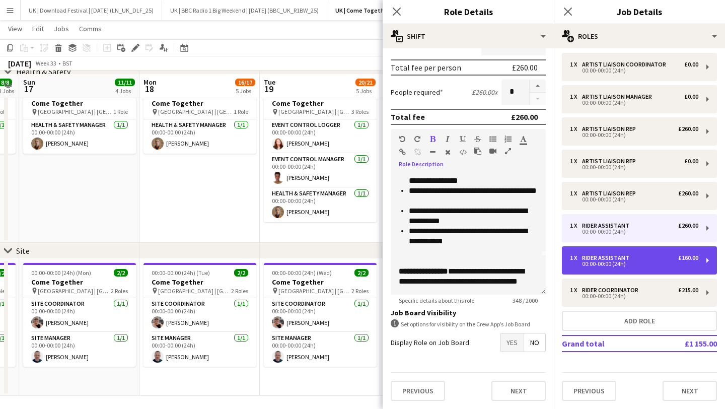
click at [660, 271] on div "1 x Rider Assistant £160.00 00:00-00:00 (24h)" at bounding box center [638, 260] width 155 height 28
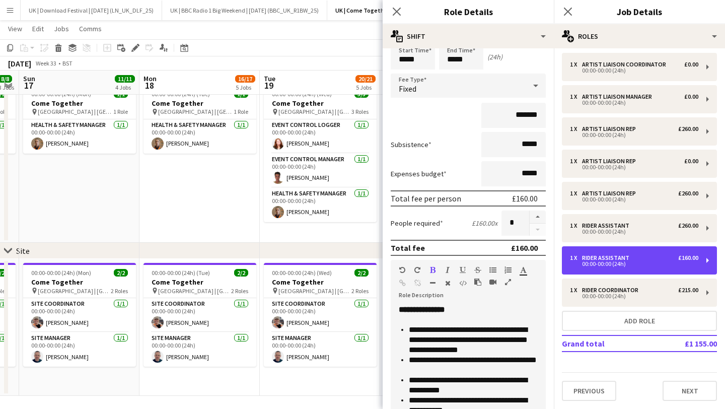
scroll to position [40, 0]
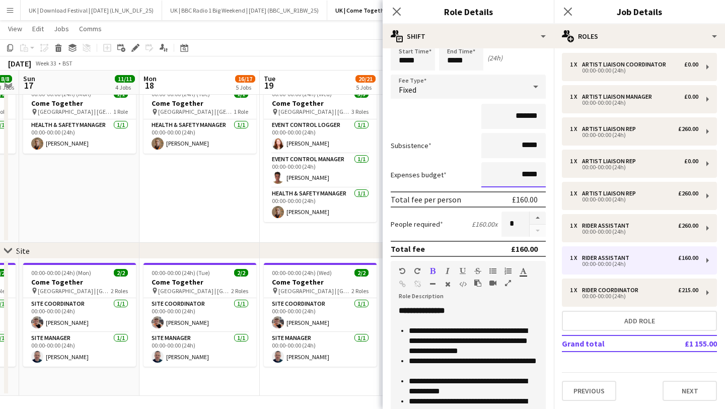
click at [521, 179] on input "*****" at bounding box center [513, 174] width 64 height 25
type input "****"
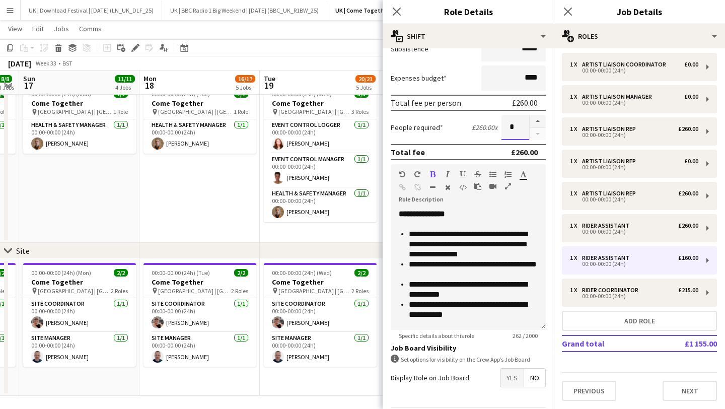
scroll to position [172, 0]
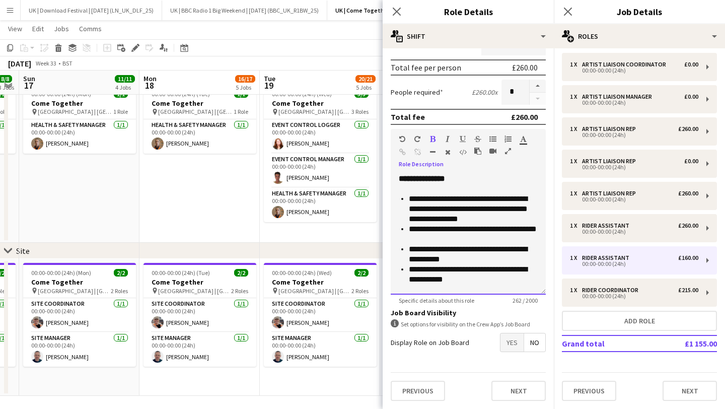
click at [456, 258] on li "**********" at bounding box center [473, 254] width 129 height 20
click at [467, 278] on li "**********" at bounding box center [473, 274] width 129 height 20
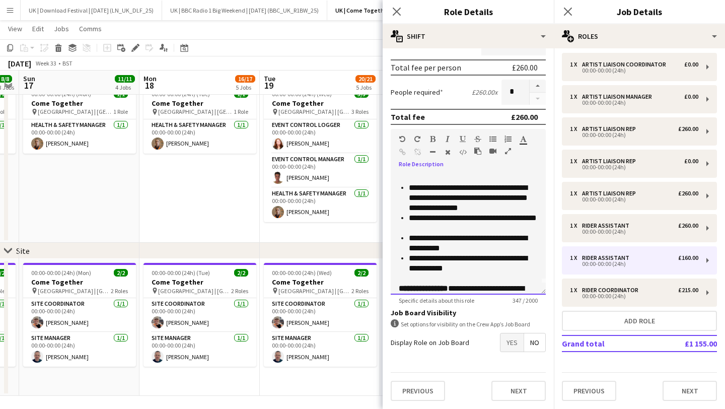
scroll to position [31, 0]
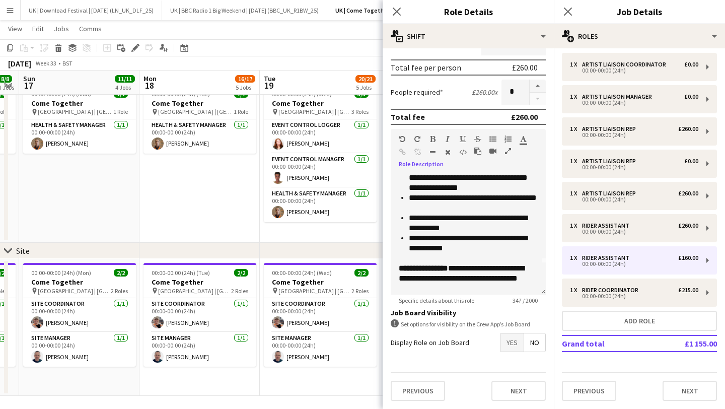
click at [526, 379] on div "Previous Next" at bounding box center [467, 390] width 155 height 37
click at [525, 382] on button "Next" at bounding box center [518, 390] width 54 height 20
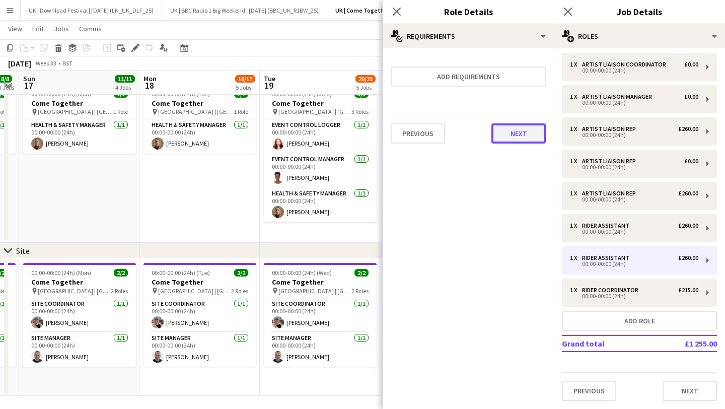
click at [518, 134] on button "Next" at bounding box center [518, 133] width 54 height 20
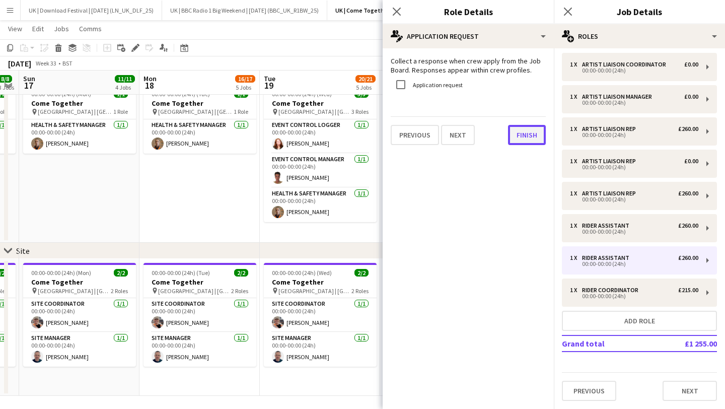
click at [521, 134] on button "Finish" at bounding box center [527, 135] width 38 height 20
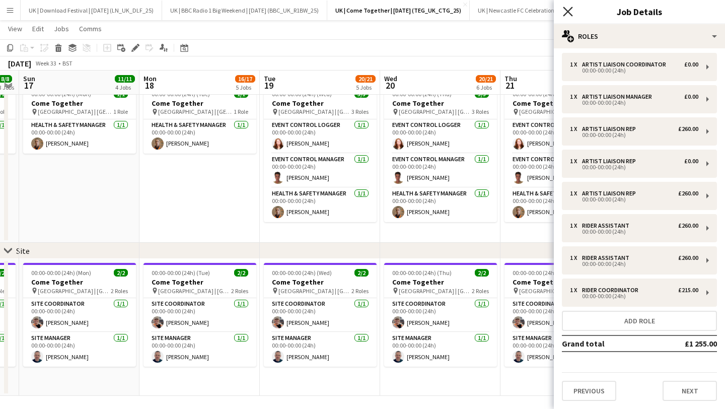
click at [568, 14] on icon "Close pop-in" at bounding box center [567, 12] width 10 height 10
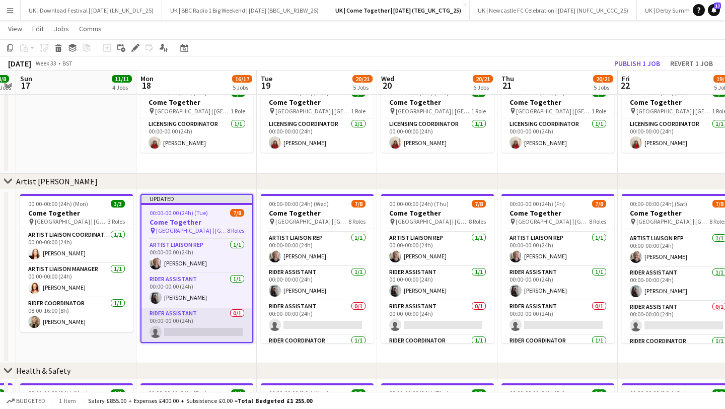
scroll to position [0, 231]
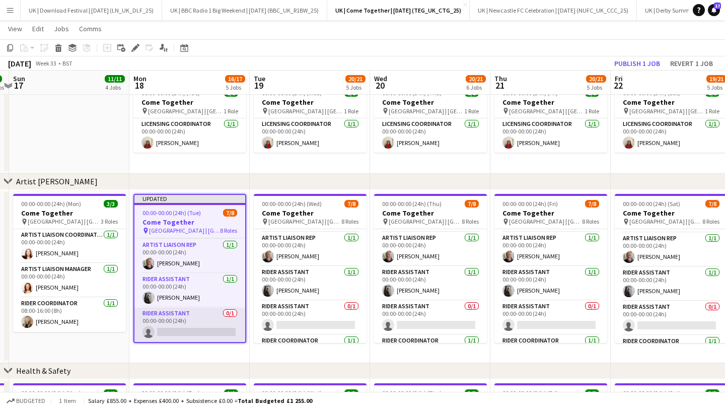
click at [190, 318] on app-card-role "Rider Assistant 0/1 00:00-00:00 (24h) single-neutral-actions" at bounding box center [189, 324] width 111 height 34
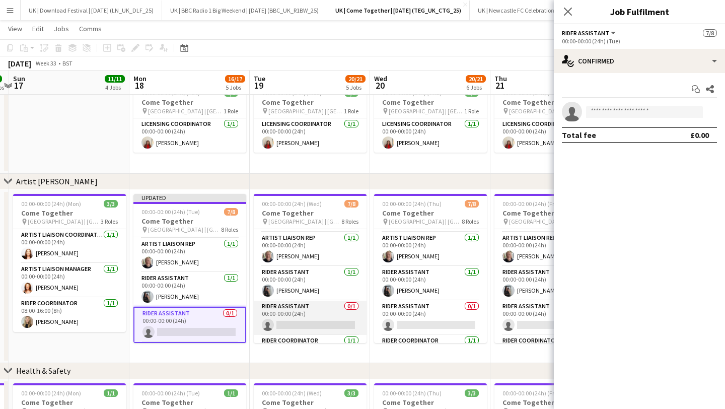
drag, startPoint x: 326, startPoint y: 317, endPoint x: 334, endPoint y: 317, distance: 7.5
click at [326, 317] on app-card-role "Rider Assistant 0/1 00:00-00:00 (24h) single-neutral-actions" at bounding box center [310, 317] width 113 height 34
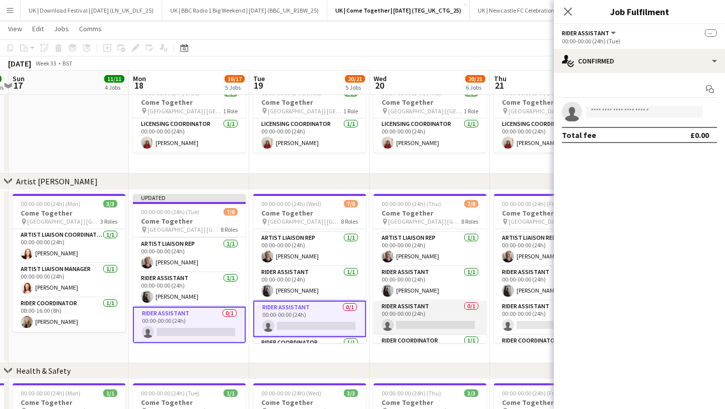
click at [399, 314] on app-card-role "Rider Assistant 0/1 00:00-00:00 (24h) single-neutral-actions" at bounding box center [429, 317] width 113 height 34
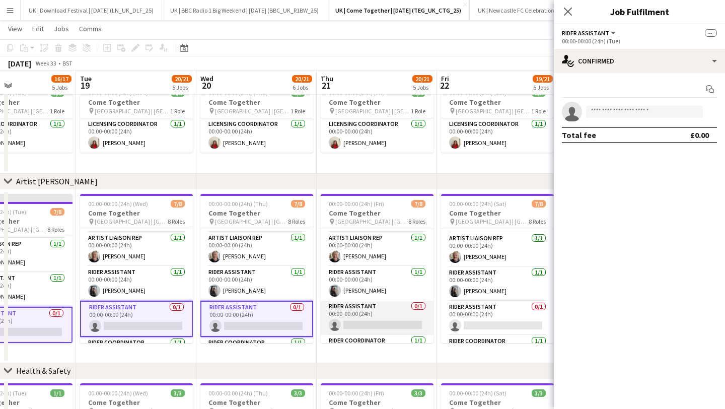
click at [400, 314] on app-card-role "Rider Assistant 0/1 00:00-00:00 (24h) single-neutral-actions" at bounding box center [376, 317] width 113 height 34
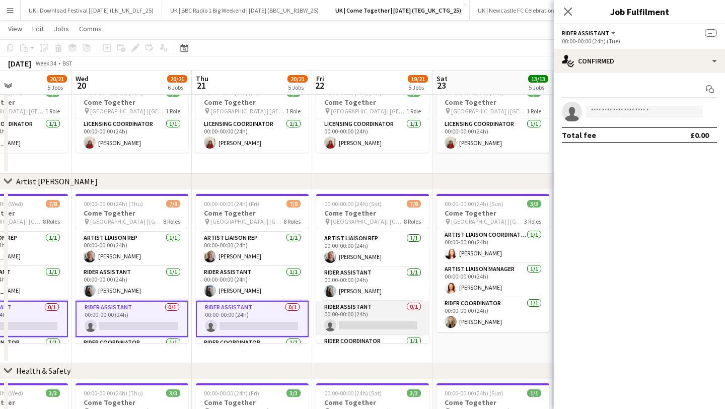
scroll to position [0, 290]
click at [362, 316] on app-card-role "Rider Assistant 0/1 00:00-00:00 (24h) single-neutral-actions" at bounding box center [371, 318] width 113 height 34
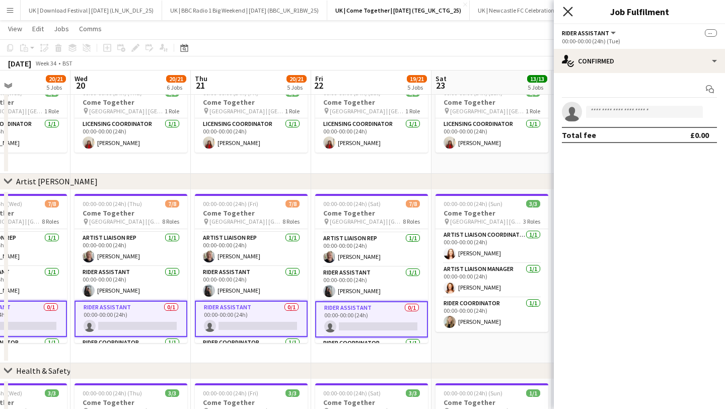
drag, startPoint x: 567, startPoint y: 11, endPoint x: 556, endPoint y: 29, distance: 21.0
click at [567, 11] on icon at bounding box center [568, 12] width 8 height 8
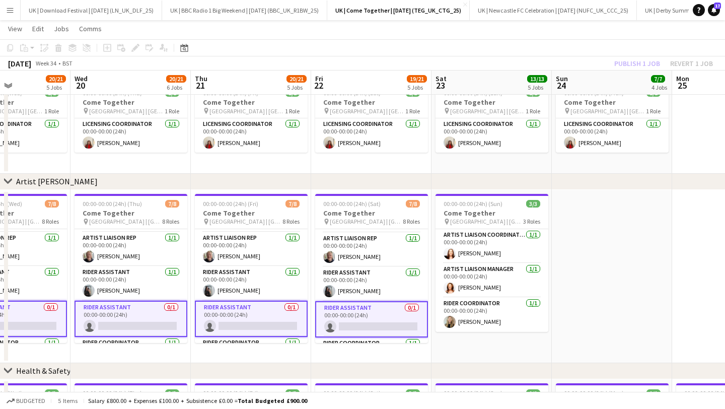
click at [382, 317] on app-card-role "Rider Assistant 0/1 00:00-00:00 (24h) single-neutral-actions" at bounding box center [371, 319] width 113 height 36
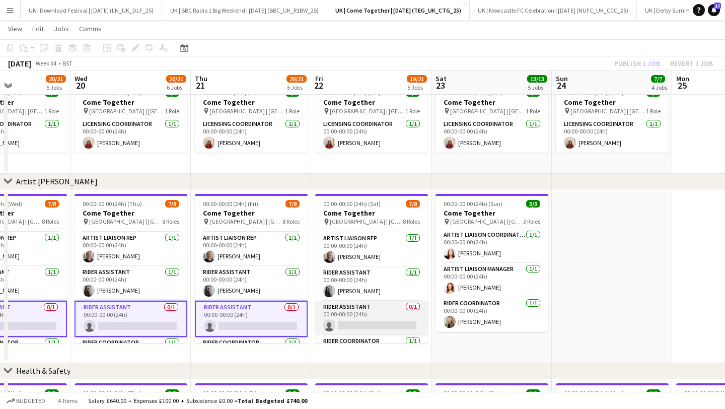
scroll to position [0, 290]
click at [381, 317] on app-card-role "Rider Assistant 0/1 00:00-00:00 (24h) single-neutral-actions" at bounding box center [371, 318] width 113 height 34
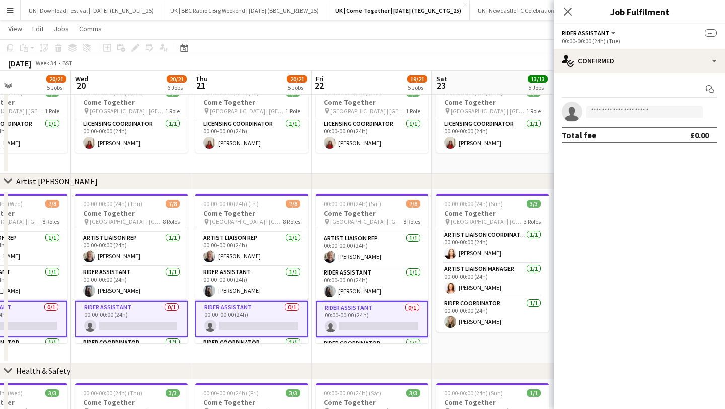
click at [607, 119] on app-invite-slot "single-neutral-actions" at bounding box center [638, 112] width 171 height 20
click at [607, 115] on input at bounding box center [644, 112] width 117 height 12
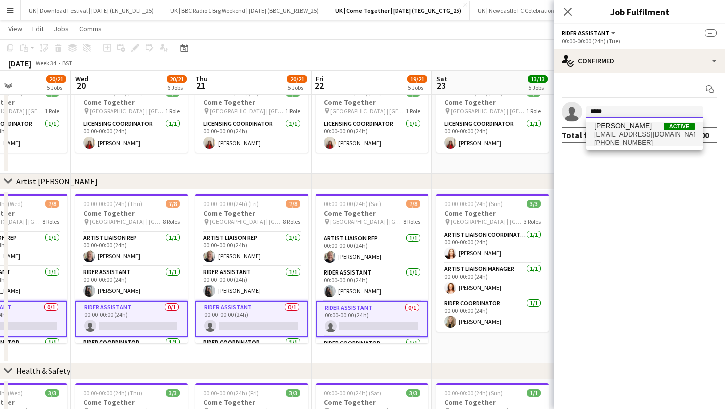
type input "*****"
click at [627, 139] on span "[PHONE_NUMBER]" at bounding box center [644, 142] width 101 height 8
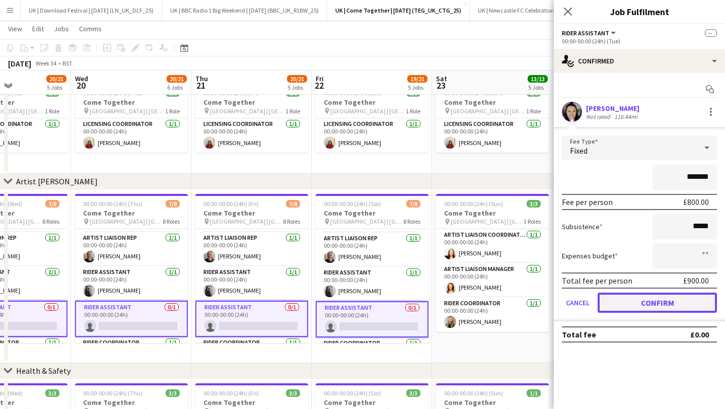
click at [654, 299] on button "Confirm" at bounding box center [656, 302] width 119 height 20
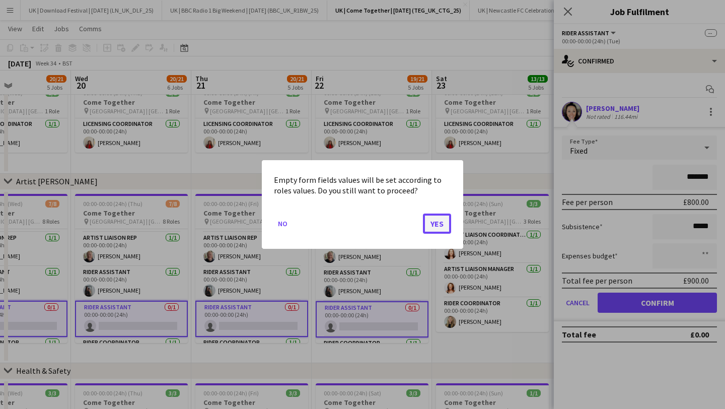
click at [442, 224] on button "Yes" at bounding box center [437, 223] width 28 height 20
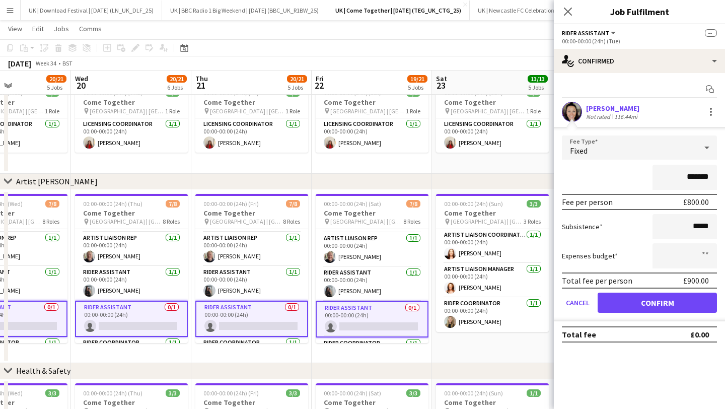
scroll to position [299, 0]
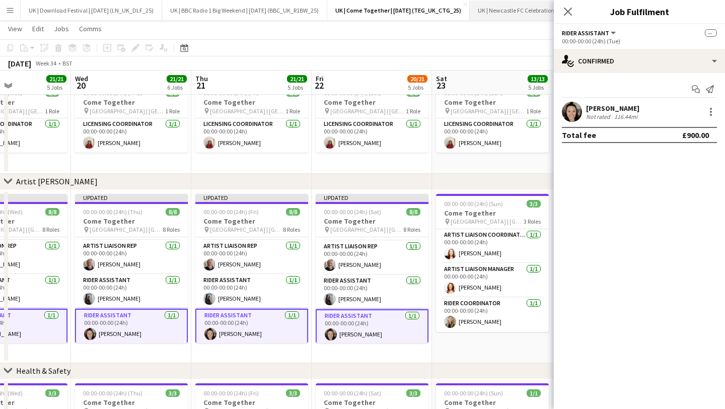
drag, startPoint x: 568, startPoint y: 10, endPoint x: 561, endPoint y: 3, distance: 10.0
click at [567, 10] on icon "Close pop-in" at bounding box center [568, 12] width 8 height 8
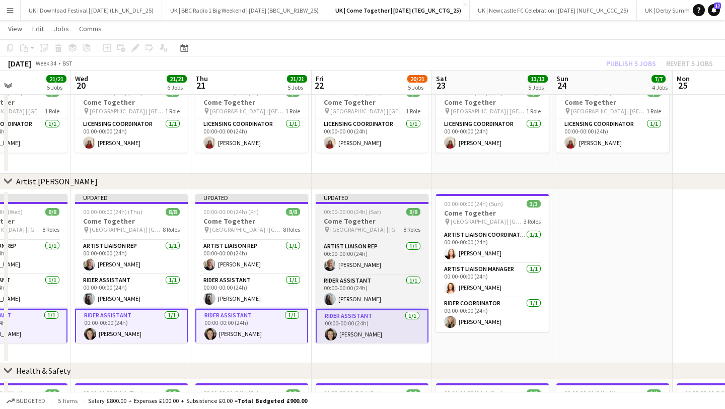
click at [367, 209] on span "00:00-00:00 (24h) (Sat)" at bounding box center [352, 212] width 57 height 8
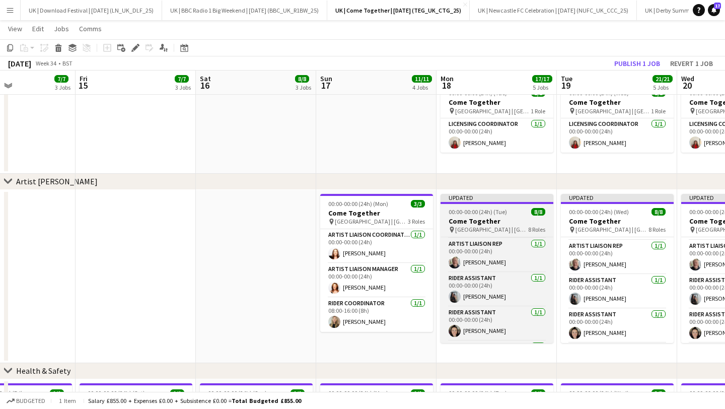
scroll to position [0, 300]
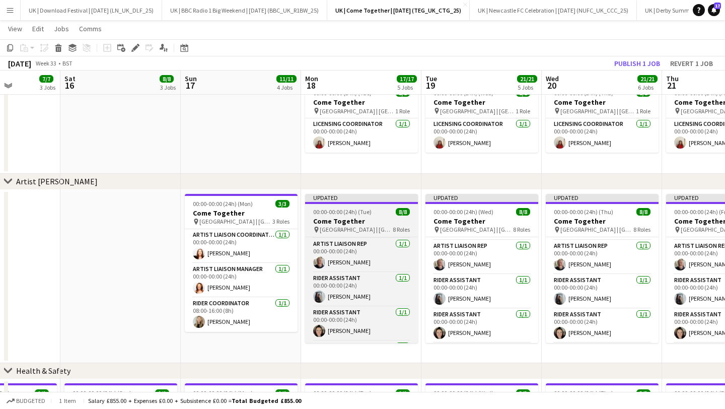
click at [326, 215] on app-job-card "Updated 00:00-00:00 (24h) (Tue) 8/8 Come Together pin Town Moor | [GEOGRAPHIC_D…" at bounding box center [361, 268] width 113 height 149
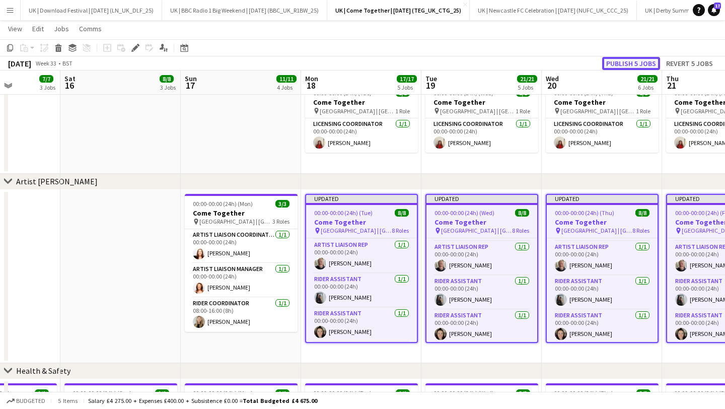
click at [640, 68] on button "Publish 5 jobs" at bounding box center [631, 63] width 58 height 13
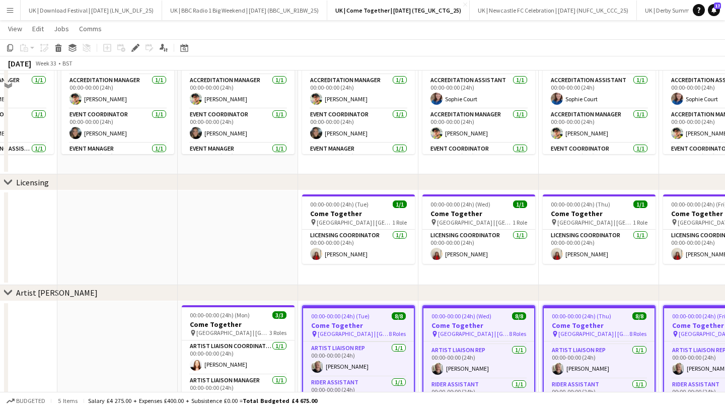
scroll to position [149, 0]
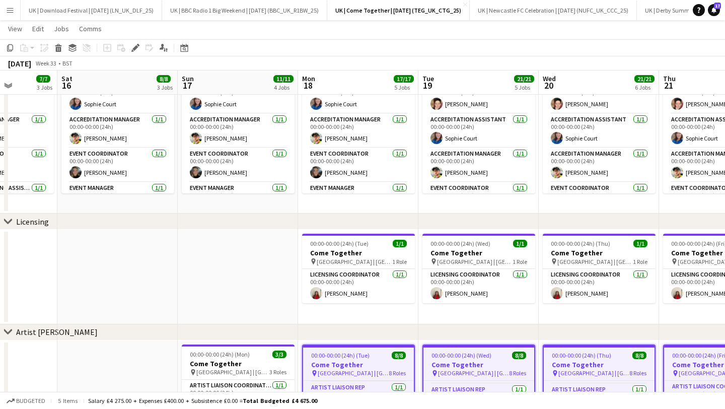
click at [11, 16] on button "Menu" at bounding box center [10, 10] width 20 height 20
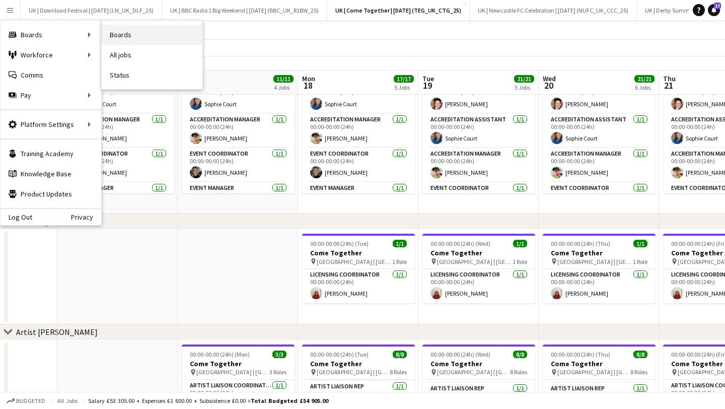
click at [166, 34] on link "Boards" at bounding box center [152, 35] width 101 height 20
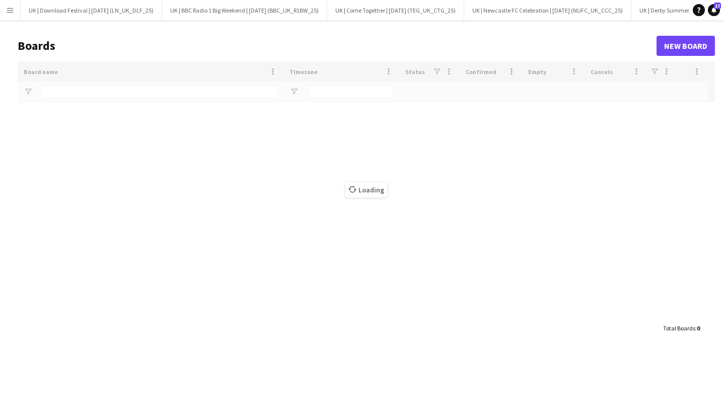
type input "*********"
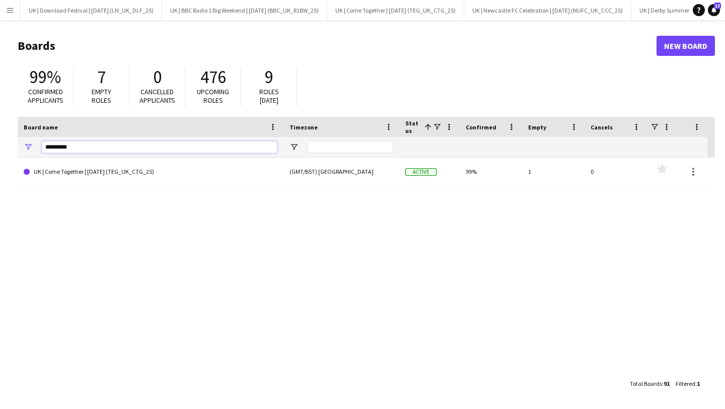
click at [89, 148] on input "*********" at bounding box center [159, 147] width 235 height 12
click at [87, 148] on input "*********" at bounding box center [159, 147] width 235 height 12
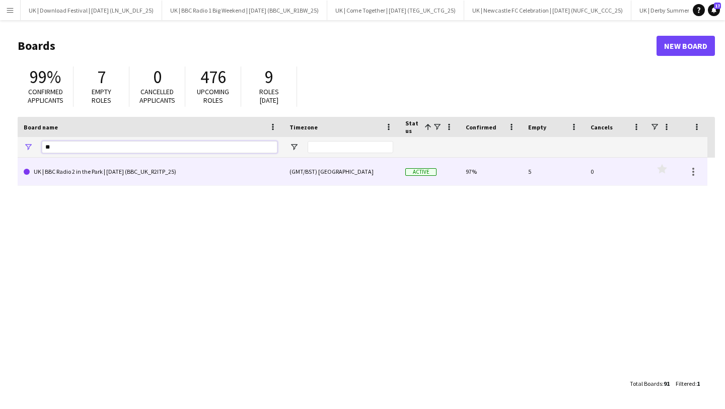
type input "*"
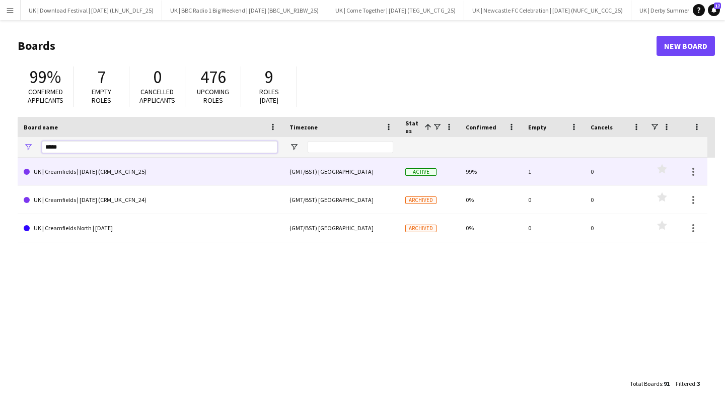
type input "*****"
click at [112, 174] on link "UK | Creamfields | [DATE] (CRM_UK_CFN_25)" at bounding box center [151, 171] width 254 height 28
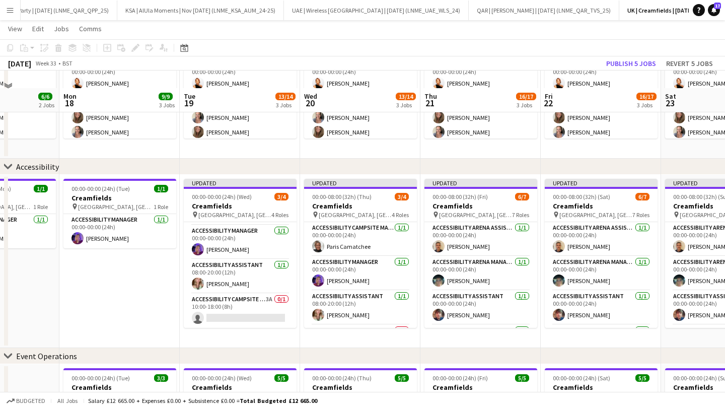
scroll to position [166, 0]
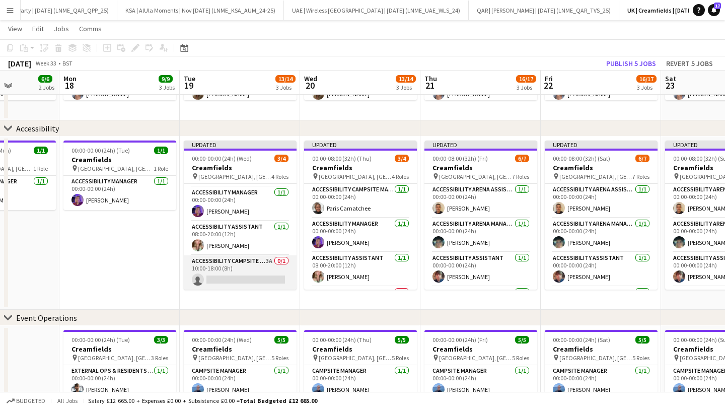
click at [236, 275] on app-card-role "Accessibility Campsite Manager 3A 0/1 10:00-18:00 (8h) single-neutral-actions" at bounding box center [240, 272] width 113 height 34
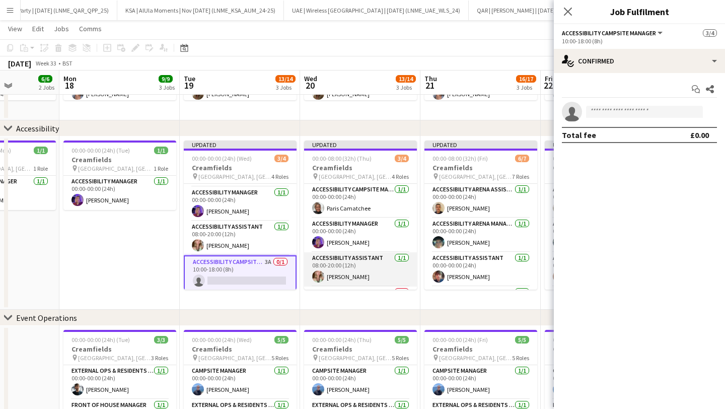
scroll to position [31, 0]
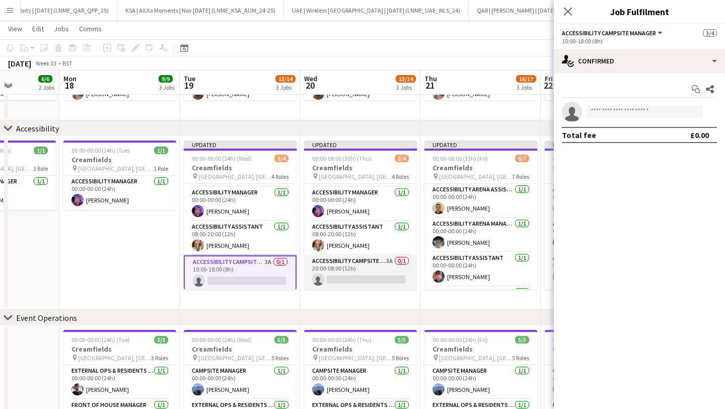
drag, startPoint x: 350, startPoint y: 268, endPoint x: 358, endPoint y: 269, distance: 8.1
click at [350, 268] on app-card-role "Accessibility Campsite Manager 3A 0/1 20:00-08:00 (12h) single-neutral-actions" at bounding box center [360, 272] width 113 height 34
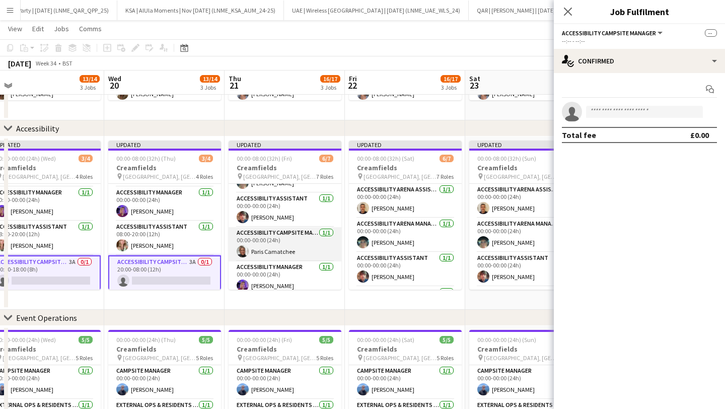
scroll to position [134, 0]
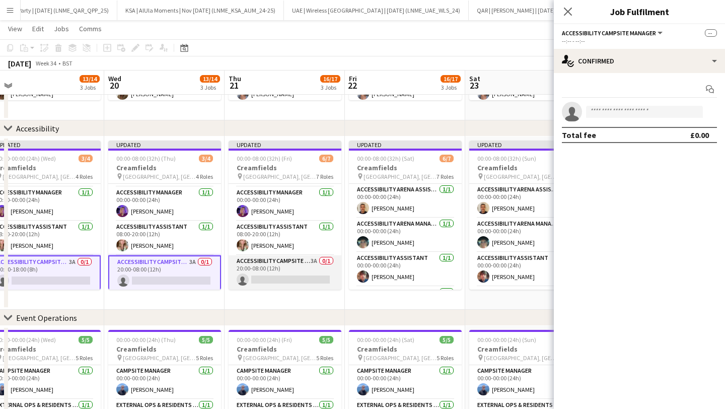
click at [291, 267] on app-card-role "Accessibility Campsite Manager 3A 0/1 20:00-08:00 (12h) single-neutral-actions" at bounding box center [284, 272] width 113 height 34
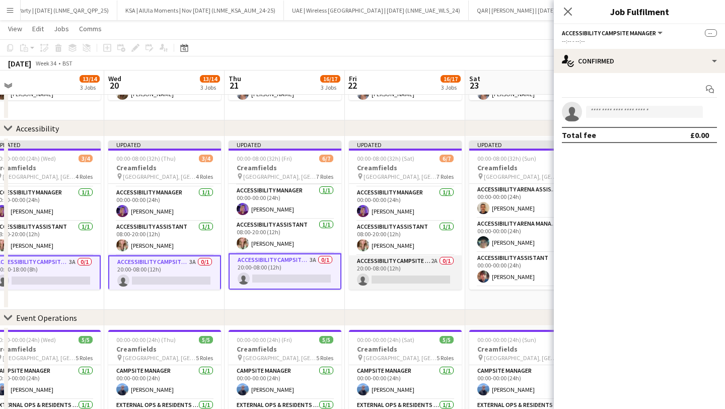
click at [398, 269] on app-card-role "Accessibility Campsite Manager 2A 0/1 20:00-08:00 (12h) single-neutral-actions" at bounding box center [405, 272] width 113 height 34
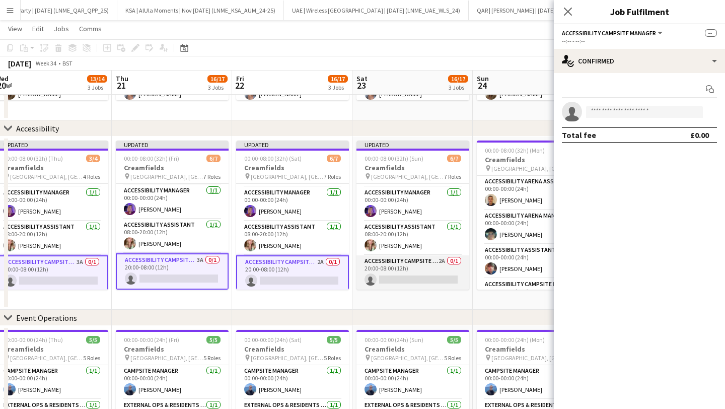
click at [428, 267] on app-card-role "Accessibility Campsite Manager 2A 0/1 20:00-08:00 (12h) single-neutral-actions" at bounding box center [412, 272] width 113 height 34
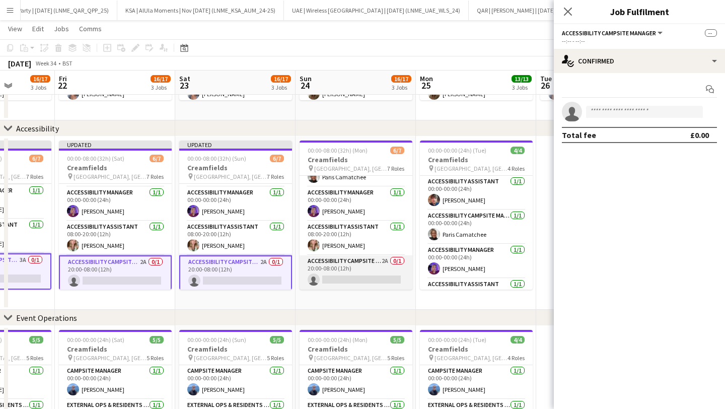
scroll to position [0, 427]
drag, startPoint x: 346, startPoint y: 267, endPoint x: 398, endPoint y: 264, distance: 52.4
click at [346, 267] on app-card-role "Accessibility Campsite Manager 2A 0/1 20:00-08:00 (12h) single-neutral-actions" at bounding box center [355, 272] width 113 height 34
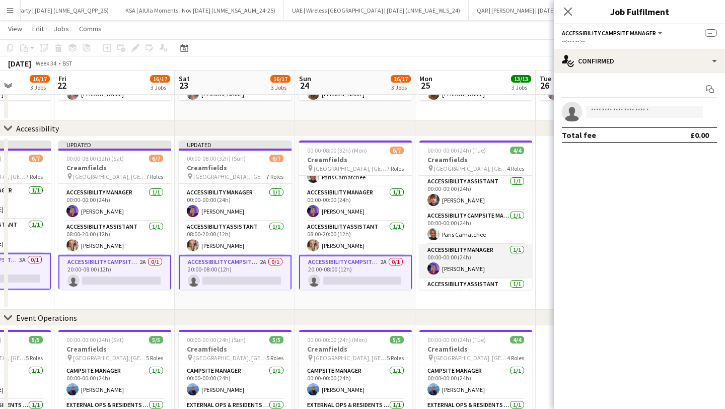
scroll to position [23, 0]
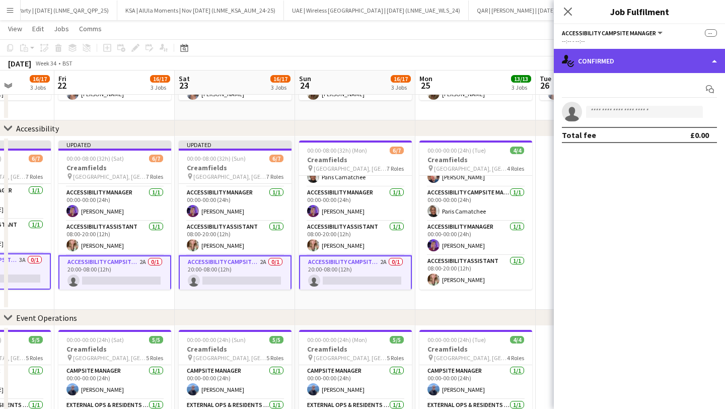
click at [593, 65] on div "single-neutral-actions-check-2 Confirmed" at bounding box center [638, 61] width 171 height 24
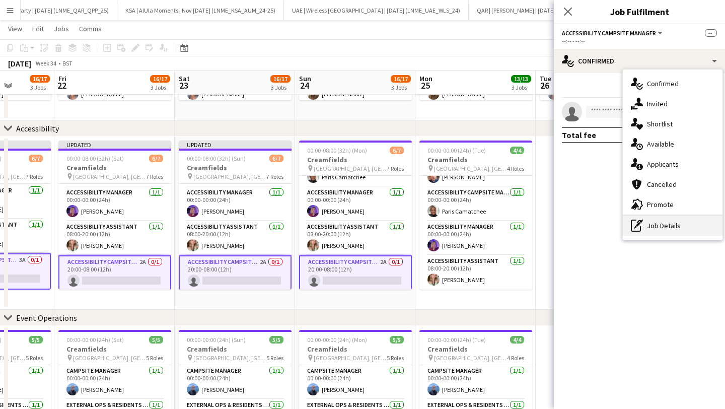
click at [656, 225] on div "pen-write Job Details" at bounding box center [672, 225] width 100 height 20
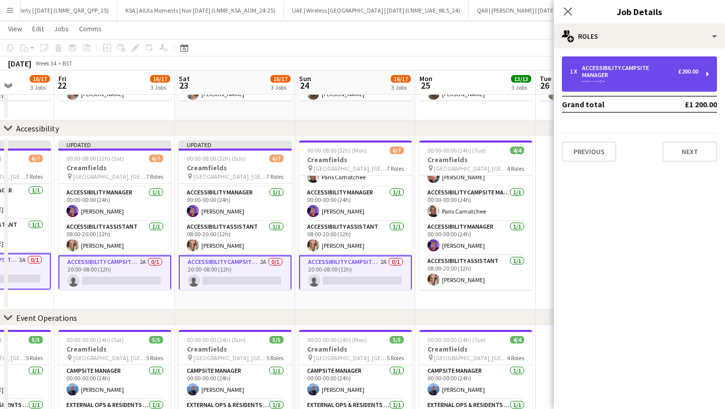
click at [617, 79] on div "--:-- - --:--" at bounding box center [634, 80] width 128 height 5
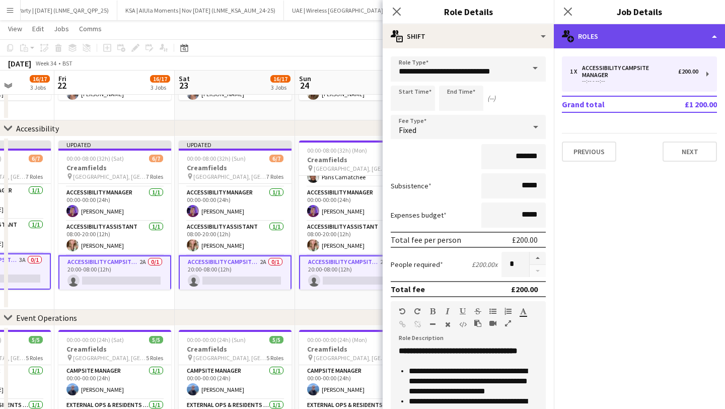
click at [618, 43] on div "multiple-users-add Roles" at bounding box center [638, 36] width 171 height 24
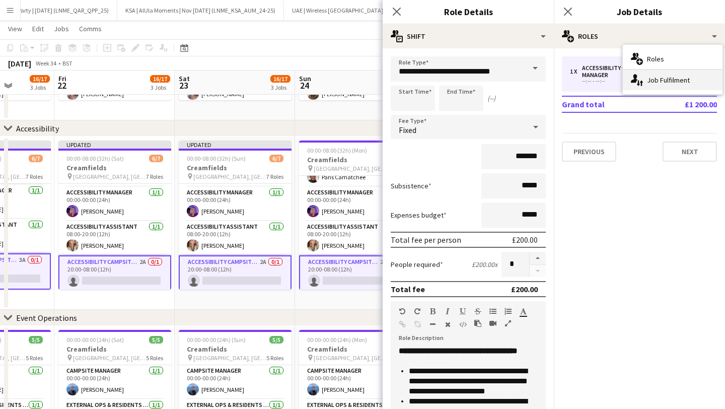
click at [650, 85] on div "single-neutral-actions-up-down Job Fulfilment" at bounding box center [672, 80] width 100 height 20
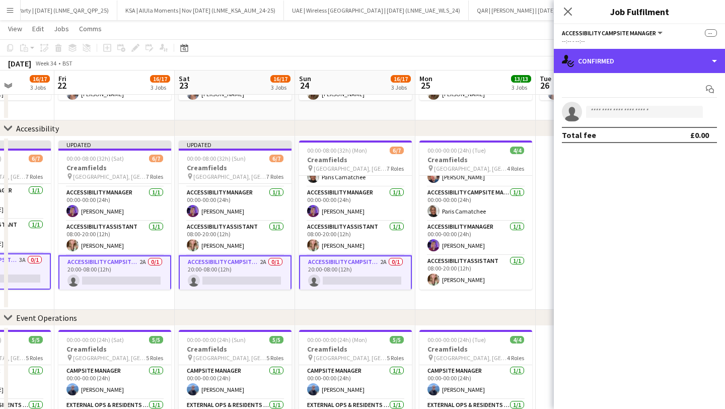
drag, startPoint x: 613, startPoint y: 61, endPoint x: 615, endPoint y: 74, distance: 13.2
click at [613, 61] on div "single-neutral-actions-check-2 Confirmed" at bounding box center [638, 61] width 171 height 24
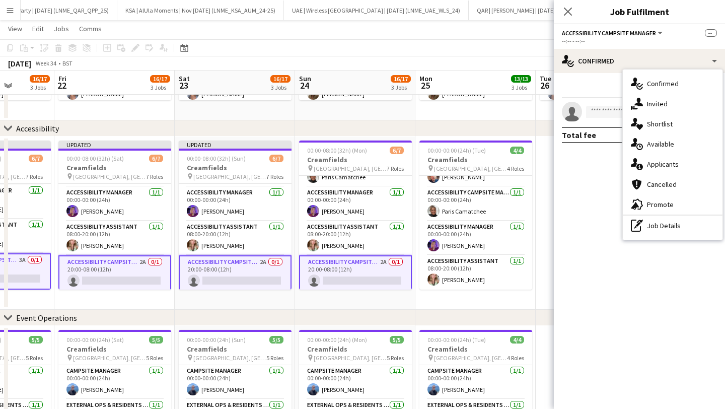
click at [648, 102] on div "single-neutral-actions-share-1 Invited" at bounding box center [672, 104] width 100 height 20
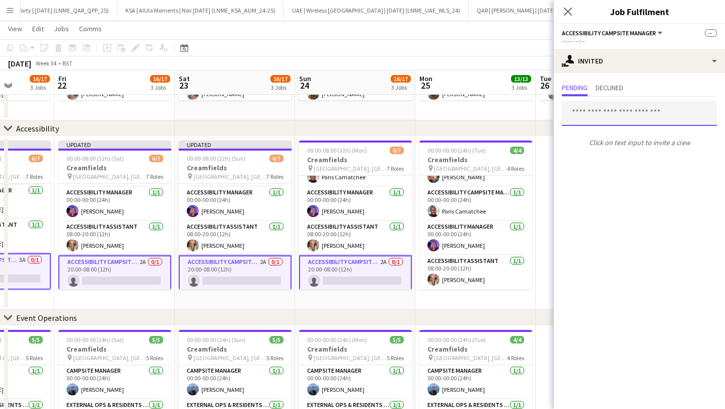
click at [608, 120] on input "text" at bounding box center [638, 113] width 155 height 25
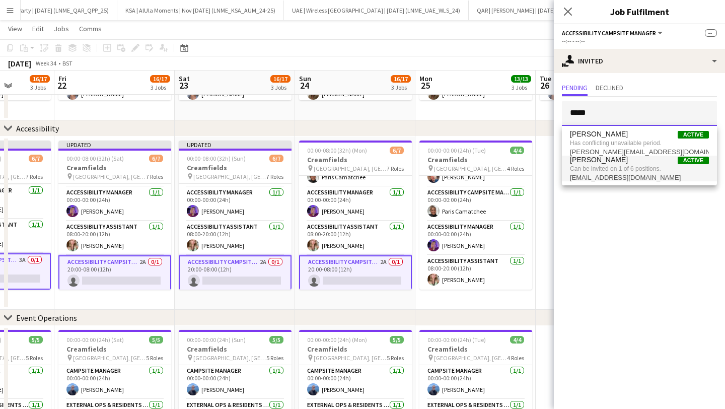
type input "*****"
click at [601, 164] on span "Can be invited on 1 of 6 positions." at bounding box center [639, 168] width 139 height 9
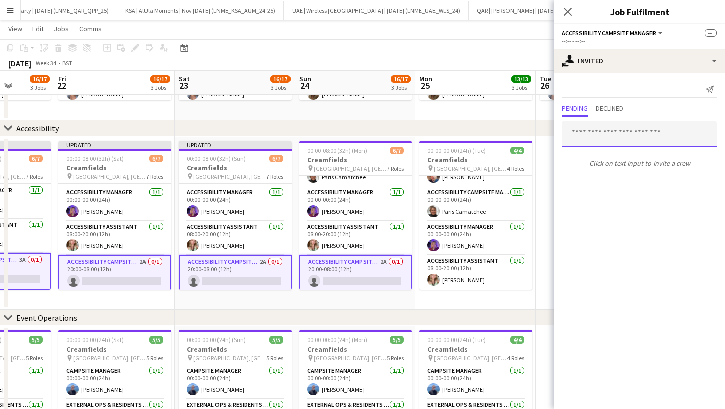
click at [611, 131] on input "text" at bounding box center [638, 133] width 155 height 25
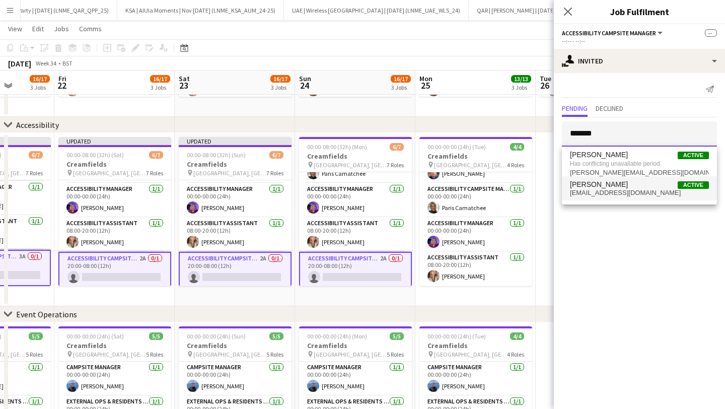
scroll to position [169, 0]
type input "*******"
click at [607, 192] on span "[EMAIL_ADDRESS][DOMAIN_NAME]" at bounding box center [639, 193] width 139 height 8
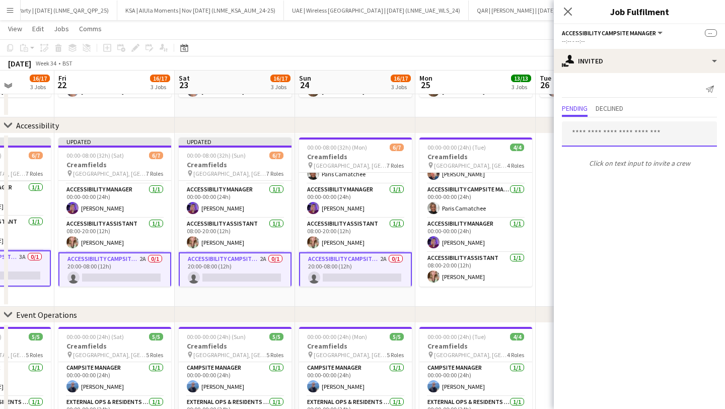
scroll to position [168, 0]
click at [566, 10] on icon "Close pop-in" at bounding box center [567, 12] width 10 height 10
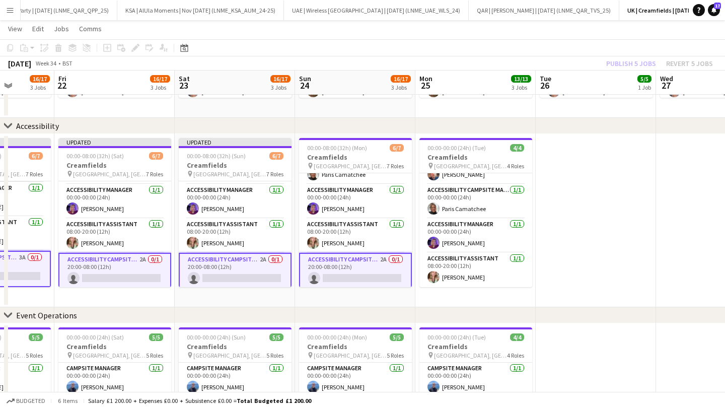
click at [355, 269] on app-card-role "Accessibility Campsite Manager 2A 0/1 20:00-08:00 (12h) single-neutral-actions" at bounding box center [355, 271] width 113 height 36
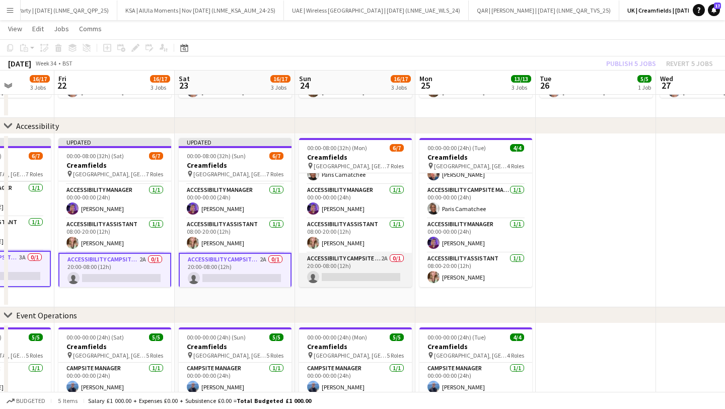
click at [355, 269] on app-card-role "Accessibility Campsite Manager 2A 0/1 20:00-08:00 (12h) single-neutral-actions" at bounding box center [355, 270] width 113 height 34
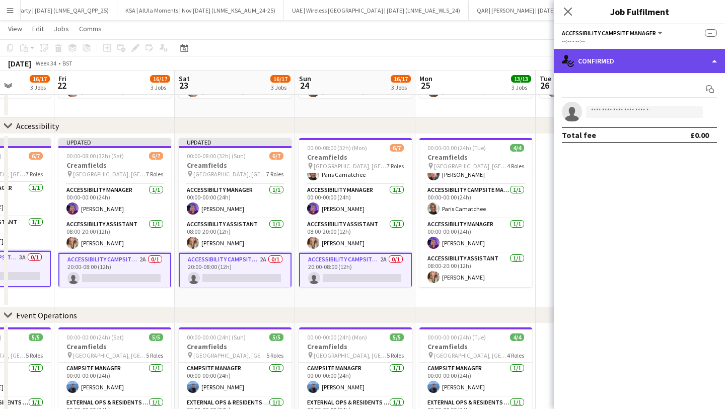
click at [617, 56] on div "single-neutral-actions-check-2 Confirmed" at bounding box center [638, 61] width 171 height 24
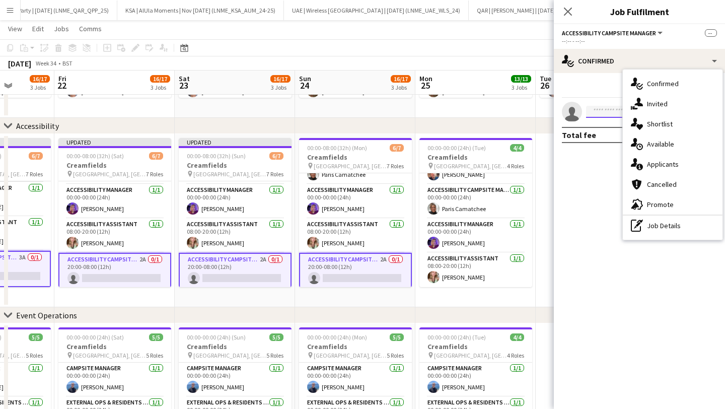
click at [599, 113] on input at bounding box center [644, 112] width 117 height 12
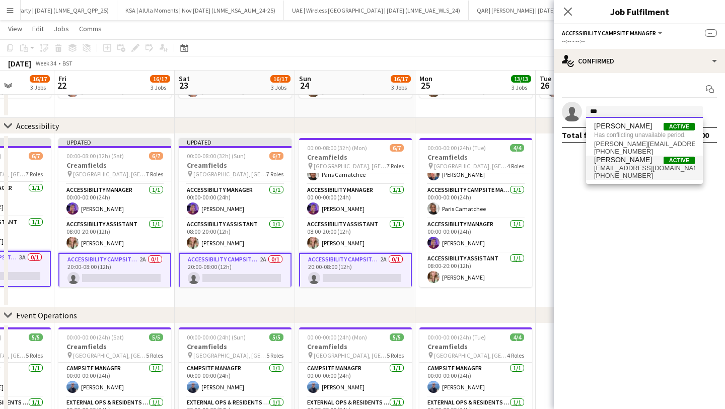
type input "***"
click at [611, 169] on span "[EMAIL_ADDRESS][DOMAIN_NAME]" at bounding box center [644, 168] width 101 height 8
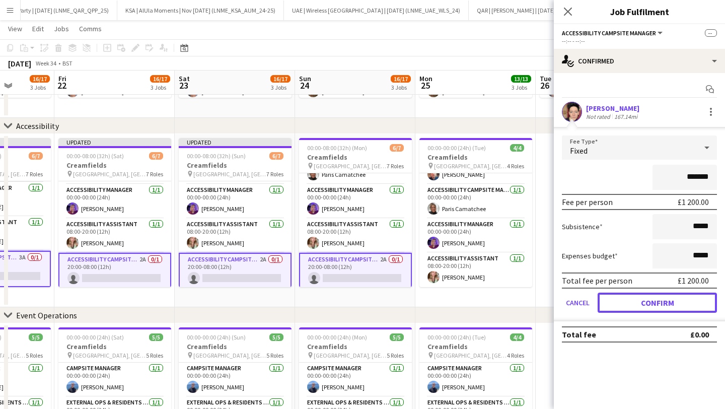
click at [643, 298] on button "Confirm" at bounding box center [656, 302] width 119 height 20
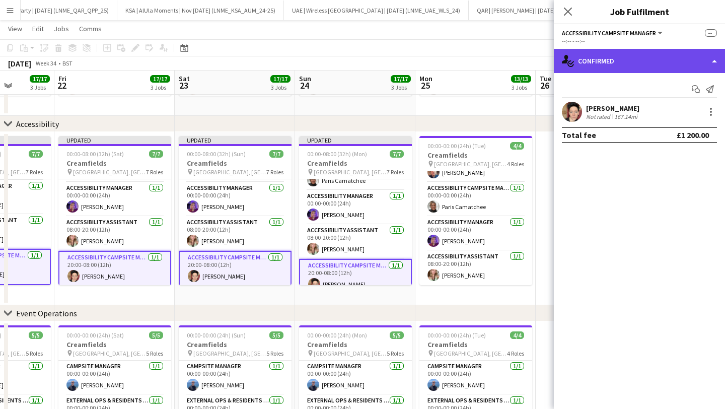
click at [604, 60] on div "single-neutral-actions-check-2 Confirmed" at bounding box center [638, 61] width 171 height 24
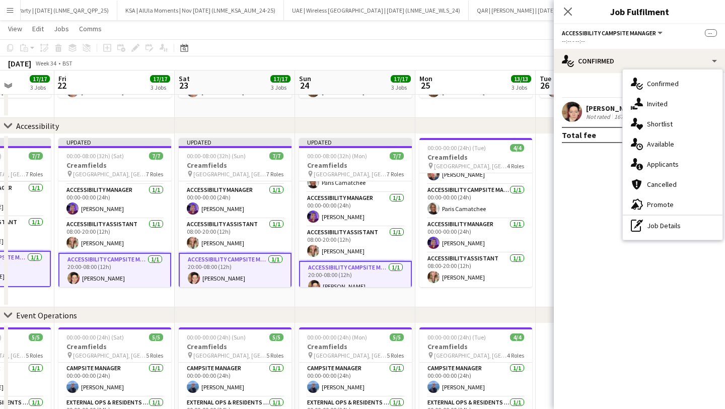
drag, startPoint x: 592, startPoint y: 109, endPoint x: 632, endPoint y: 111, distance: 40.8
click at [592, 109] on div "[PERSON_NAME]" at bounding box center [612, 108] width 53 height 9
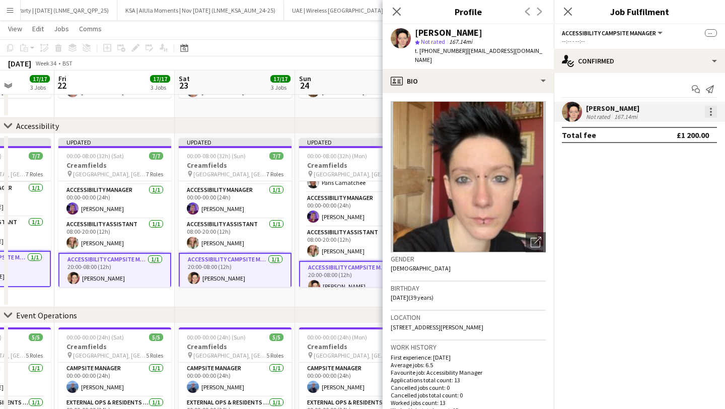
click at [710, 112] on div at bounding box center [710, 112] width 2 height 2
click at [566, 10] on div at bounding box center [362, 204] width 725 height 409
click at [571, 12] on icon "Close pop-in" at bounding box center [567, 12] width 10 height 10
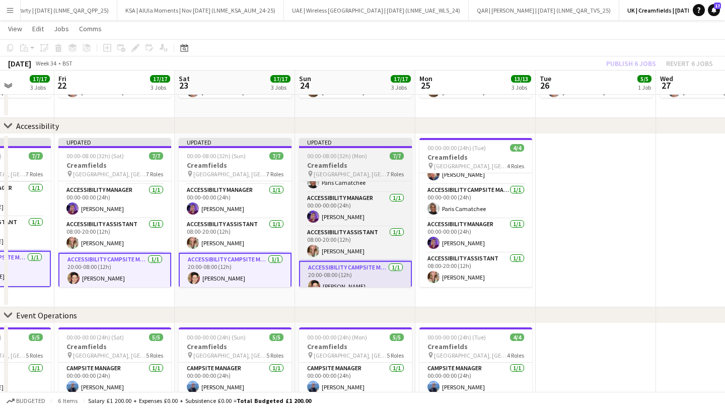
click at [343, 159] on span "00:00-08:00 (32h) (Mon)" at bounding box center [337, 156] width 60 height 8
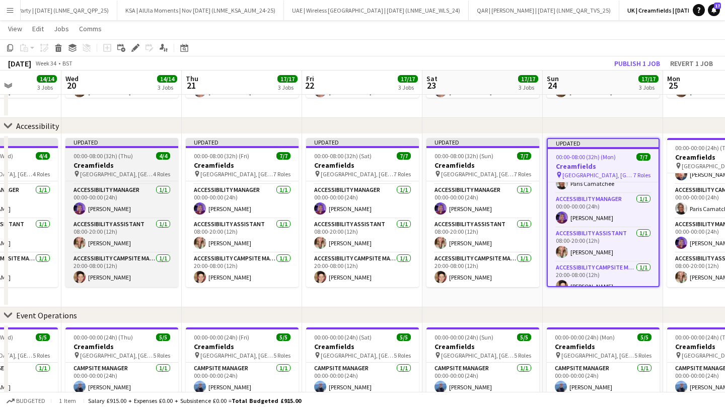
scroll to position [0, 227]
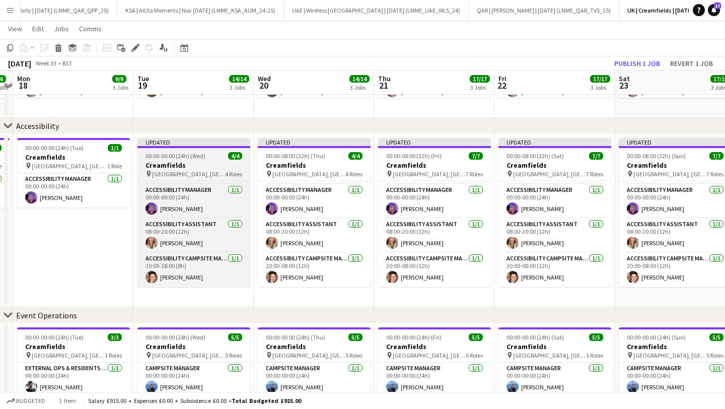
click at [176, 161] on h3 "Creamfields" at bounding box center [193, 164] width 113 height 9
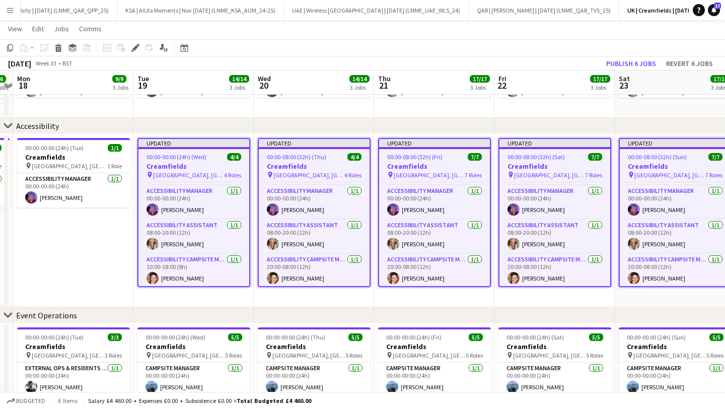
scroll to position [136, 0]
click at [627, 61] on button "Publish 6 jobs" at bounding box center [631, 63] width 58 height 13
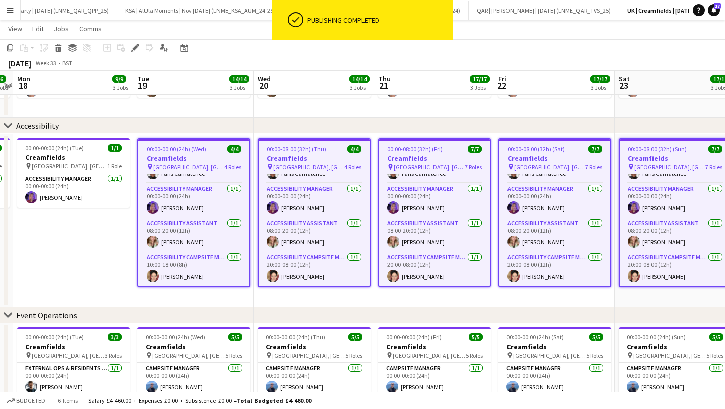
scroll to position [128, 0]
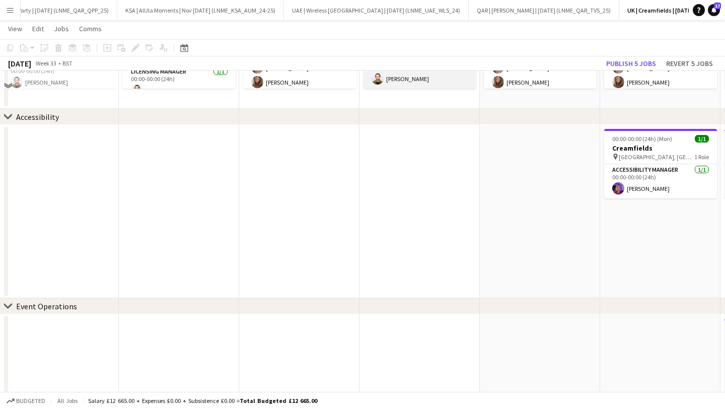
scroll to position [115, 0]
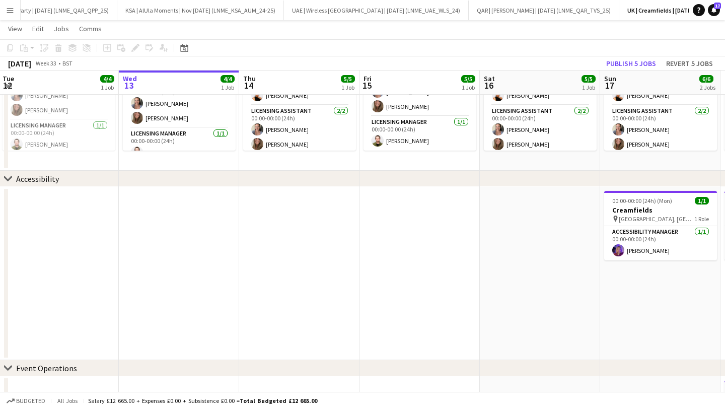
click at [13, 10] on app-icon "Menu" at bounding box center [10, 10] width 8 height 8
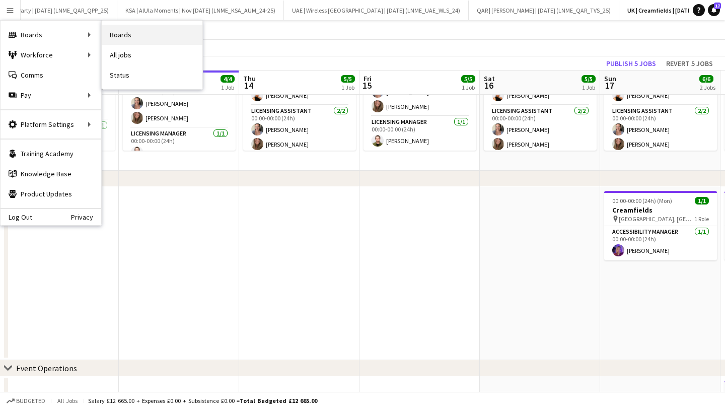
click at [152, 39] on link "Boards" at bounding box center [152, 35] width 101 height 20
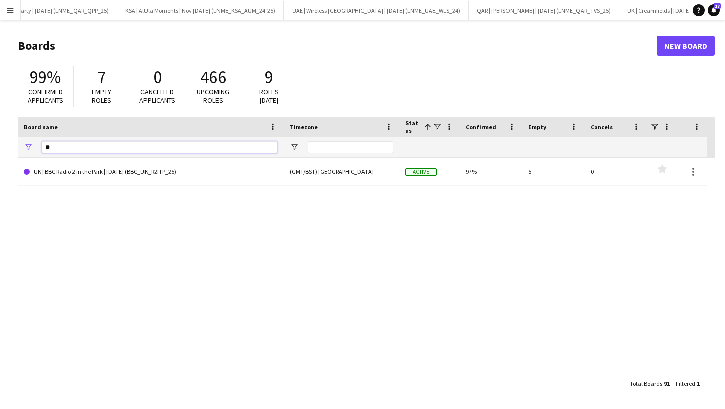
click at [78, 148] on input "**" at bounding box center [159, 147] width 235 height 12
type input "*********"
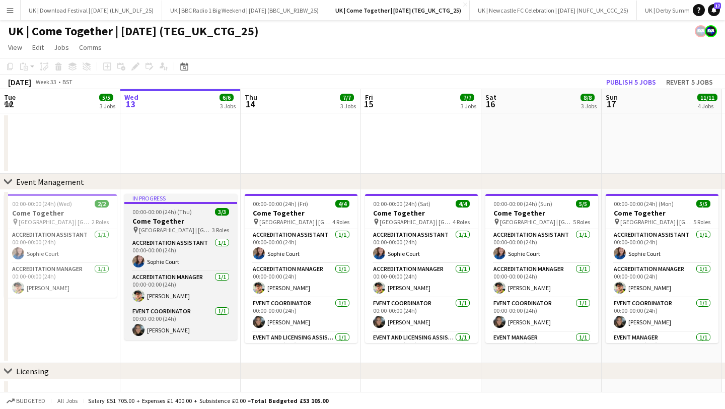
click at [172, 211] on span "00:00-00:00 (24h) (Thu)" at bounding box center [161, 212] width 59 height 8
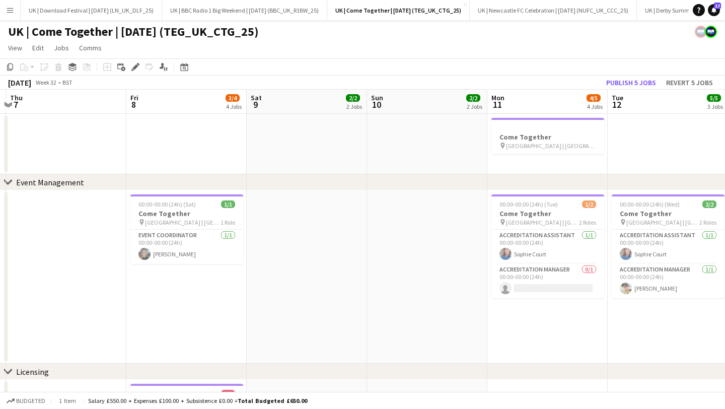
scroll to position [0, 274]
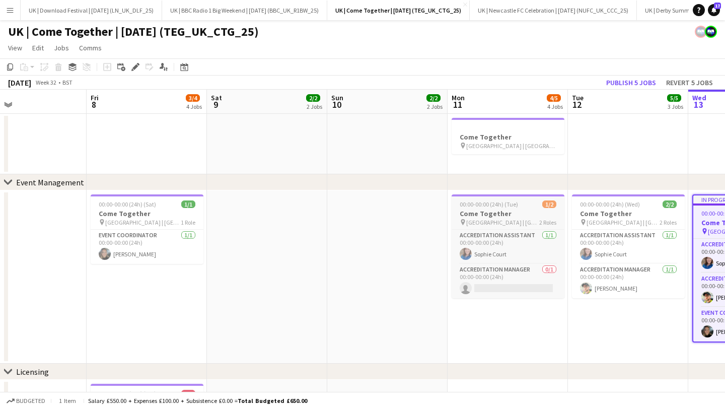
click at [492, 216] on h3 "Come Together" at bounding box center [507, 213] width 113 height 9
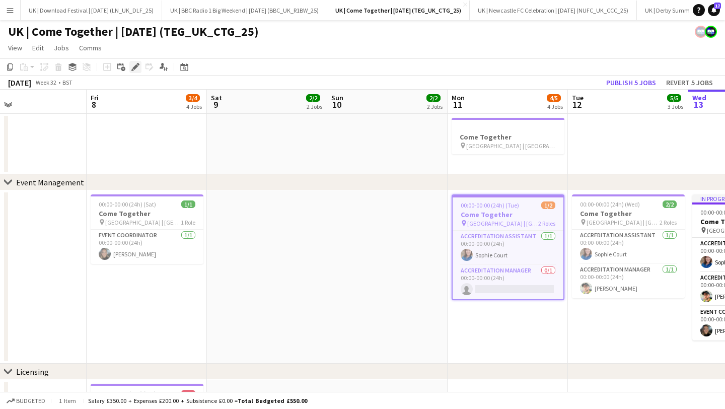
click at [133, 66] on icon "Edit" at bounding box center [135, 67] width 8 height 8
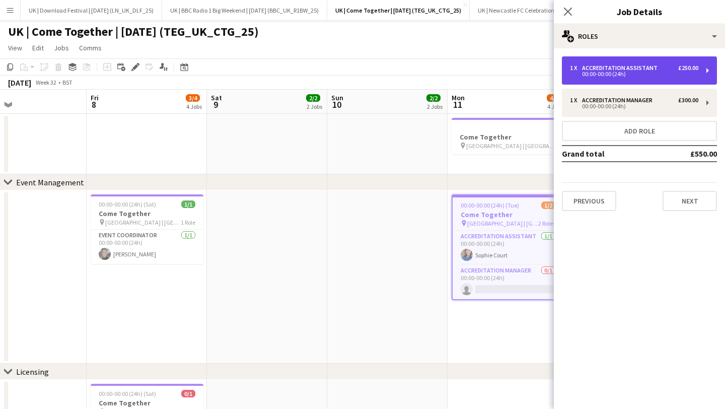
click at [650, 76] on div "1 x Accreditation Assistant £250.00 00:00-00:00 (24h)" at bounding box center [638, 70] width 155 height 28
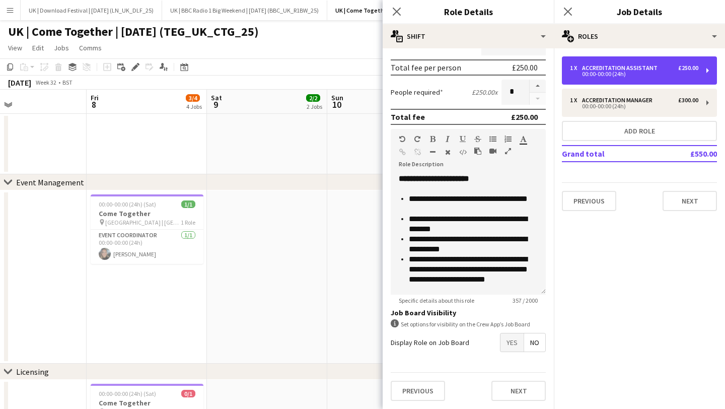
scroll to position [1, 0]
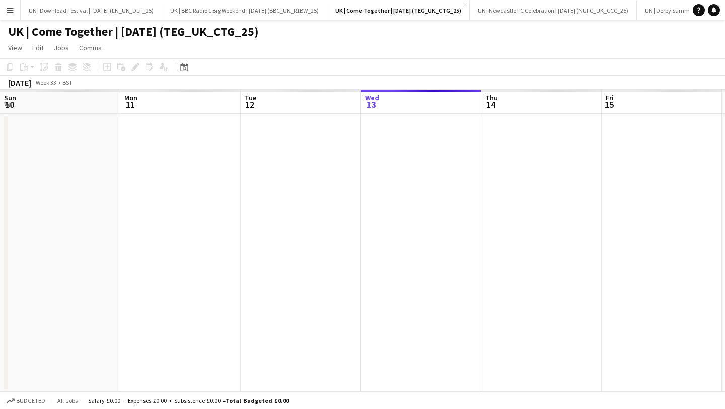
scroll to position [0, 240]
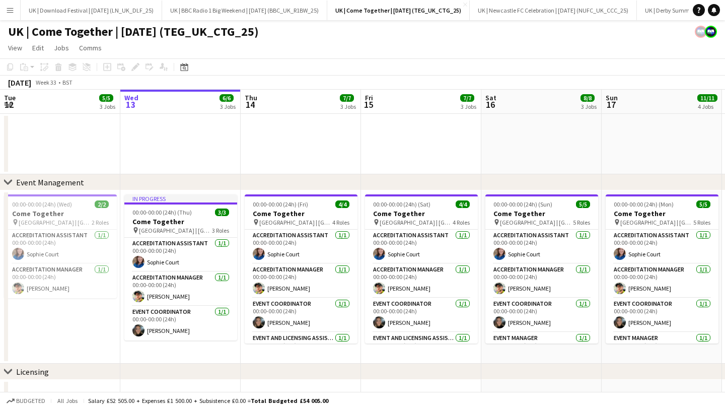
click at [15, 14] on button "Menu" at bounding box center [10, 10] width 20 height 20
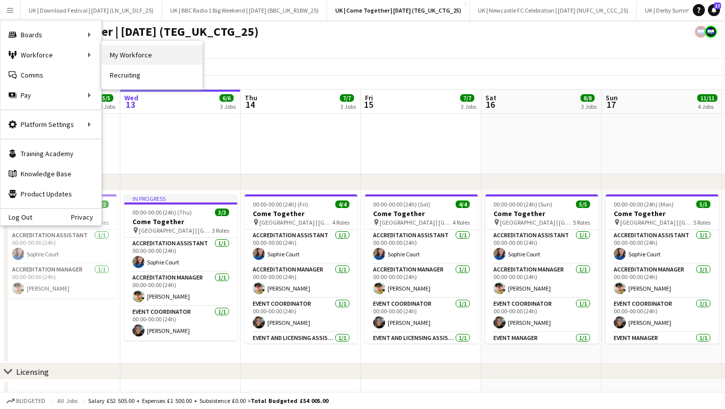
click at [131, 56] on link "My Workforce" at bounding box center [152, 55] width 101 height 20
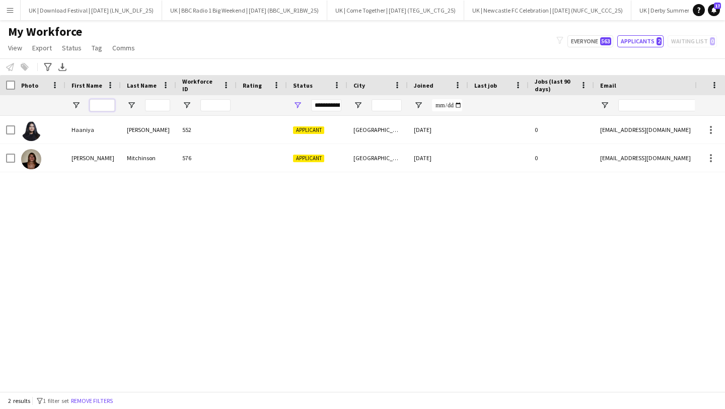
click at [103, 110] on input "First Name Filter Input" at bounding box center [102, 105] width 25 height 12
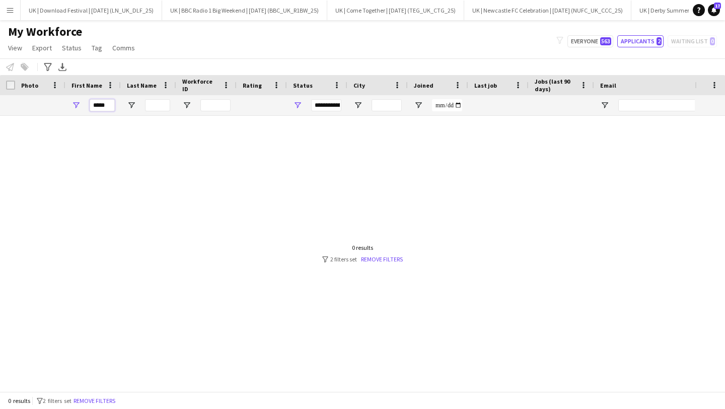
scroll to position [0, 2]
type input "*****"
click at [325, 106] on div "**********" at bounding box center [324, 105] width 30 height 12
drag, startPoint x: 444, startPoint y: 253, endPoint x: 405, endPoint y: 255, distance: 39.3
click at [442, 252] on div at bounding box center [347, 253] width 694 height 275
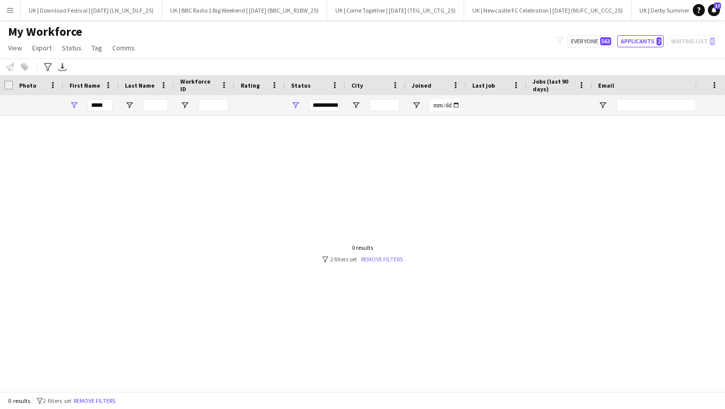
click at [373, 258] on link "Remove filters" at bounding box center [382, 259] width 42 height 8
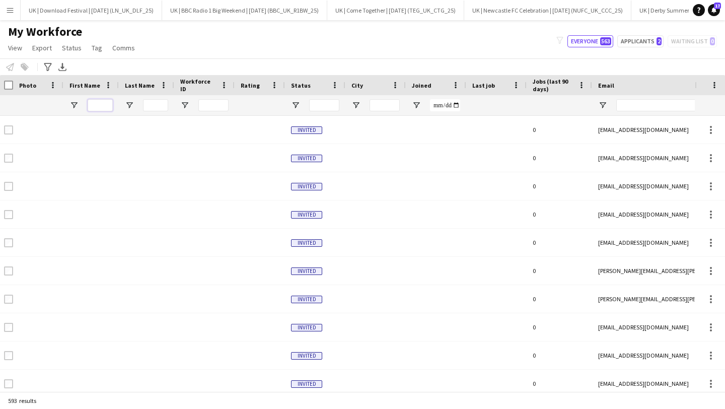
click at [102, 103] on input "First Name Filter Input" at bounding box center [100, 105] width 25 height 12
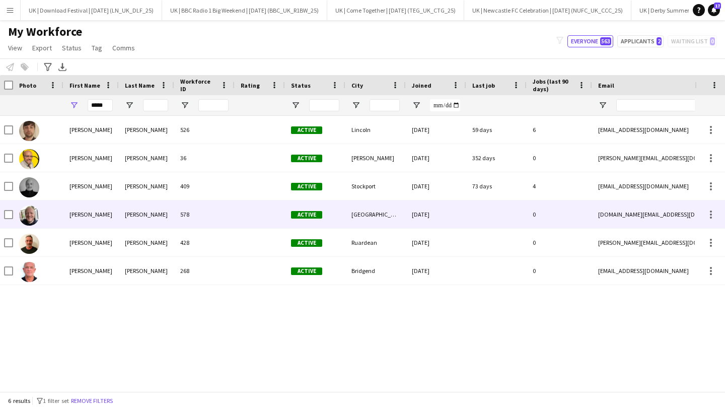
click at [200, 212] on div "578" at bounding box center [204, 214] width 60 height 28
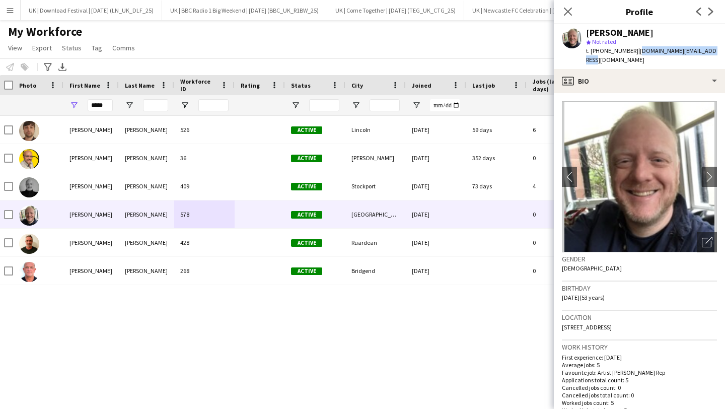
drag, startPoint x: 715, startPoint y: 52, endPoint x: 633, endPoint y: 52, distance: 82.0
click at [633, 52] on div "David Laing star Not rated t. +447590365045 | dgl.management@outlook.com" at bounding box center [638, 46] width 171 height 45
copy span "dgl.management@outlook.com"
drag, startPoint x: 630, startPoint y: 53, endPoint x: 598, endPoint y: 53, distance: 32.2
click at [598, 53] on div "t. +447590365045 | dgl.management@outlook.com" at bounding box center [651, 55] width 131 height 18
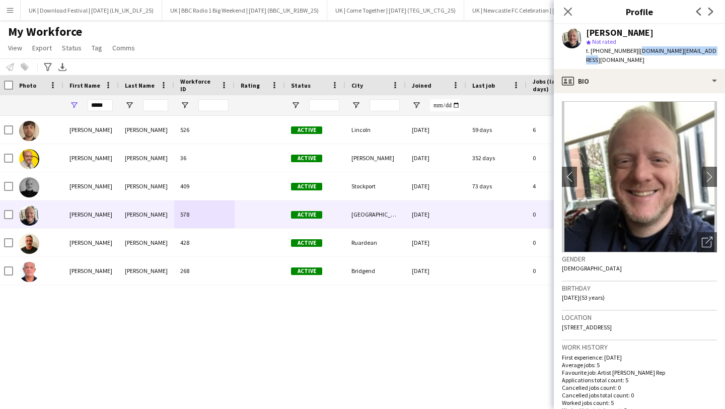
copy span "7590365045"
click at [108, 106] on input "*****" at bounding box center [100, 105] width 25 height 12
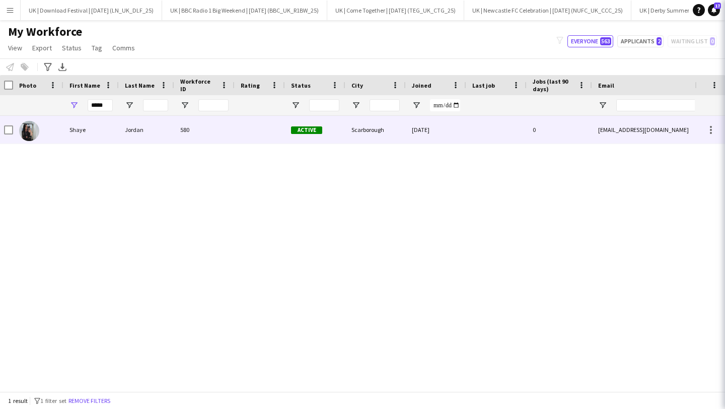
click at [120, 137] on div "Jordan" at bounding box center [146, 130] width 55 height 28
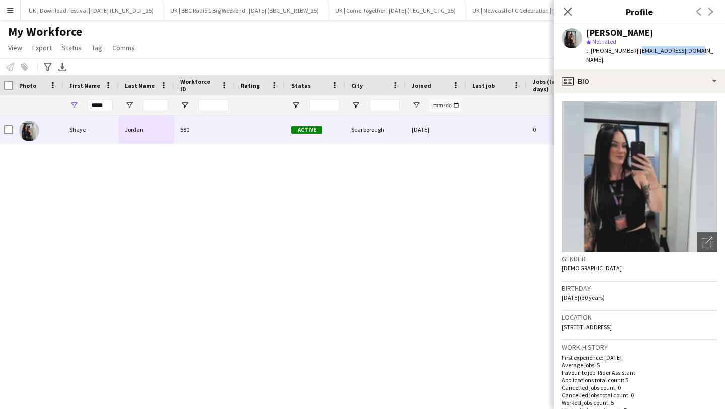
drag, startPoint x: 662, startPoint y: 55, endPoint x: 636, endPoint y: 54, distance: 26.2
click at [636, 54] on div "Shaye Jordan star Not rated t. +4407840463607 | shayej796@gmail.com" at bounding box center [638, 46] width 171 height 45
copy span "[EMAIL_ADDRESS][DOMAIN_NAME]"
drag, startPoint x: 634, startPoint y: 52, endPoint x: 599, endPoint y: 54, distance: 35.3
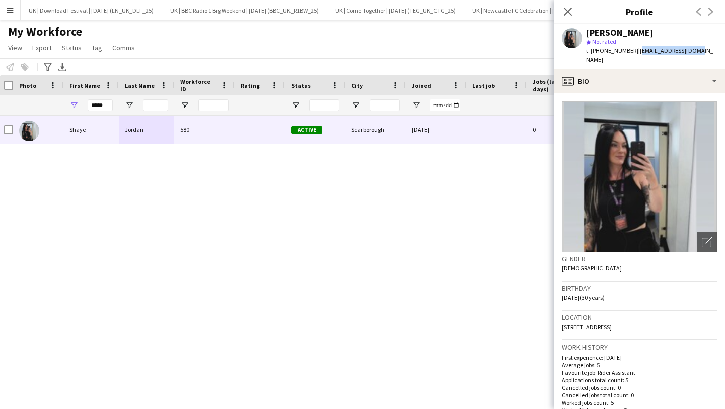
click at [599, 54] on div "t. +4407840463607 | shayej796@gmail.com" at bounding box center [651, 55] width 131 height 18
copy span "07840463607"
click at [103, 99] on input "*****" at bounding box center [100, 105] width 25 height 12
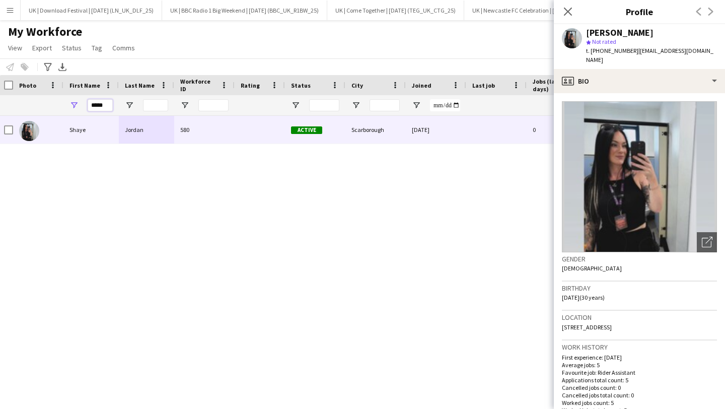
scroll to position [0, 2]
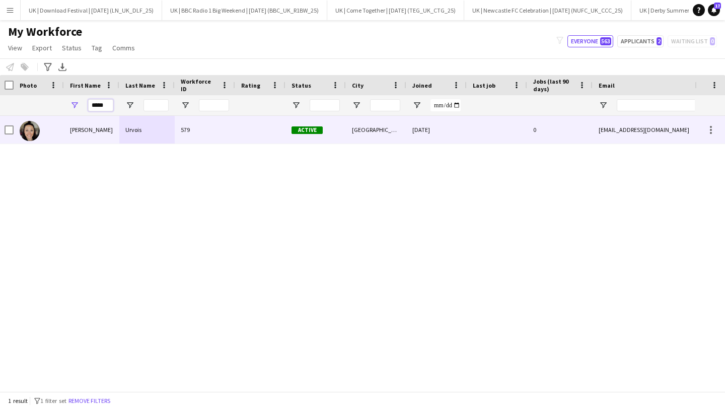
type input "*****"
click at [183, 131] on div "579" at bounding box center [205, 130] width 60 height 28
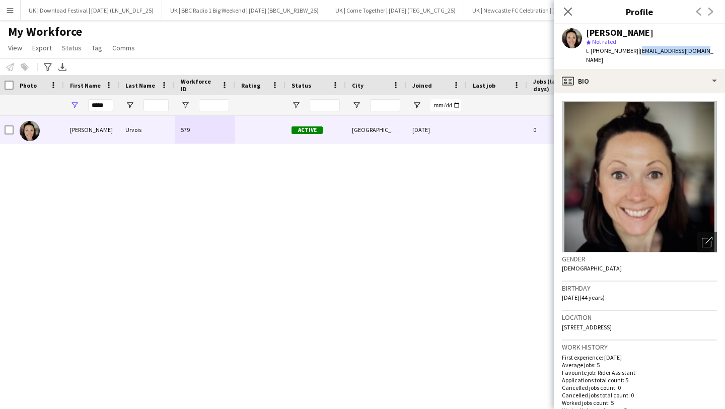
drag, startPoint x: 695, startPoint y: 50, endPoint x: 643, endPoint y: 58, distance: 52.5
click at [633, 52] on div "Libby Urvois star Not rated t. +447951246725 | libbyurvois@gmail.com" at bounding box center [638, 46] width 171 height 45
copy span "[EMAIL_ADDRESS][DOMAIN_NAME]"
drag, startPoint x: 616, startPoint y: 50, endPoint x: 599, endPoint y: 52, distance: 16.8
click at [599, 52] on div "t. +447951246725 | libbyurvois@gmail.com" at bounding box center [651, 55] width 131 height 18
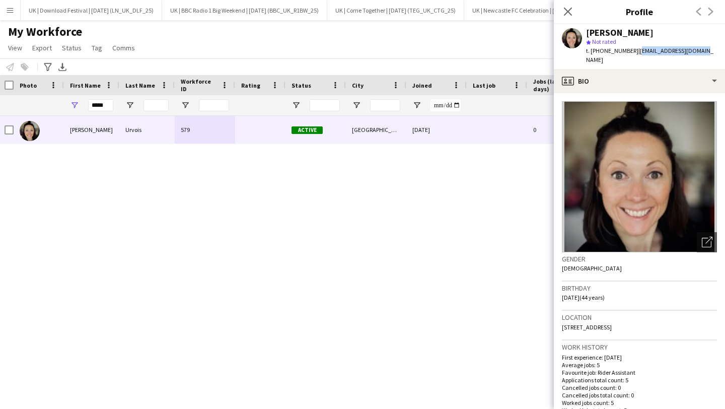
copy span "7951246725"
click at [15, 13] on button "Menu" at bounding box center [10, 10] width 20 height 20
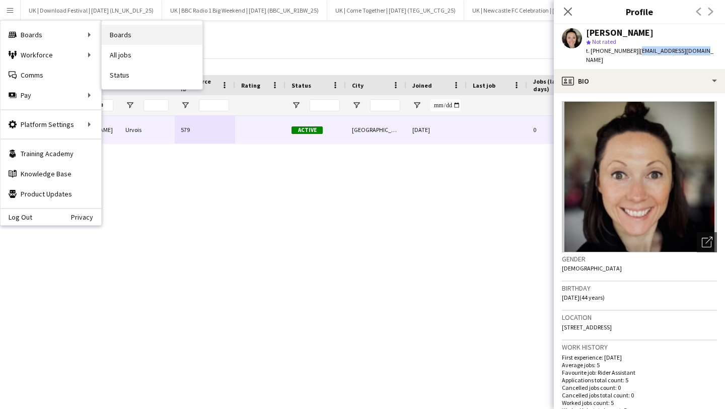
click at [145, 39] on link "Boards" at bounding box center [152, 35] width 101 height 20
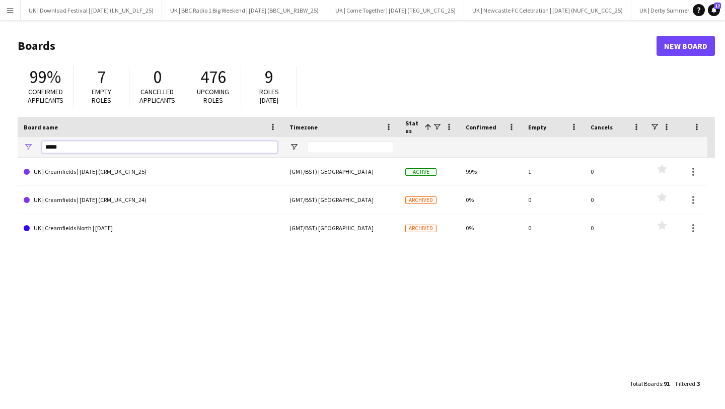
click at [79, 145] on input "*****" at bounding box center [159, 147] width 235 height 12
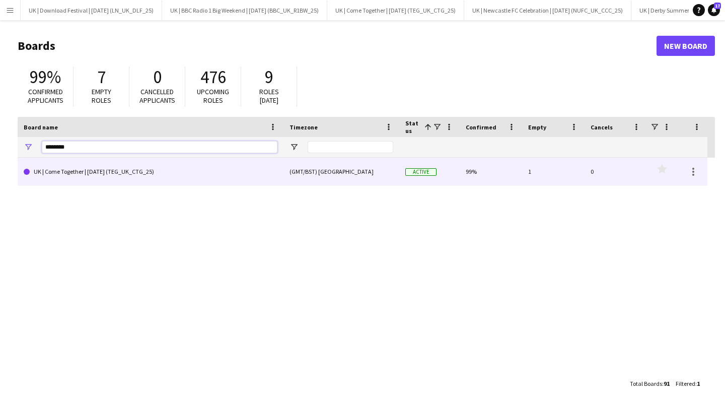
type input "********"
click at [107, 181] on link "UK | Come Together | [DATE] (TEG_UK_CTG_25)" at bounding box center [151, 171] width 254 height 28
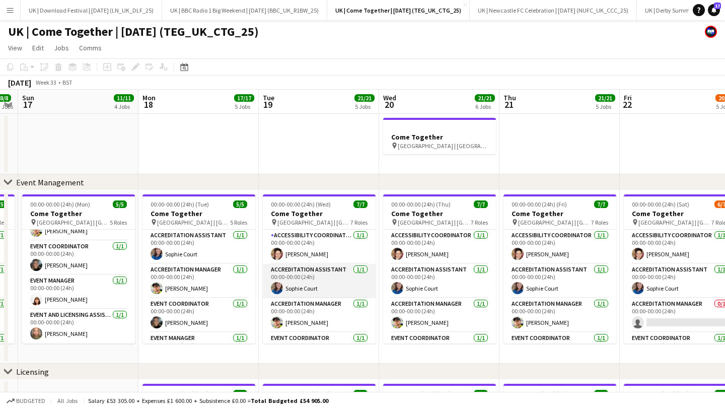
scroll to position [0, 222]
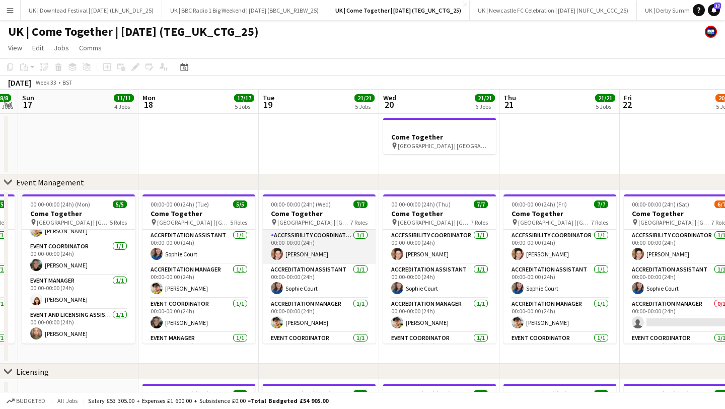
click at [289, 240] on app-card-role "Accessibility Coordinator 1/1 00:00-00:00 (24h) Rebecca Linzey" at bounding box center [319, 246] width 113 height 34
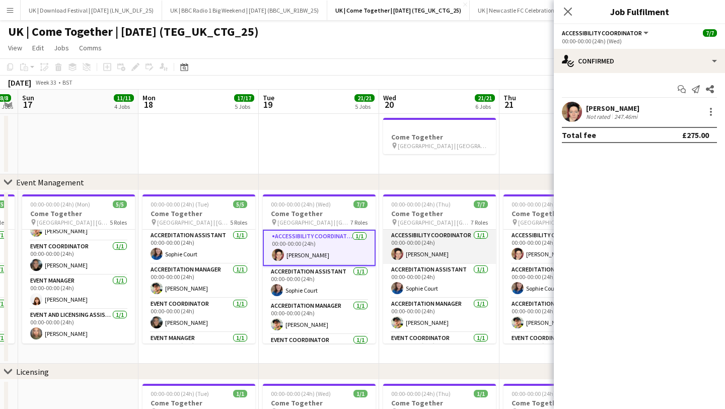
click at [423, 243] on app-card-role "Accessibility Coordinator 1/1 00:00-00:00 (24h) Rebecca Linzey" at bounding box center [439, 246] width 113 height 34
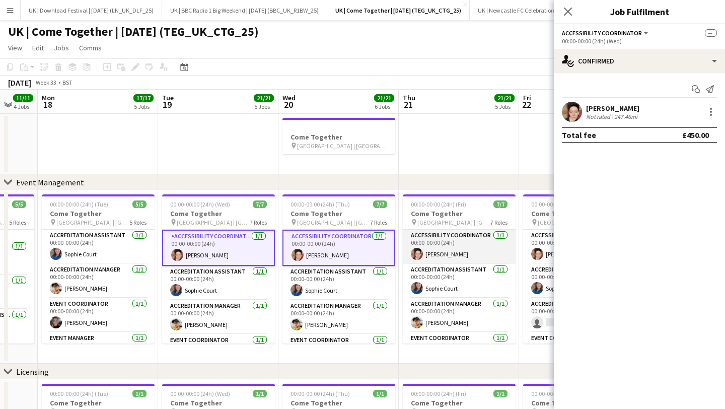
click at [431, 248] on app-card-role "Accessibility Coordinator 1/1 00:00-00:00 (24h) Rebecca Linzey" at bounding box center [459, 246] width 113 height 34
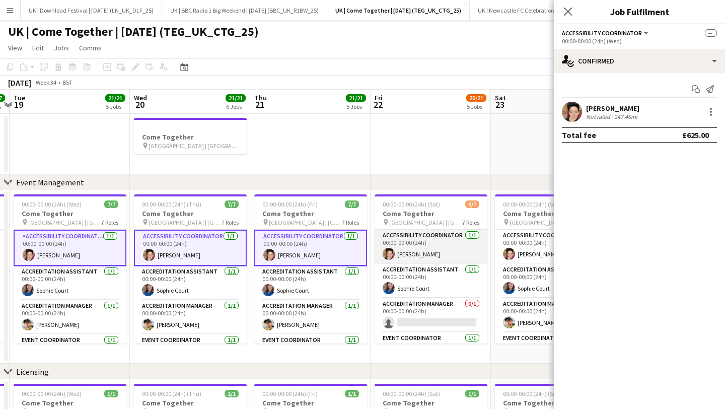
click at [427, 249] on app-card-role "Accessibility Coordinator 1/1 00:00-00:00 (24h) Rebecca Linzey" at bounding box center [430, 246] width 113 height 34
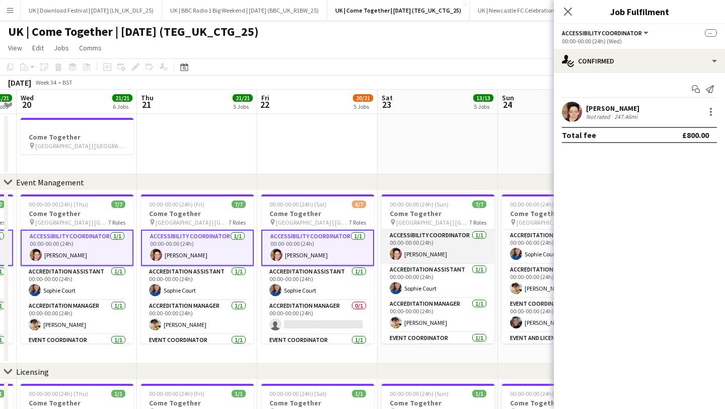
click at [427, 249] on app-card-role "Accessibility Coordinator 1/1 00:00-00:00 (24h) Rebecca Linzey" at bounding box center [437, 246] width 113 height 34
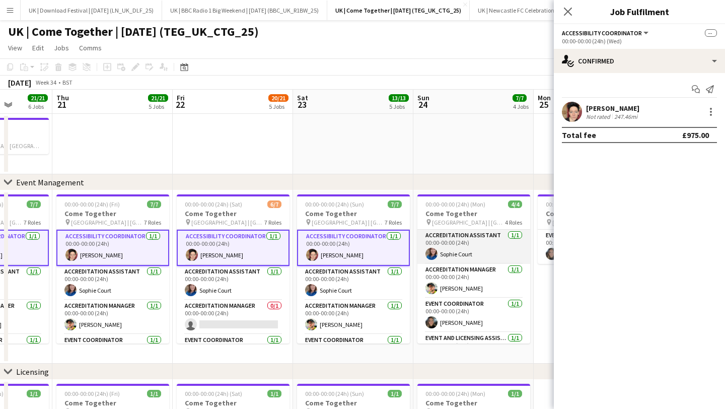
click at [443, 250] on app-card-role "Accreditation Assistant 1/1 00:00-00:00 (24h) Sophie Court" at bounding box center [473, 246] width 113 height 34
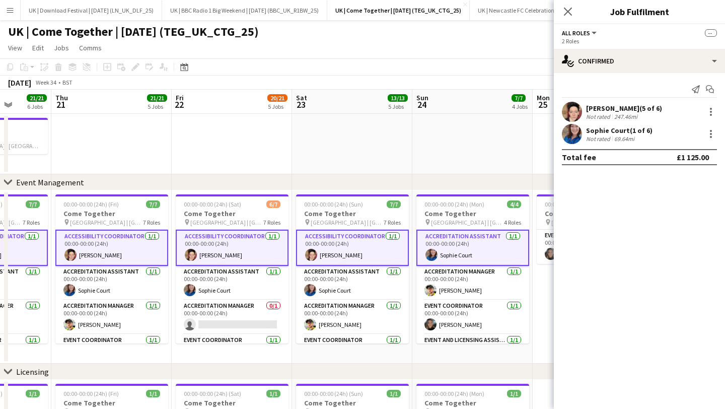
drag, startPoint x: 462, startPoint y: 246, endPoint x: 451, endPoint y: 251, distance: 12.0
click at [462, 246] on app-card-role "Accreditation Assistant 1/1 00:00-00:00 (24h) Sophie Court" at bounding box center [472, 247] width 113 height 36
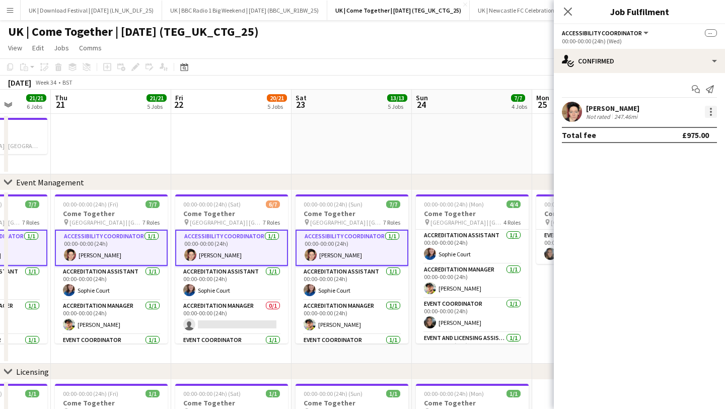
click at [708, 112] on div at bounding box center [710, 112] width 12 height 12
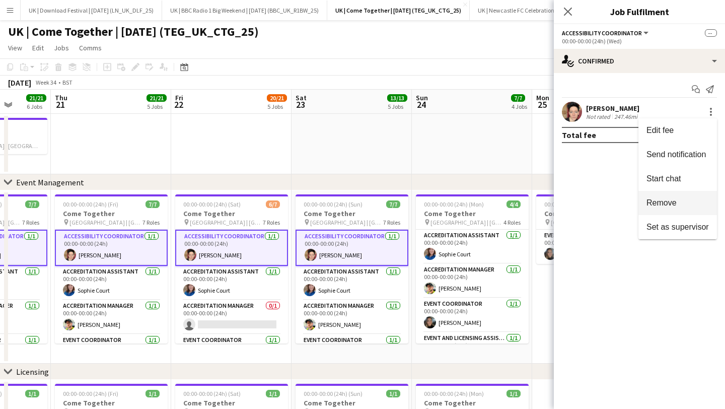
click at [671, 209] on button "Remove" at bounding box center [677, 203] width 78 height 24
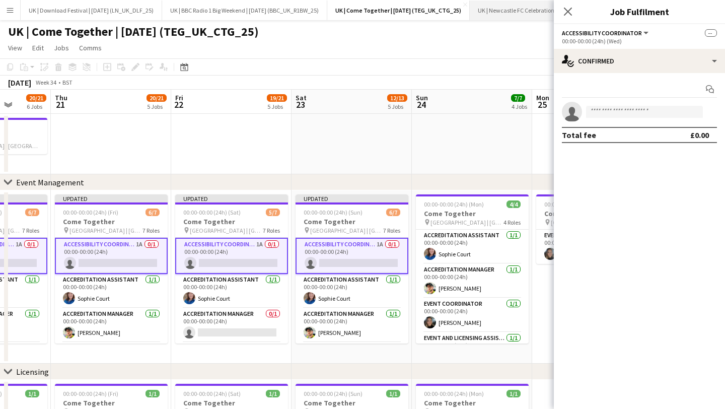
click at [565, 10] on icon "Close pop-in" at bounding box center [568, 12] width 8 height 8
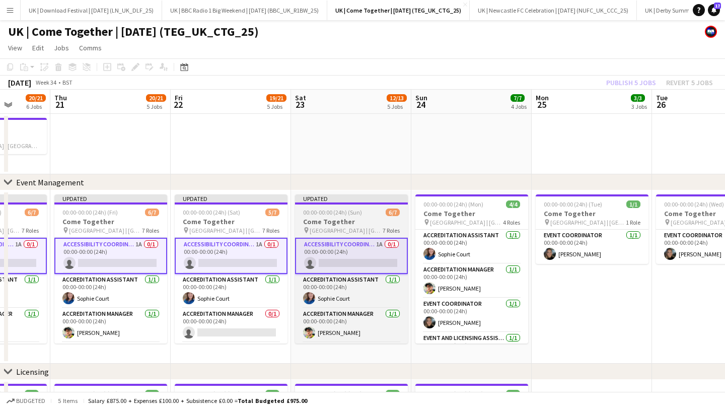
click at [359, 213] on span "00:00-00:00 (24h) (Sun)" at bounding box center [332, 212] width 59 height 8
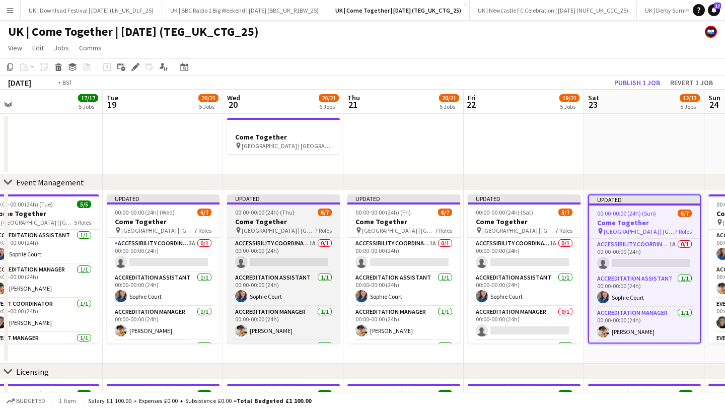
scroll to position [0, 301]
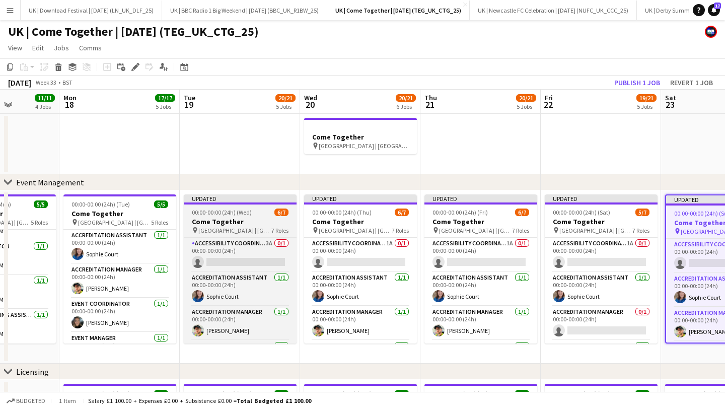
click at [221, 220] on h3 "Come Together" at bounding box center [240, 221] width 113 height 9
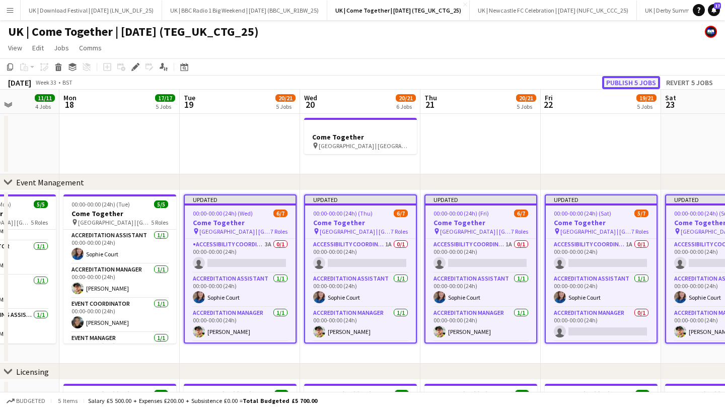
click at [626, 87] on button "Publish 5 jobs" at bounding box center [631, 82] width 58 height 13
